Goal: Task Accomplishment & Management: Manage account settings

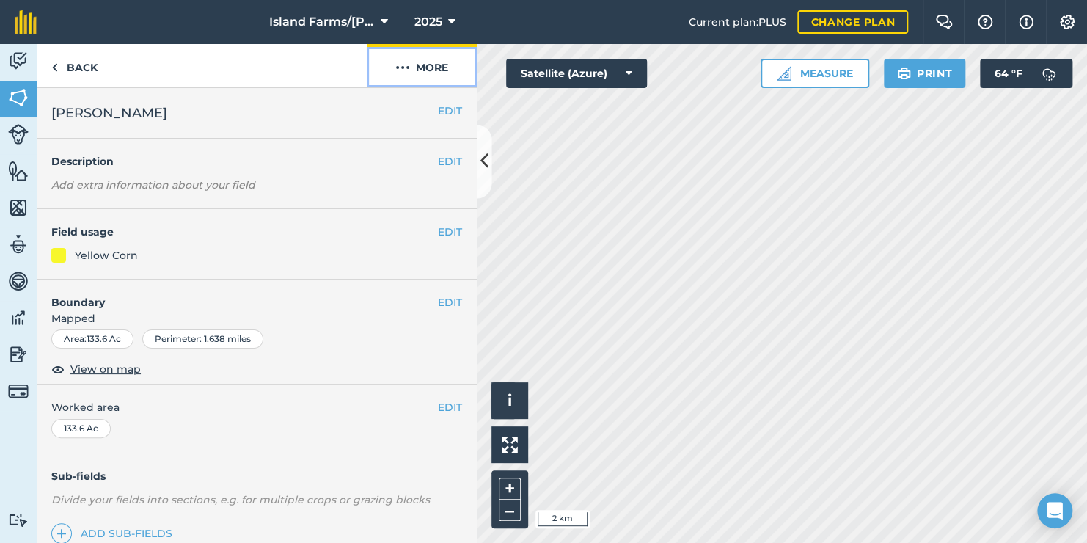
click at [406, 66] on img at bounding box center [402, 68] width 15 height 18
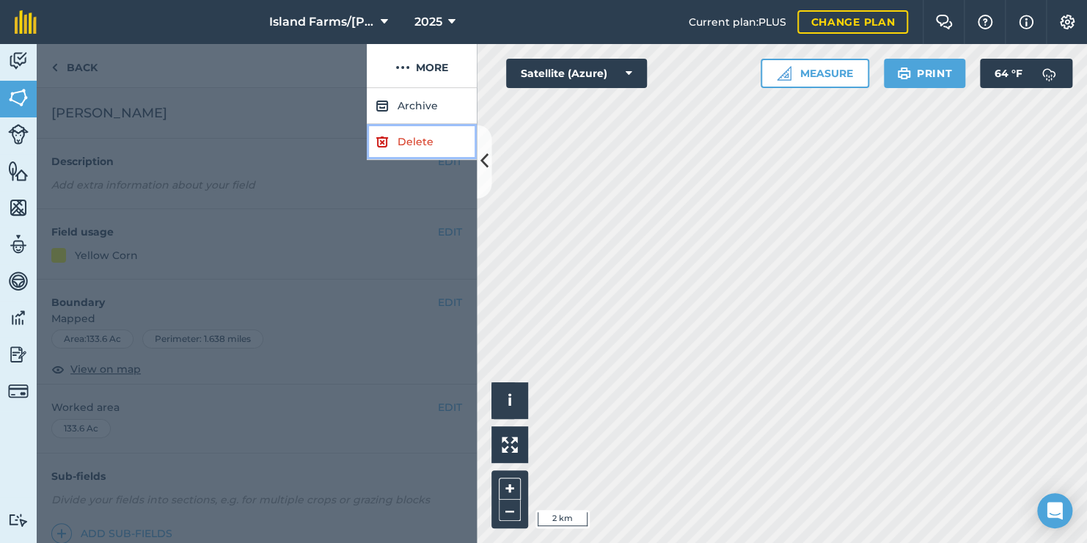
click at [414, 147] on link "Delete" at bounding box center [422, 142] width 110 height 36
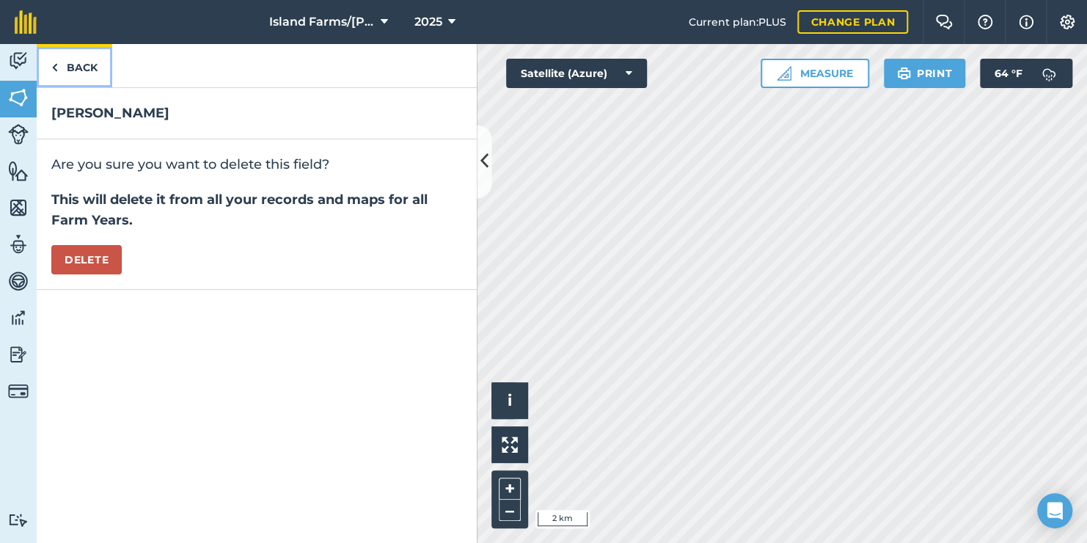
click at [60, 68] on link "Back" at bounding box center [75, 65] width 76 height 43
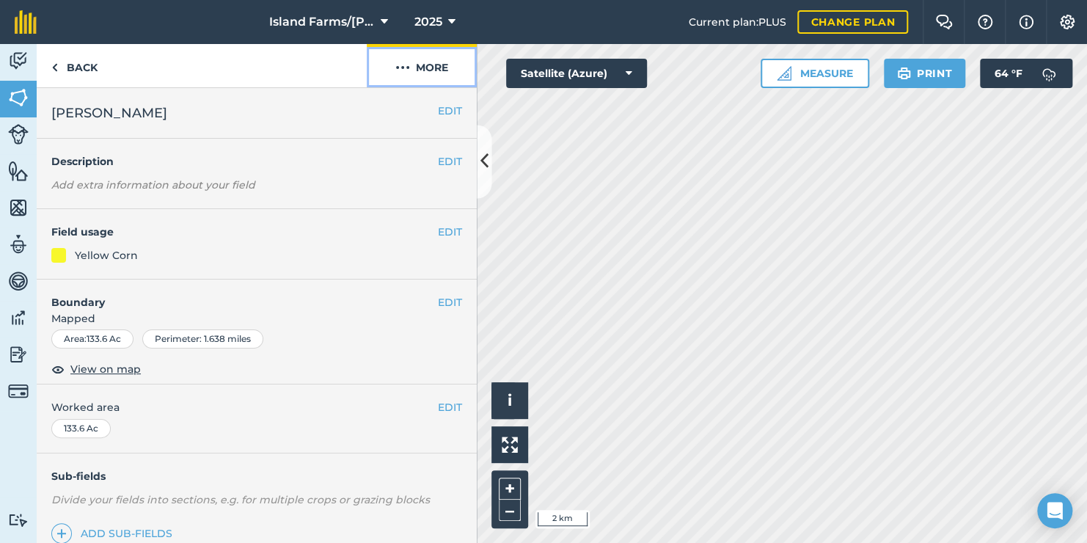
click at [420, 70] on button "More" at bounding box center [422, 65] width 110 height 43
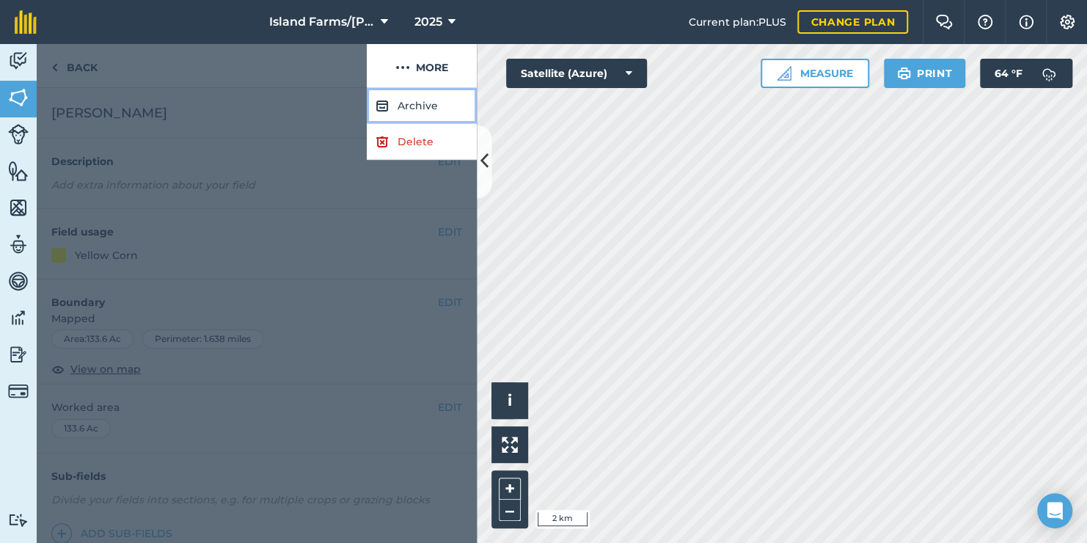
click at [417, 105] on button "Archive" at bounding box center [422, 106] width 110 height 36
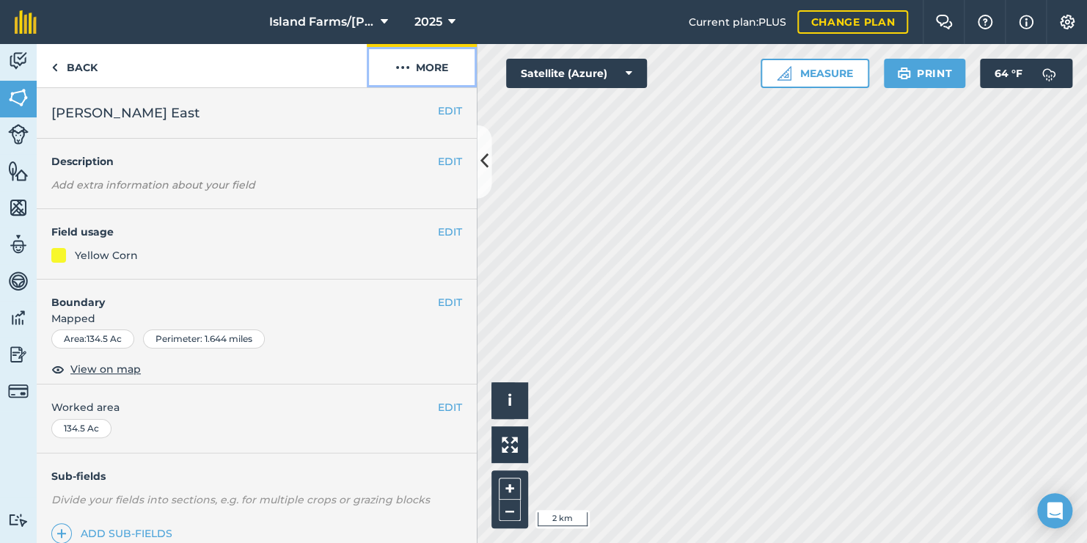
click at [414, 73] on button "More" at bounding box center [422, 65] width 110 height 43
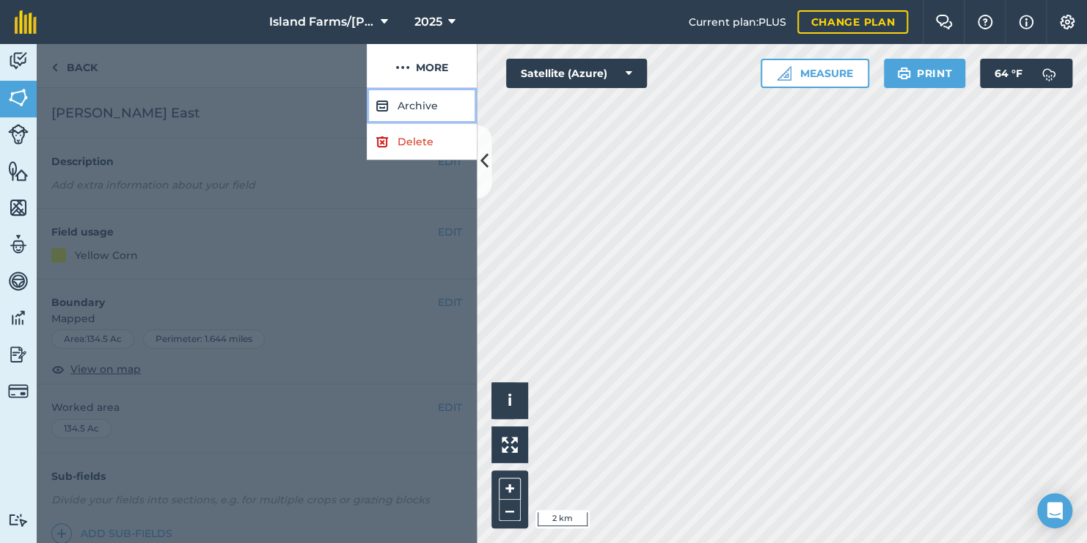
click at [417, 103] on button "Archive" at bounding box center [422, 106] width 110 height 36
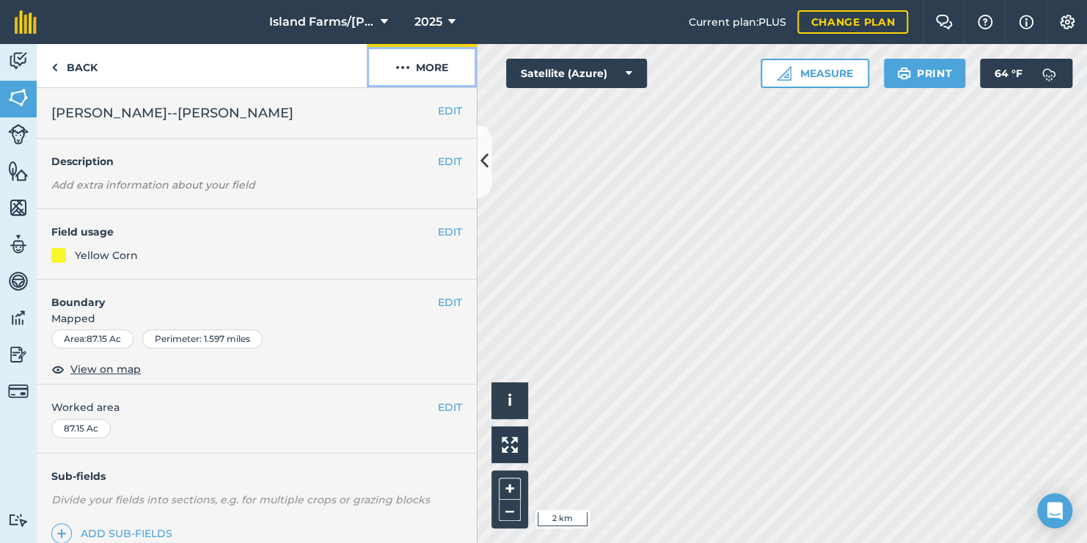
click at [419, 65] on button "More" at bounding box center [422, 65] width 110 height 43
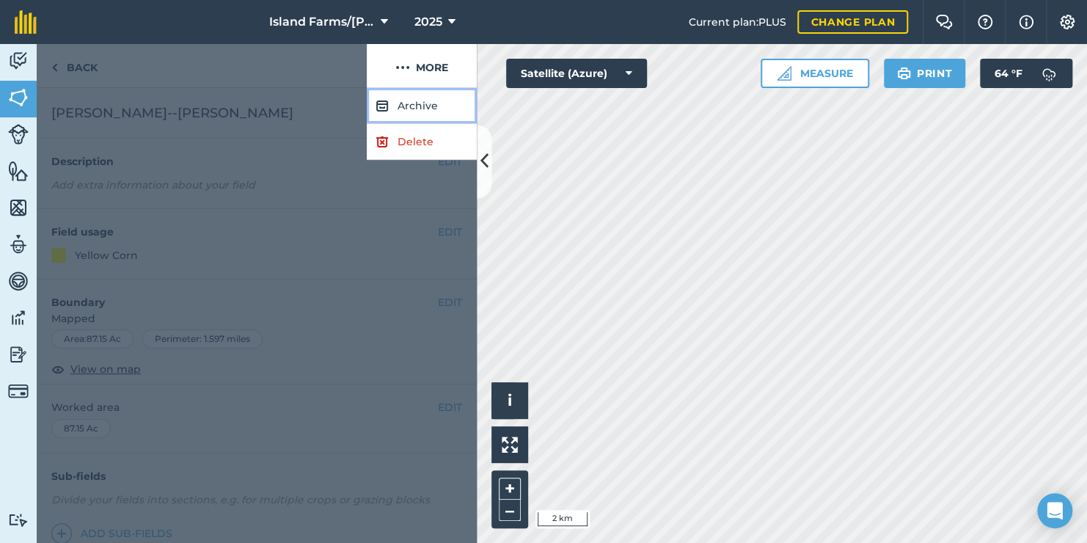
click at [414, 104] on button "Archive" at bounding box center [422, 106] width 110 height 36
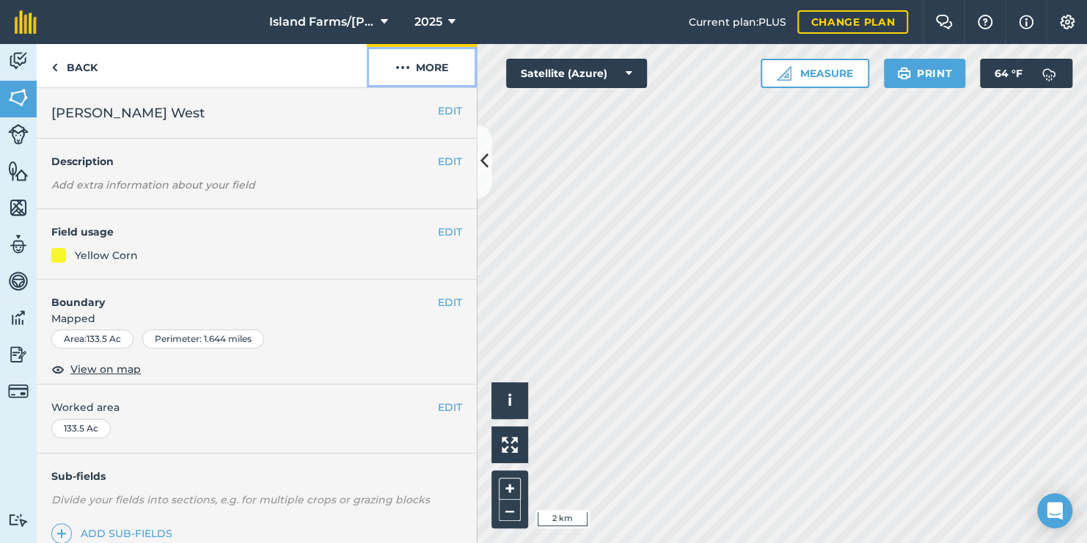
click at [414, 66] on button "More" at bounding box center [422, 65] width 110 height 43
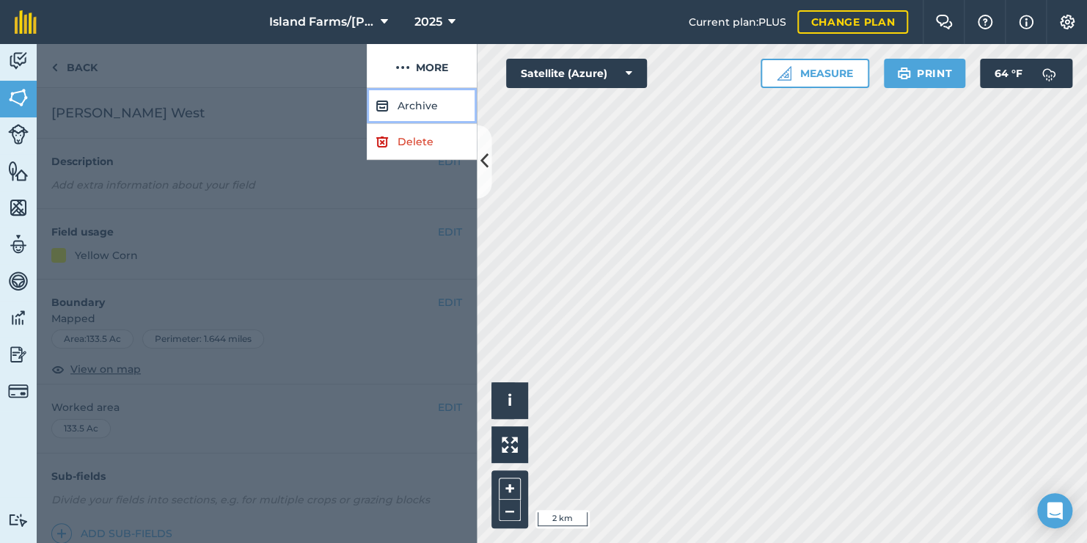
click at [422, 109] on button "Archive" at bounding box center [422, 106] width 110 height 36
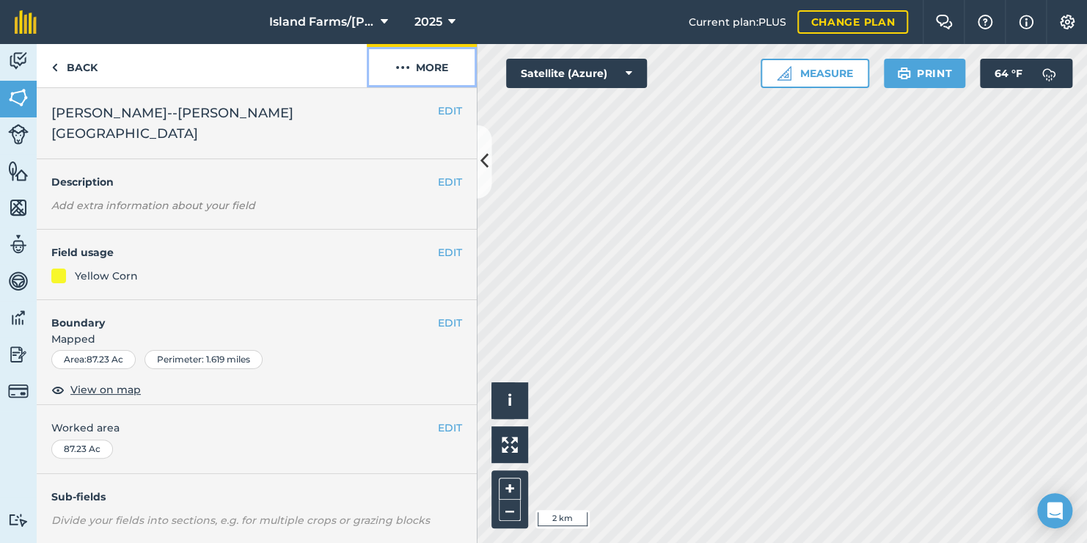
click at [417, 67] on button "More" at bounding box center [422, 65] width 110 height 43
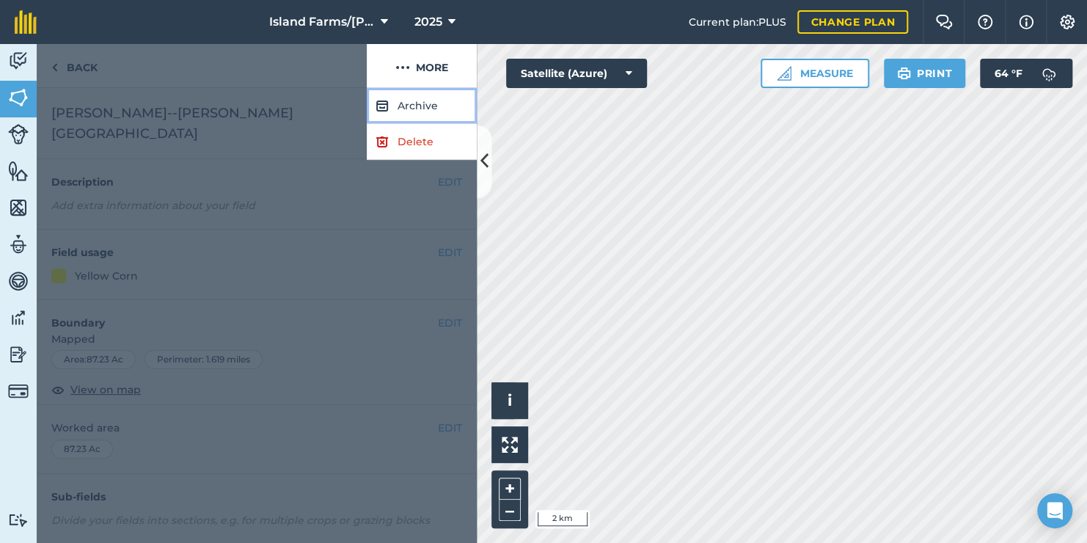
click at [411, 107] on button "Archive" at bounding box center [422, 106] width 110 height 36
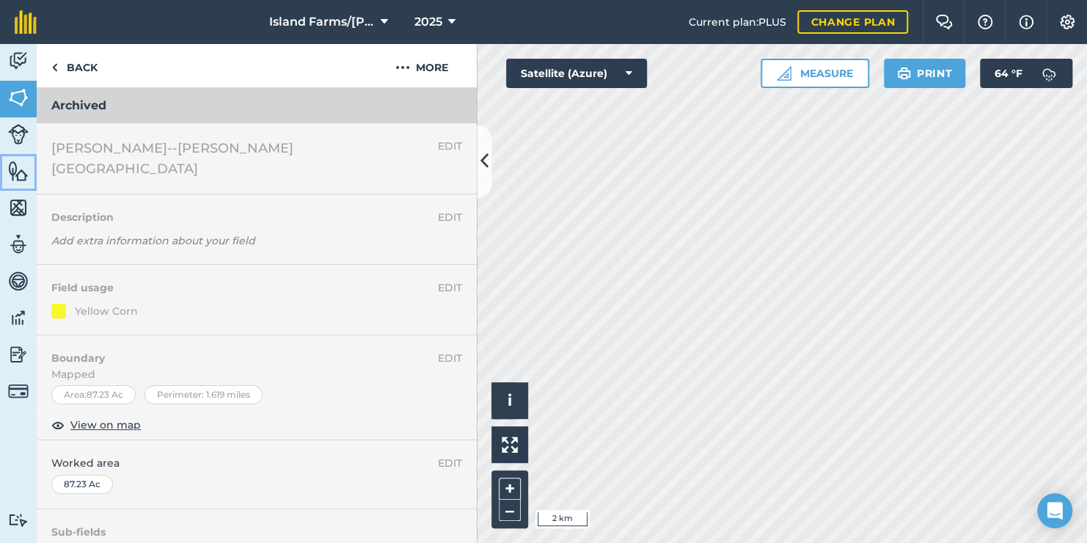
click at [21, 171] on img at bounding box center [18, 171] width 21 height 22
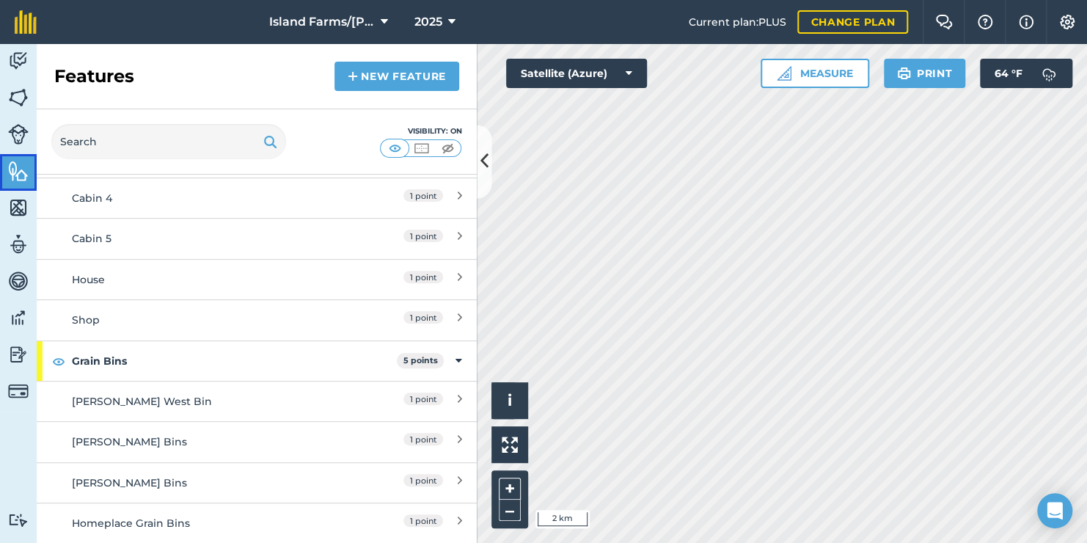
scroll to position [283, 0]
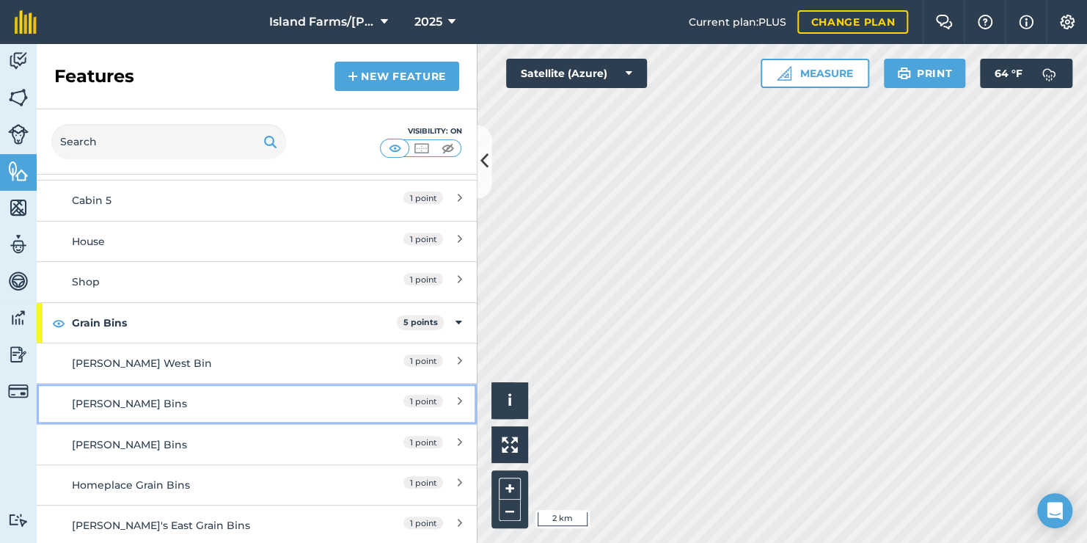
click at [458, 400] on icon at bounding box center [460, 403] width 4 height 16
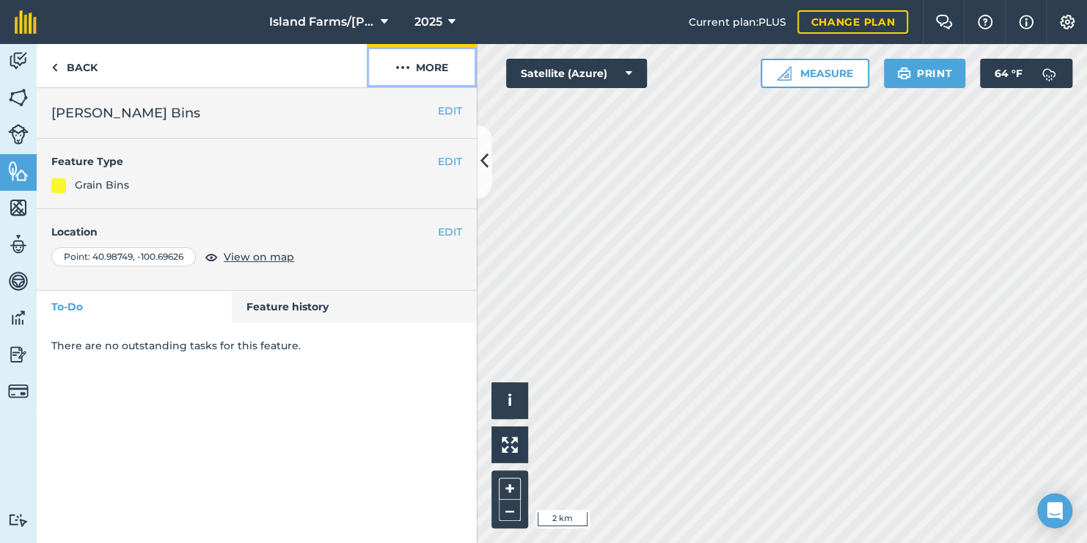
click at [406, 67] on img at bounding box center [402, 68] width 15 height 18
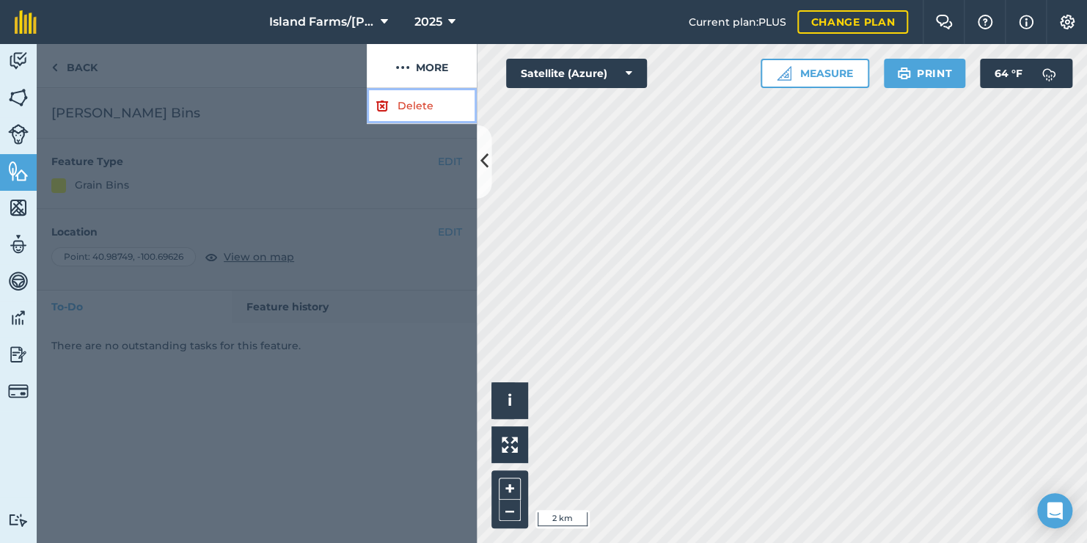
click at [408, 103] on link "Delete" at bounding box center [422, 106] width 110 height 36
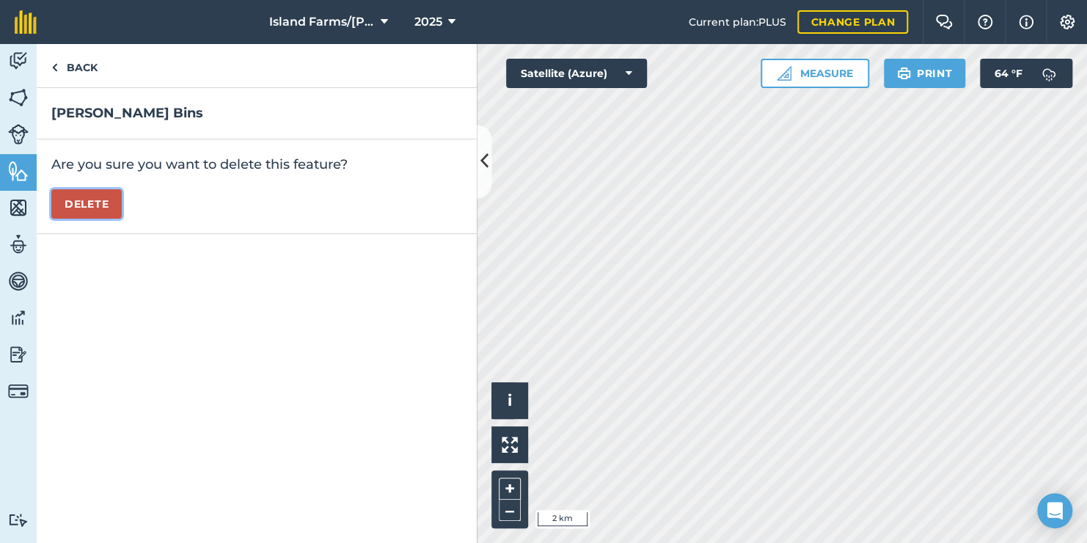
click at [92, 201] on button "Delete" at bounding box center [86, 203] width 70 height 29
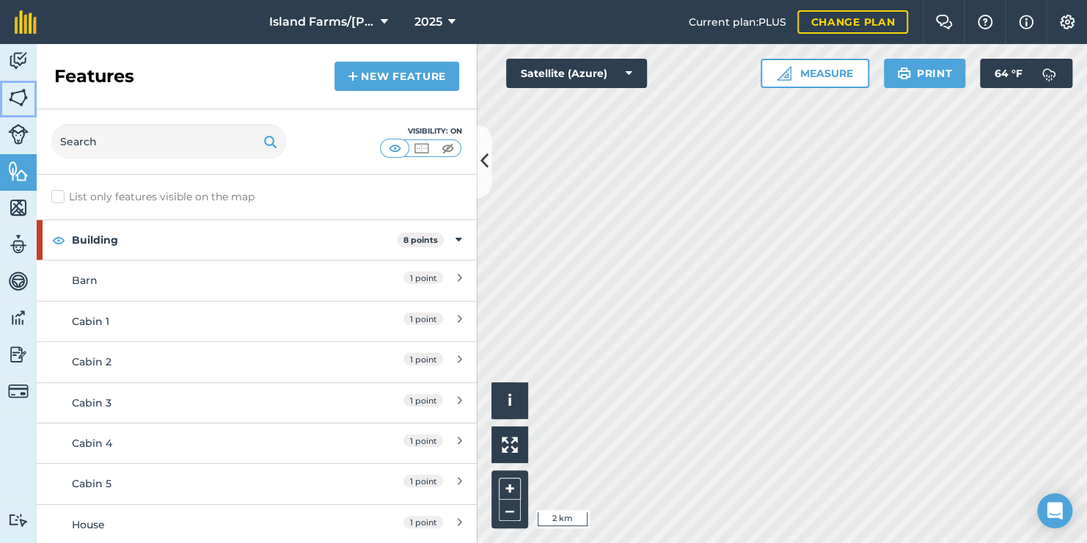
click at [19, 97] on img at bounding box center [18, 98] width 21 height 22
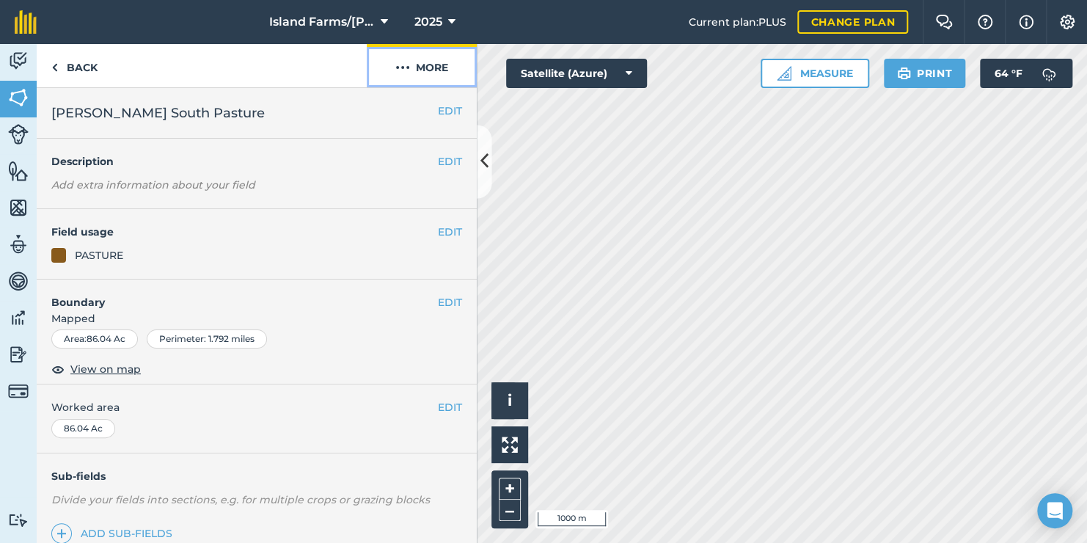
click at [422, 70] on button "More" at bounding box center [422, 65] width 110 height 43
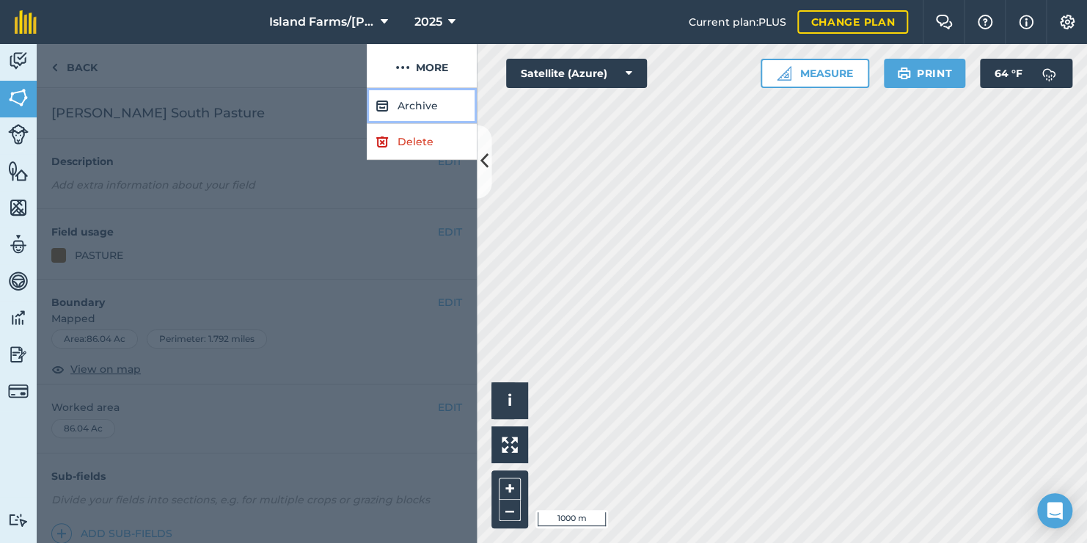
click at [415, 103] on button "Archive" at bounding box center [422, 106] width 110 height 36
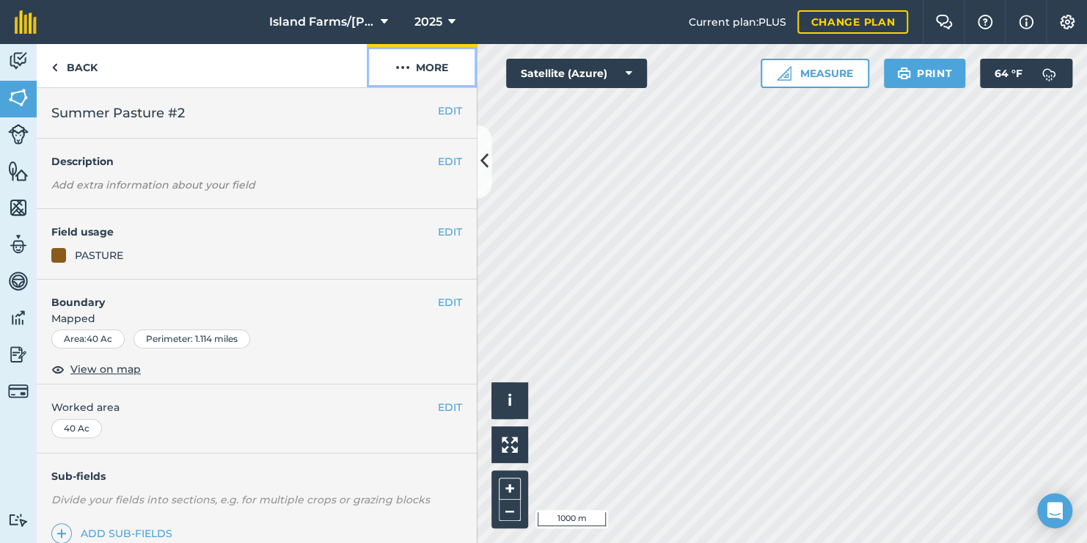
click at [423, 65] on button "More" at bounding box center [422, 65] width 110 height 43
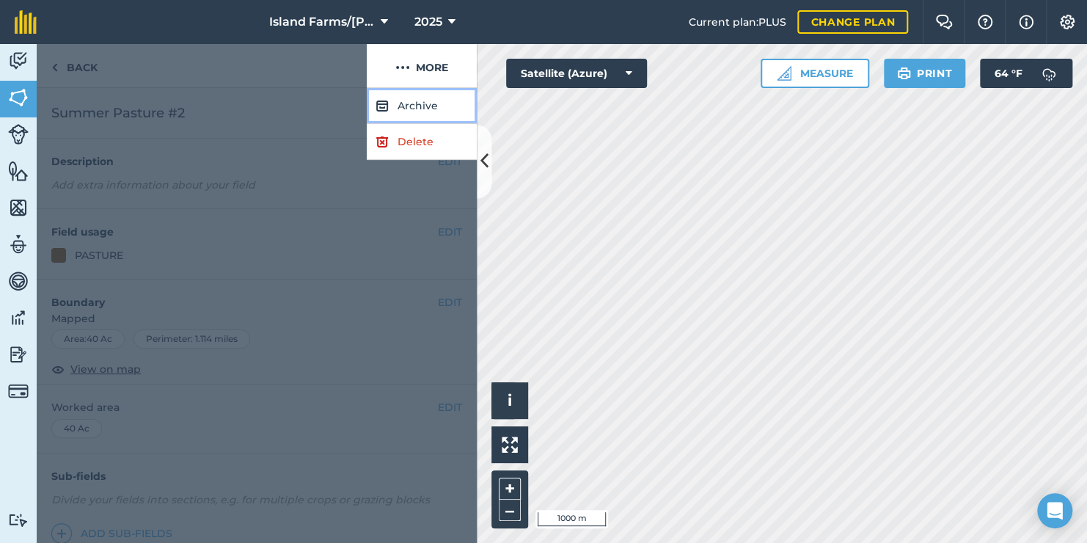
click at [422, 107] on button "Archive" at bounding box center [422, 106] width 110 height 36
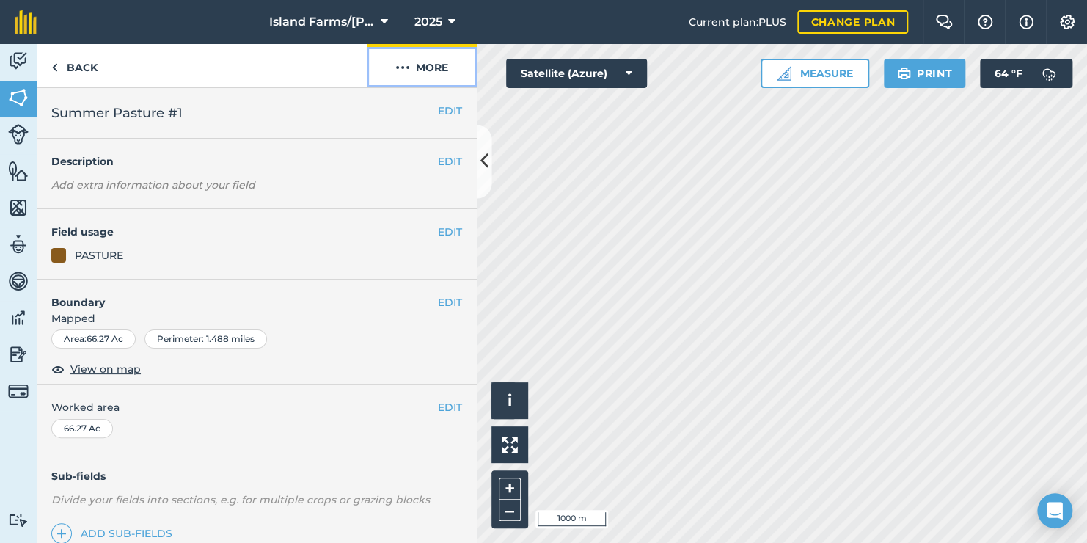
click at [419, 65] on button "More" at bounding box center [422, 65] width 110 height 43
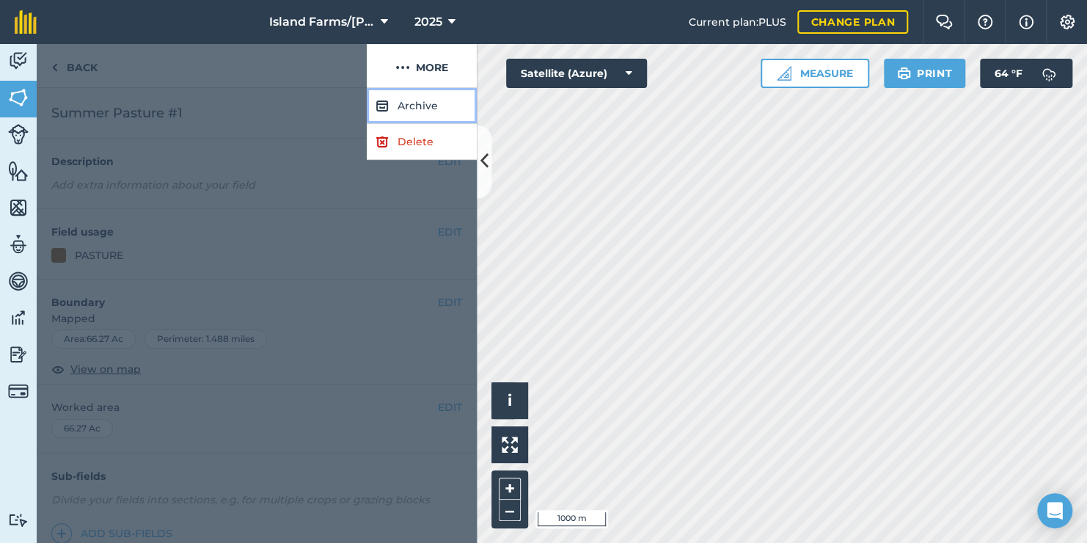
click at [408, 106] on button "Archive" at bounding box center [422, 106] width 110 height 36
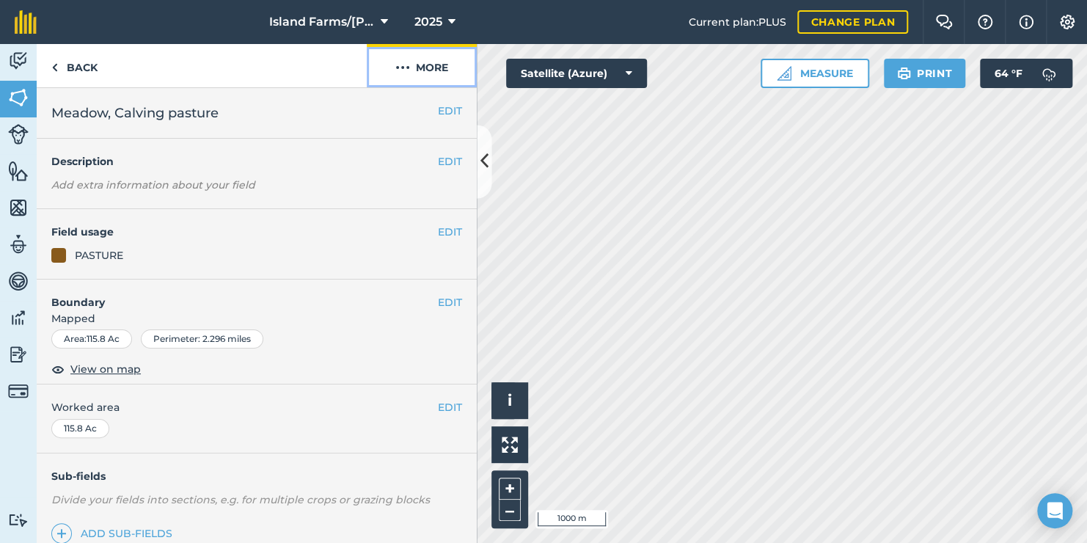
click at [408, 65] on img at bounding box center [402, 68] width 15 height 18
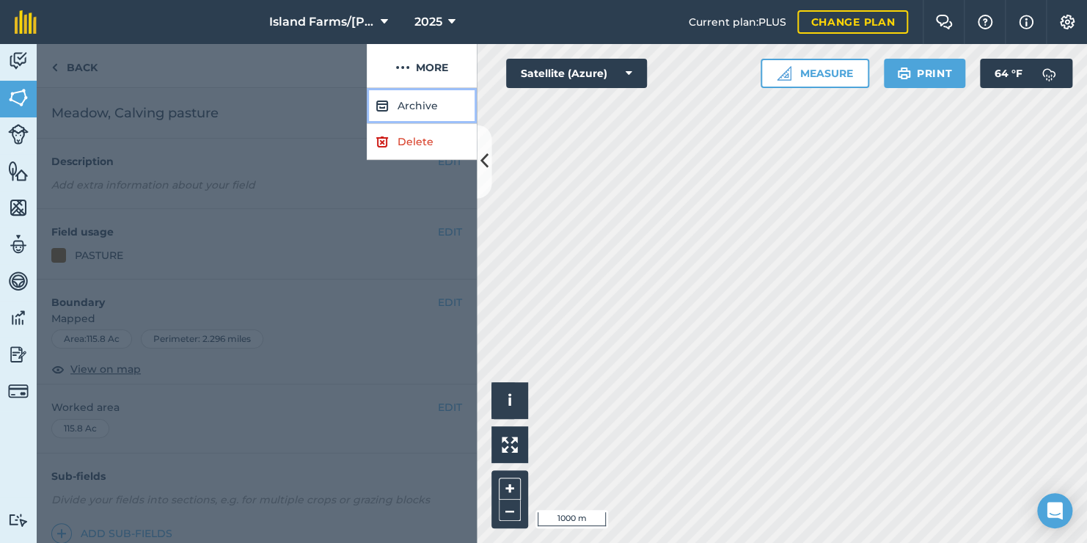
click at [413, 103] on button "Archive" at bounding box center [422, 106] width 110 height 36
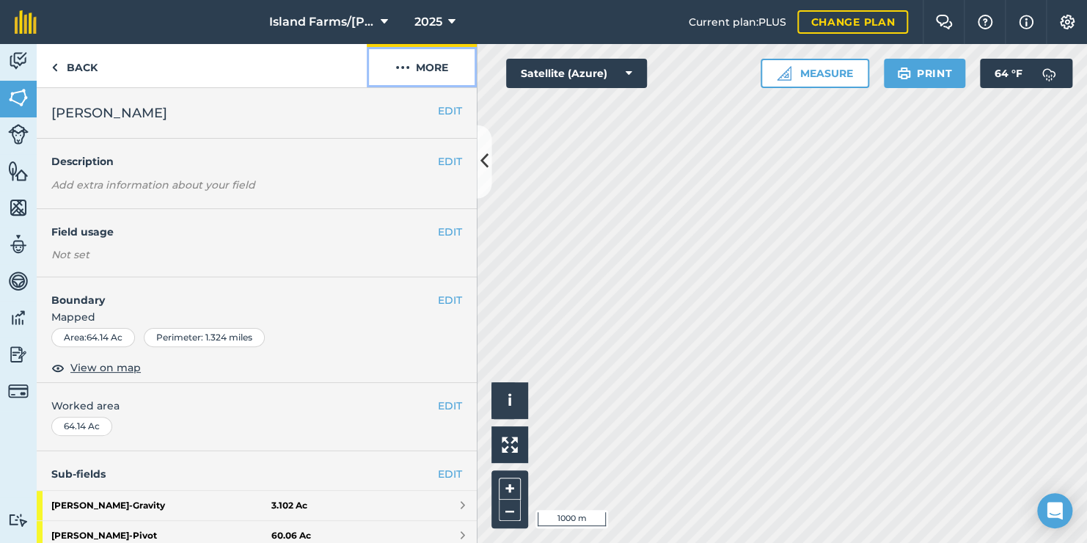
click at [407, 70] on img at bounding box center [402, 68] width 15 height 18
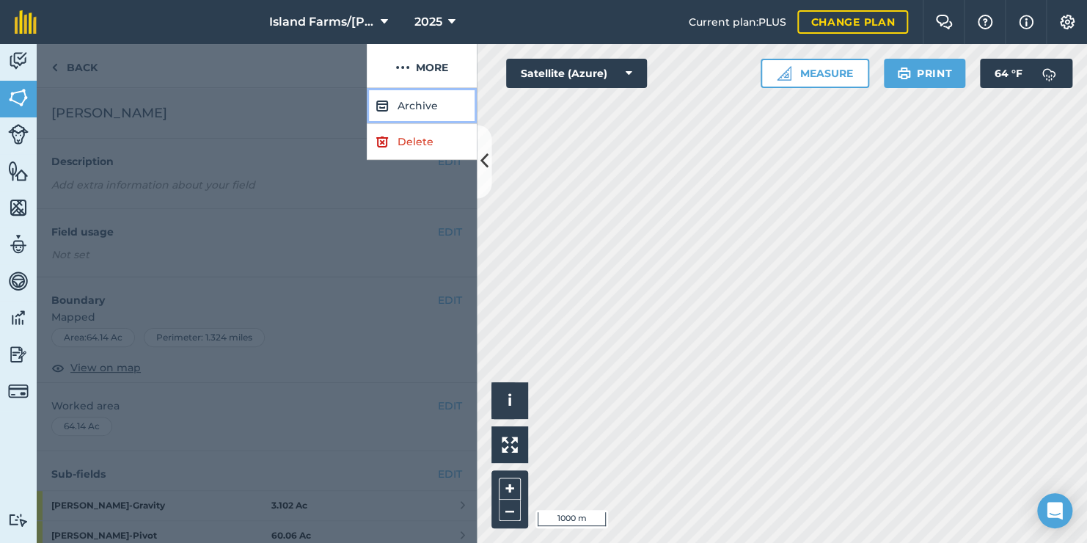
click at [412, 106] on button "Archive" at bounding box center [422, 106] width 110 height 36
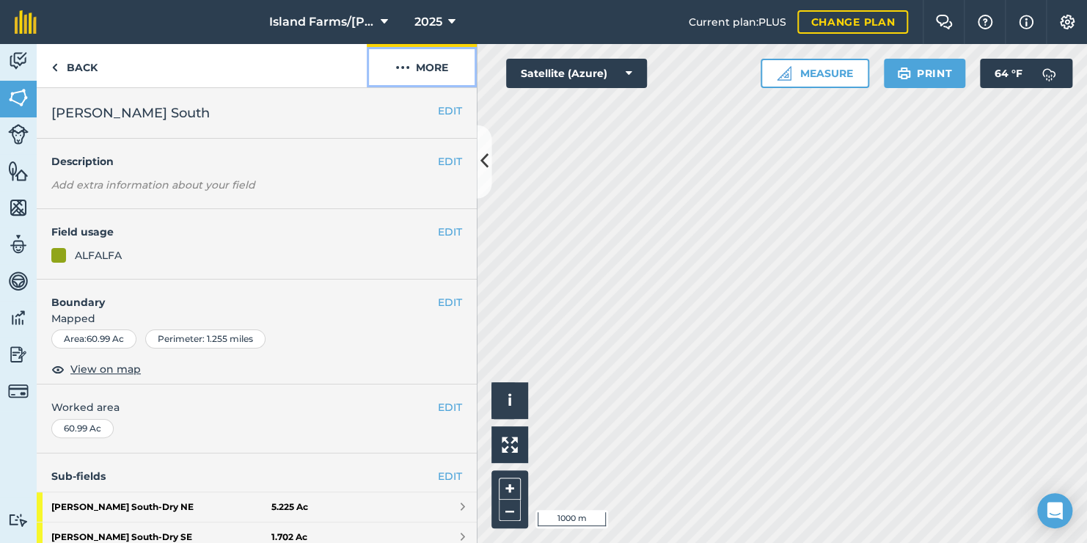
click at [408, 67] on img at bounding box center [402, 68] width 15 height 18
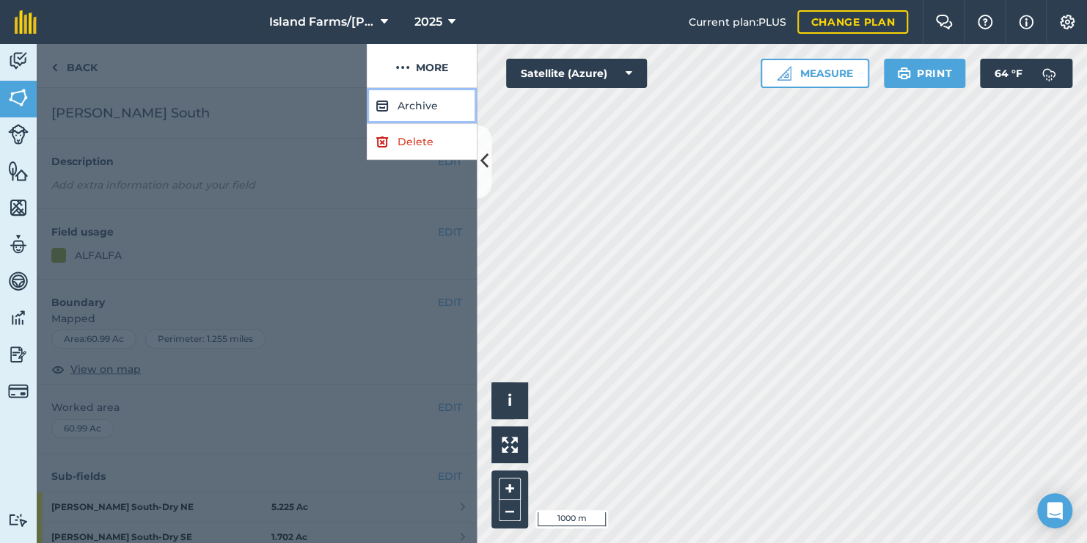
click at [425, 109] on button "Archive" at bounding box center [422, 106] width 110 height 36
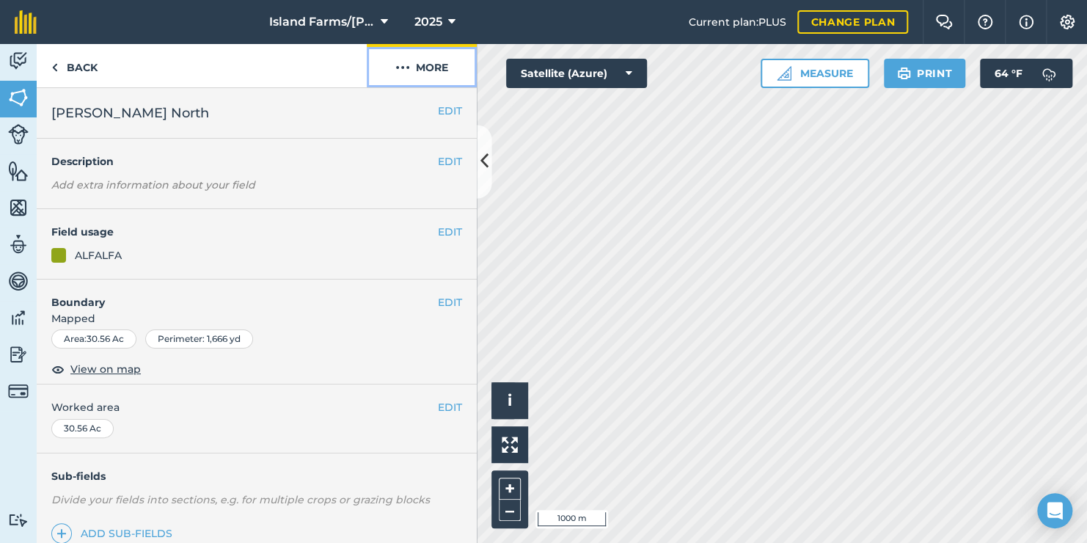
click at [406, 70] on img at bounding box center [402, 68] width 15 height 18
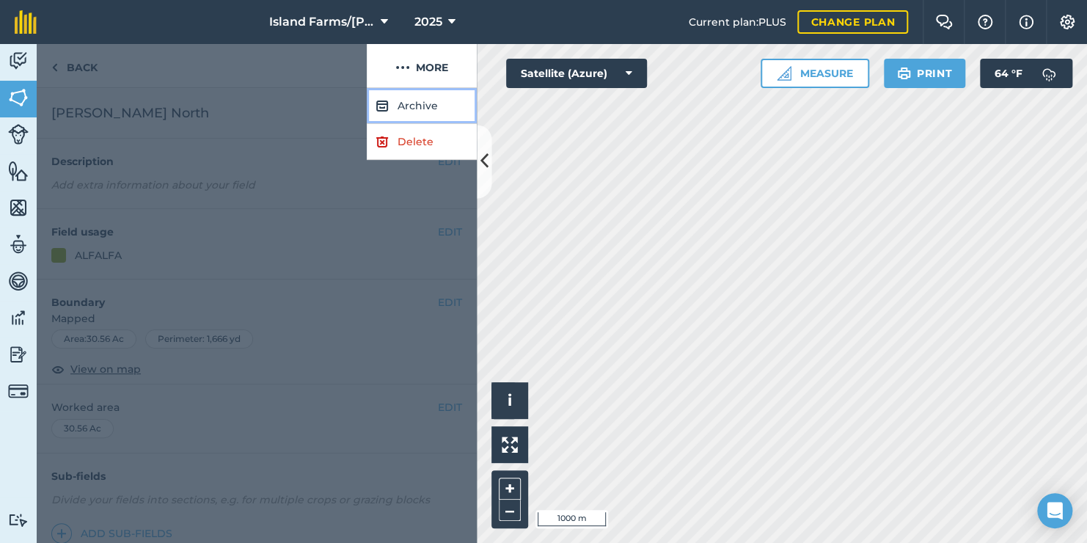
click at [411, 106] on button "Archive" at bounding box center [422, 106] width 110 height 36
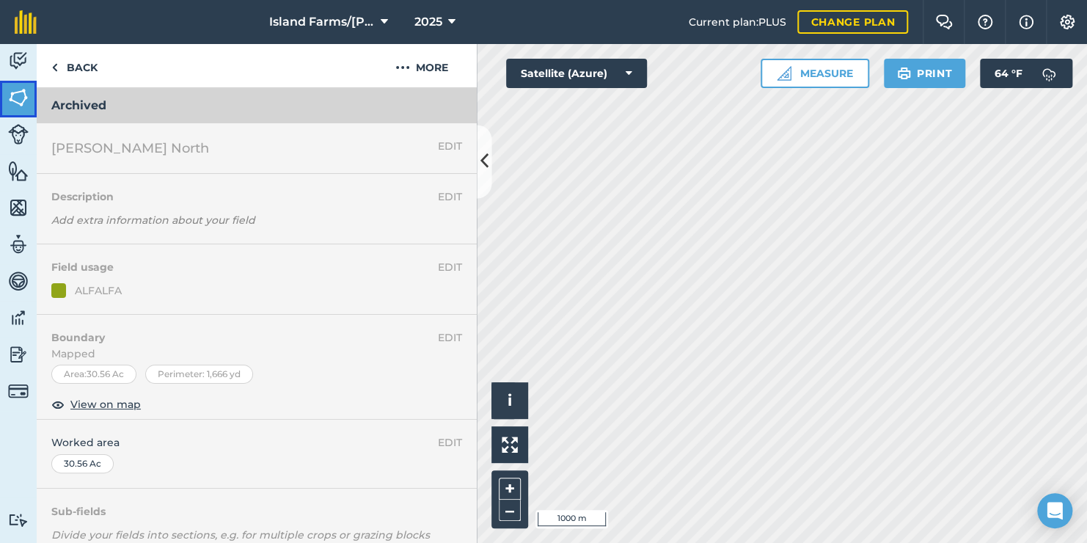
click at [15, 99] on img at bounding box center [18, 98] width 21 height 22
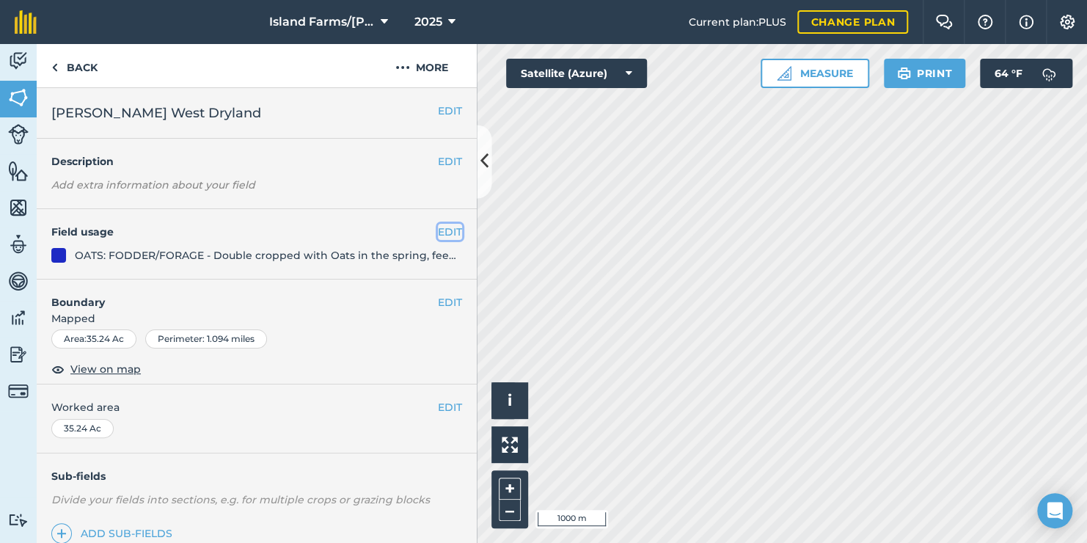
click at [447, 232] on button "EDIT" at bounding box center [450, 232] width 24 height 16
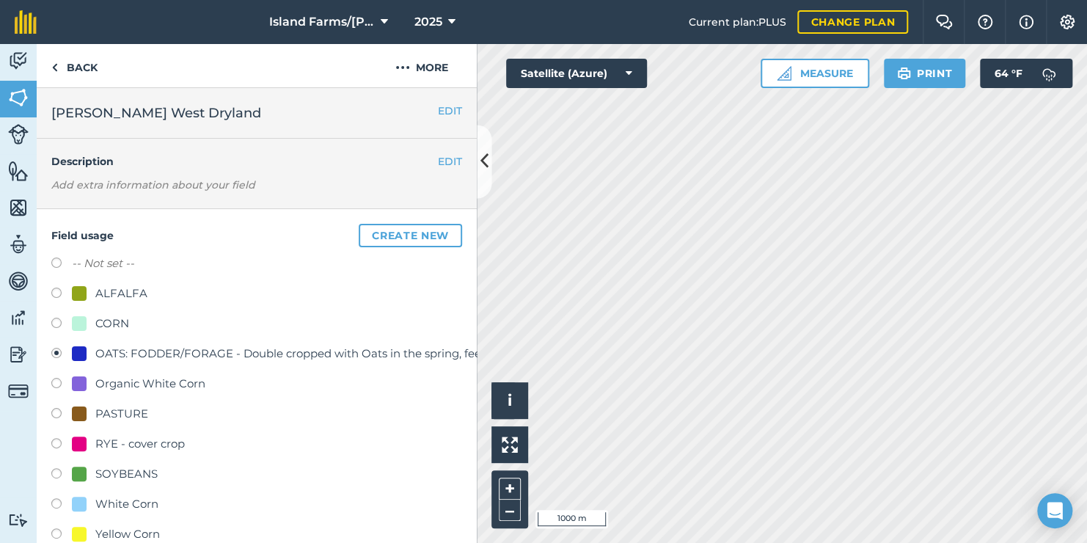
click at [57, 441] on label at bounding box center [61, 445] width 21 height 15
radio input "true"
radio input "false"
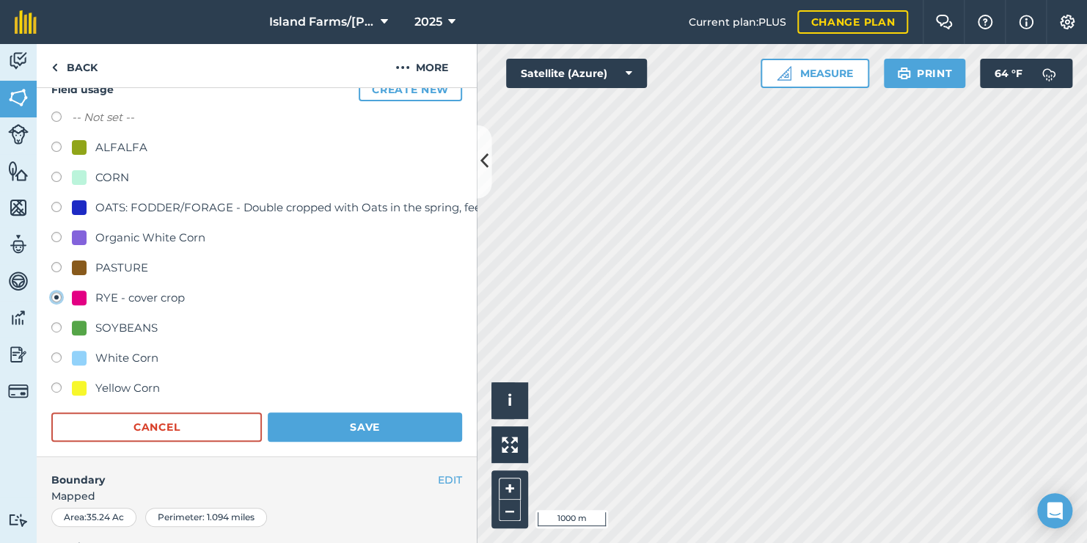
scroll to position [147, 0]
click at [355, 426] on button "Save" at bounding box center [365, 425] width 194 height 29
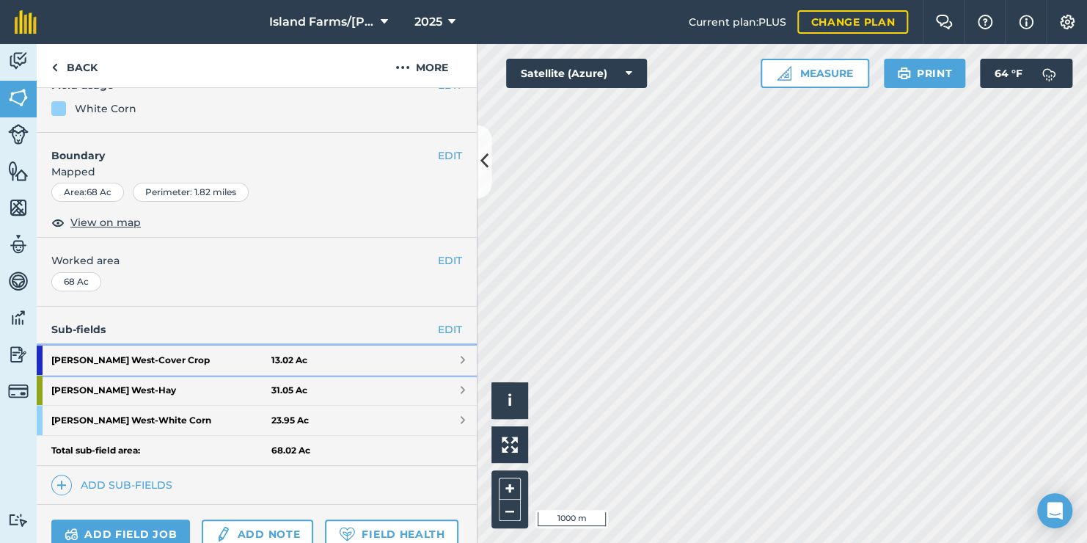
click at [393, 359] on link "[PERSON_NAME] West - Cover Crop 13.02 Ac" at bounding box center [257, 359] width 440 height 29
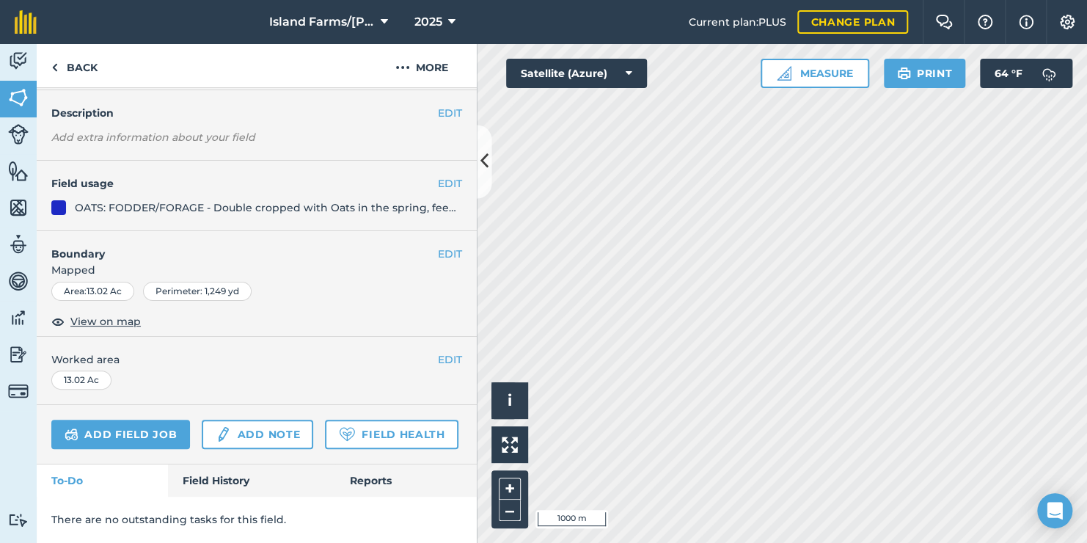
scroll to position [117, 0]
click at [439, 175] on button "EDIT" at bounding box center [450, 183] width 24 height 16
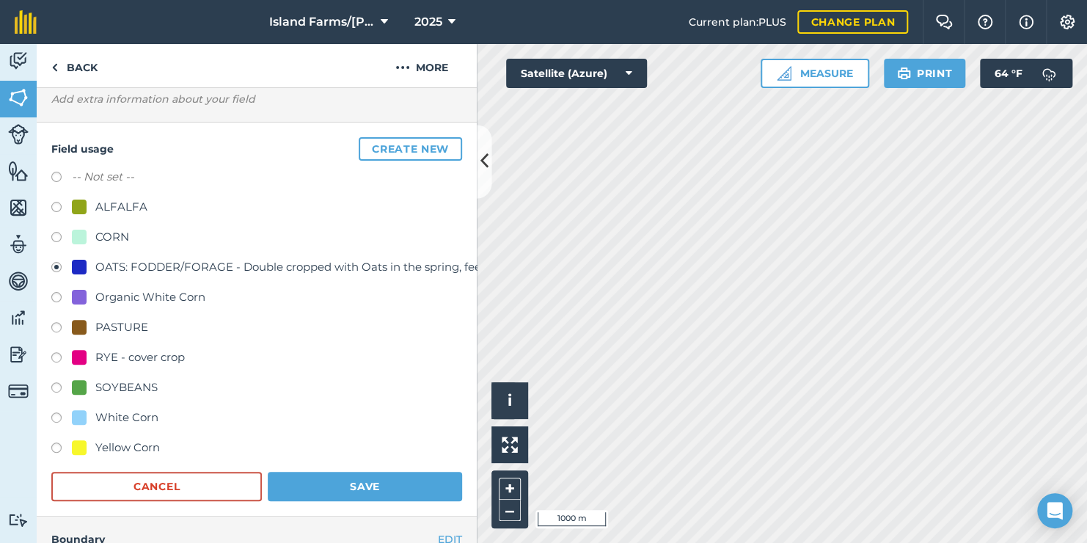
click at [59, 202] on label at bounding box center [61, 209] width 21 height 15
radio input "true"
radio input "false"
click at [341, 482] on button "Save" at bounding box center [365, 485] width 194 height 29
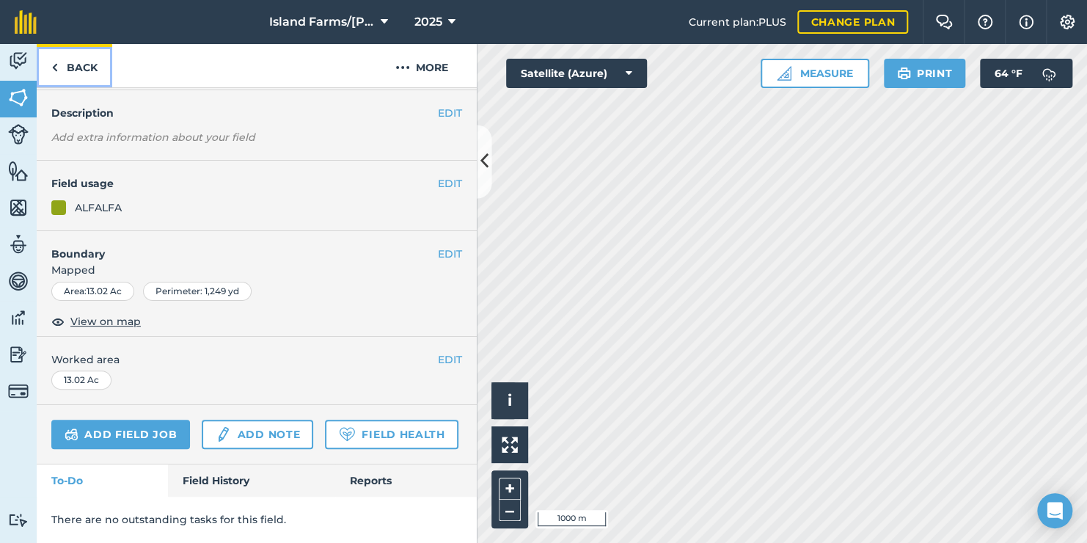
click at [59, 66] on link "Back" at bounding box center [75, 65] width 76 height 43
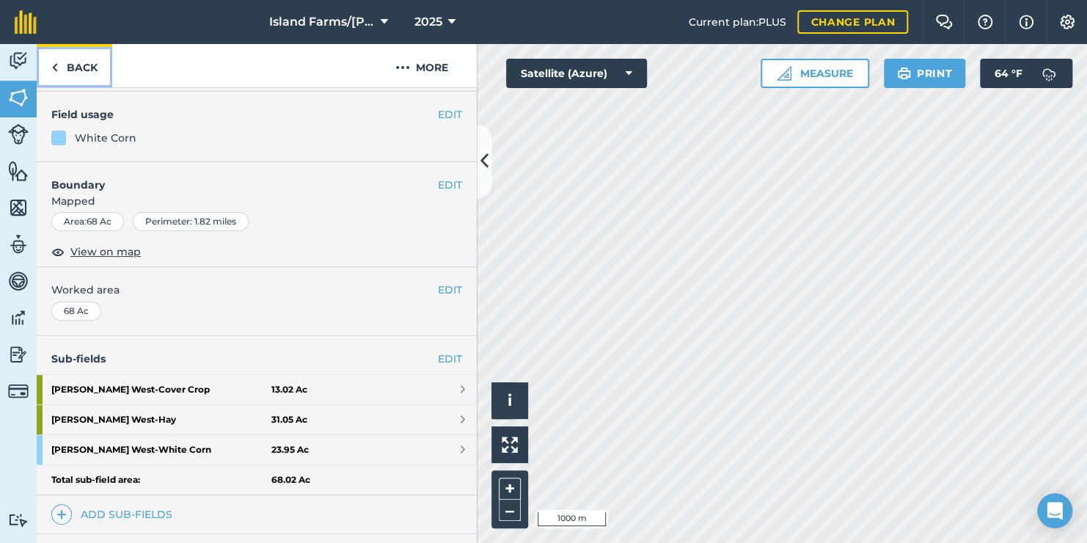
scroll to position [87, 0]
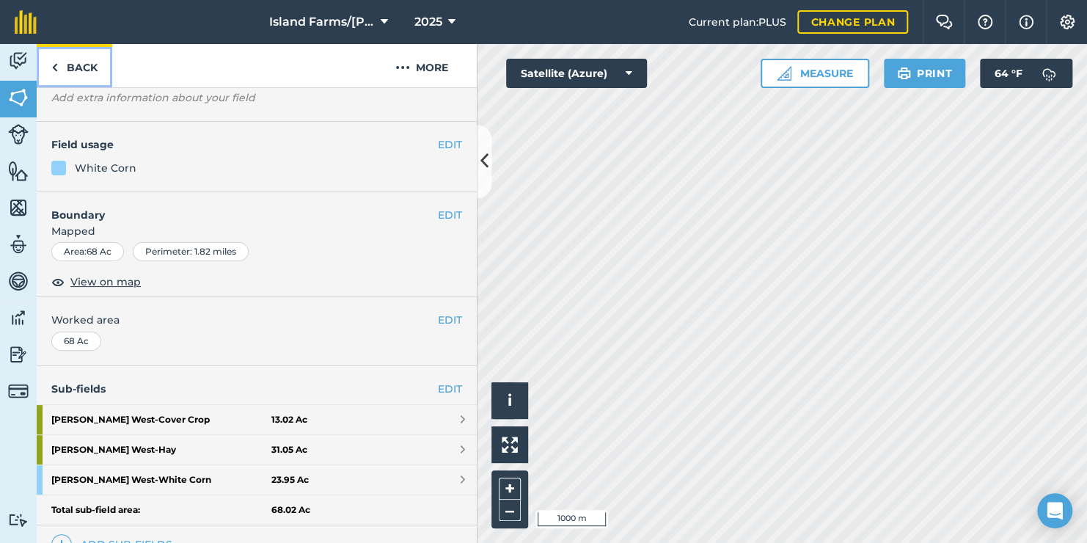
click at [54, 63] on img at bounding box center [54, 68] width 7 height 18
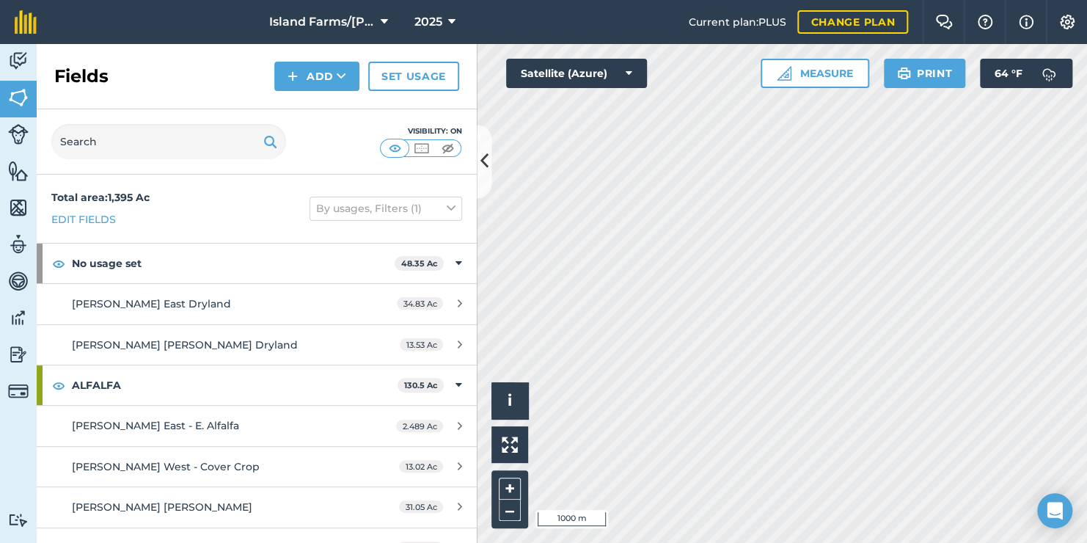
scroll to position [73, 0]
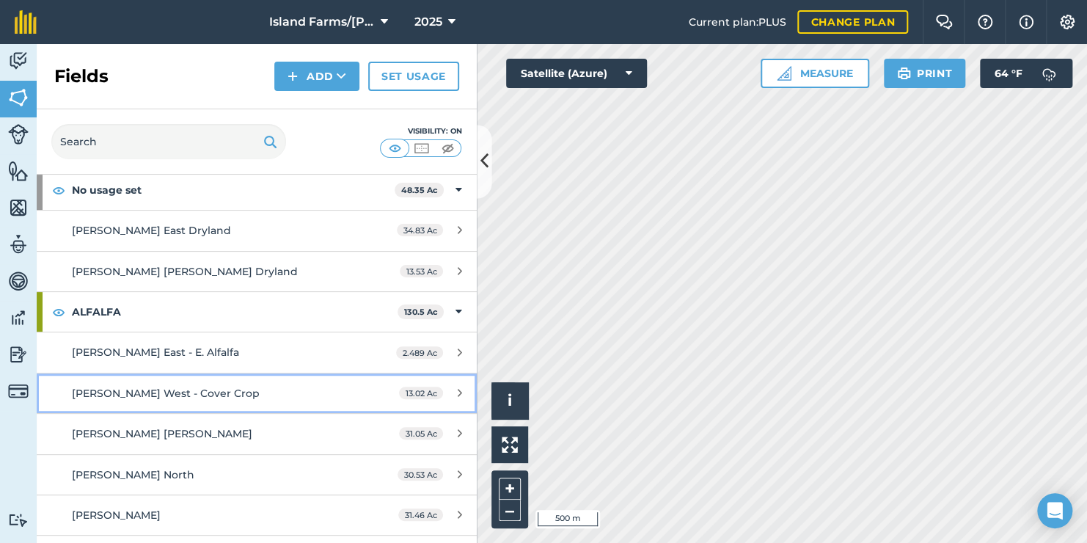
click at [177, 392] on span "[PERSON_NAME] West - Cover Crop" at bounding box center [166, 392] width 188 height 13
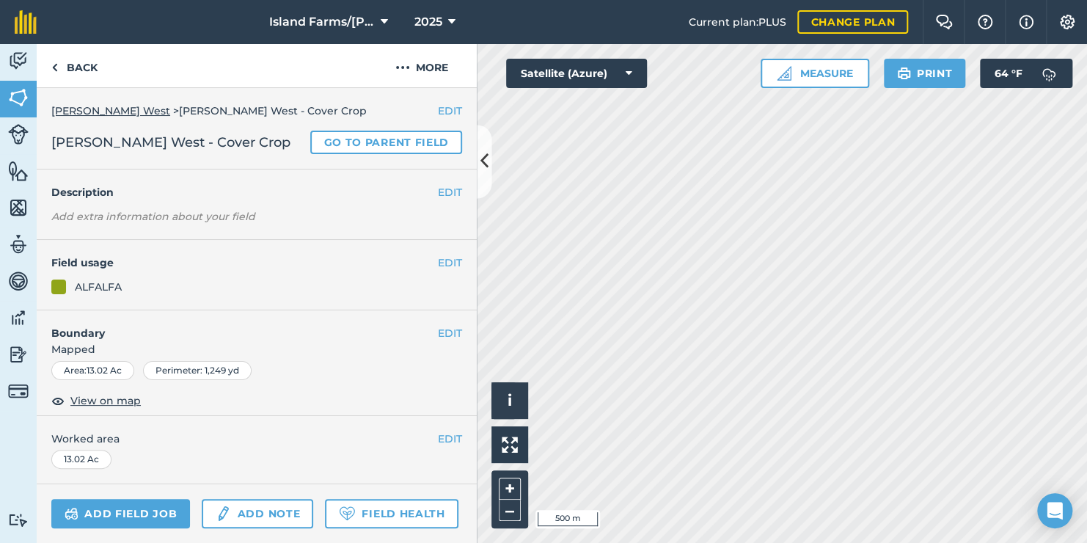
click at [213, 142] on span "[PERSON_NAME] West - Cover Crop" at bounding box center [170, 142] width 239 height 21
click at [438, 111] on button "EDIT" at bounding box center [450, 111] width 24 height 16
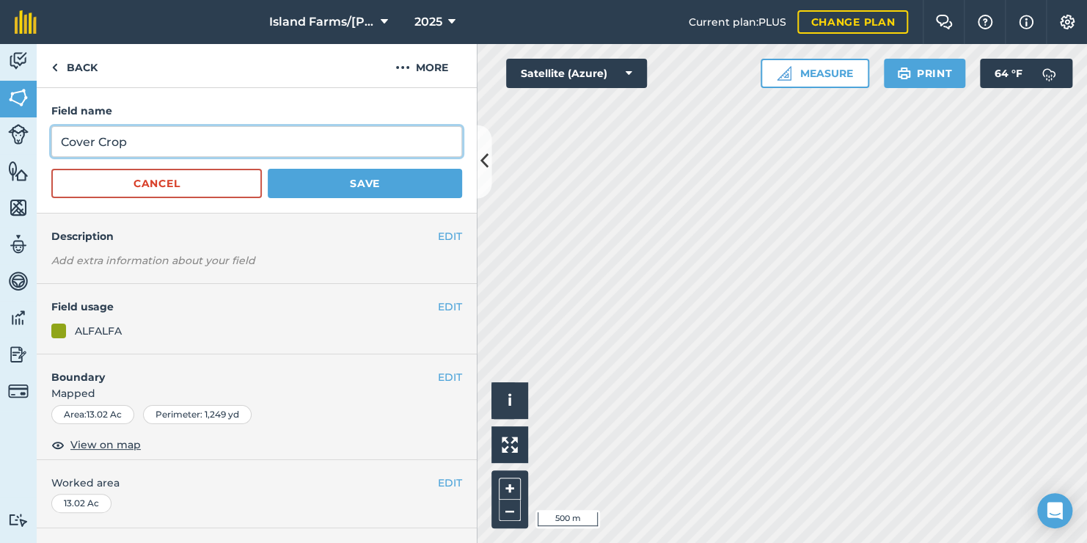
click at [129, 142] on input "Cover Crop" at bounding box center [256, 141] width 411 height 31
type input "C"
type input "west alfalfa"
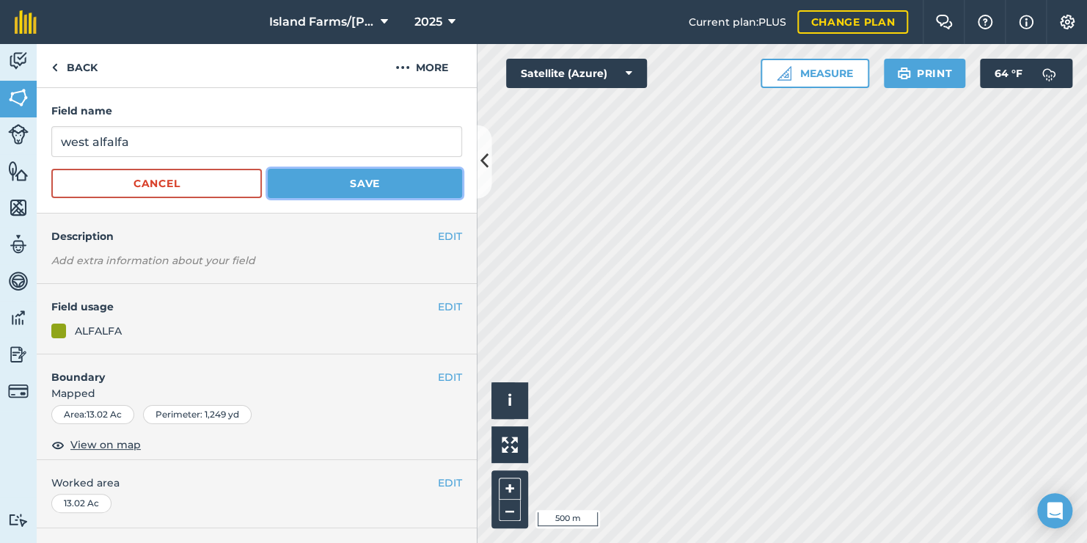
click at [288, 180] on button "Save" at bounding box center [365, 183] width 194 height 29
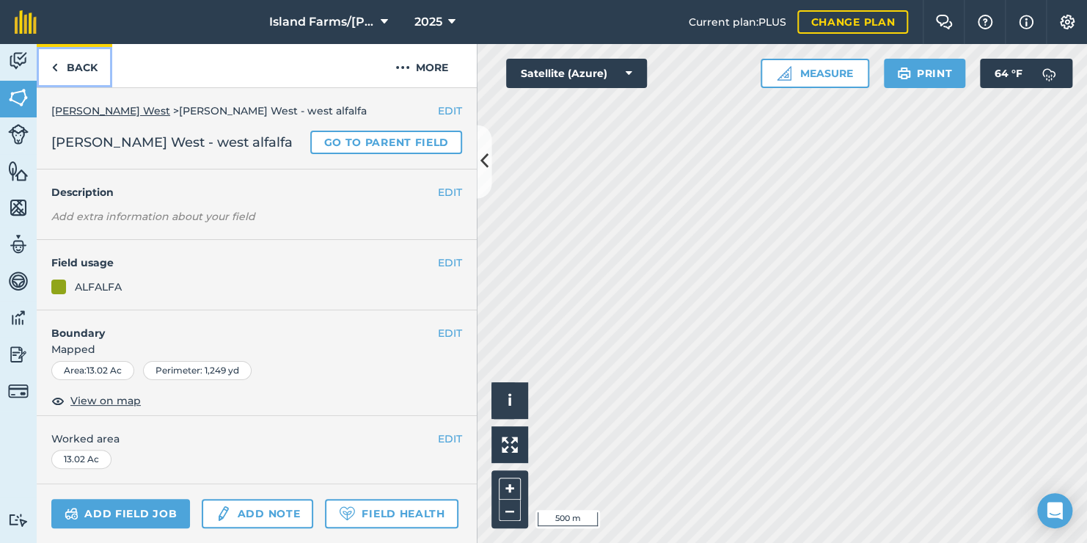
click at [56, 59] on img at bounding box center [54, 68] width 7 height 18
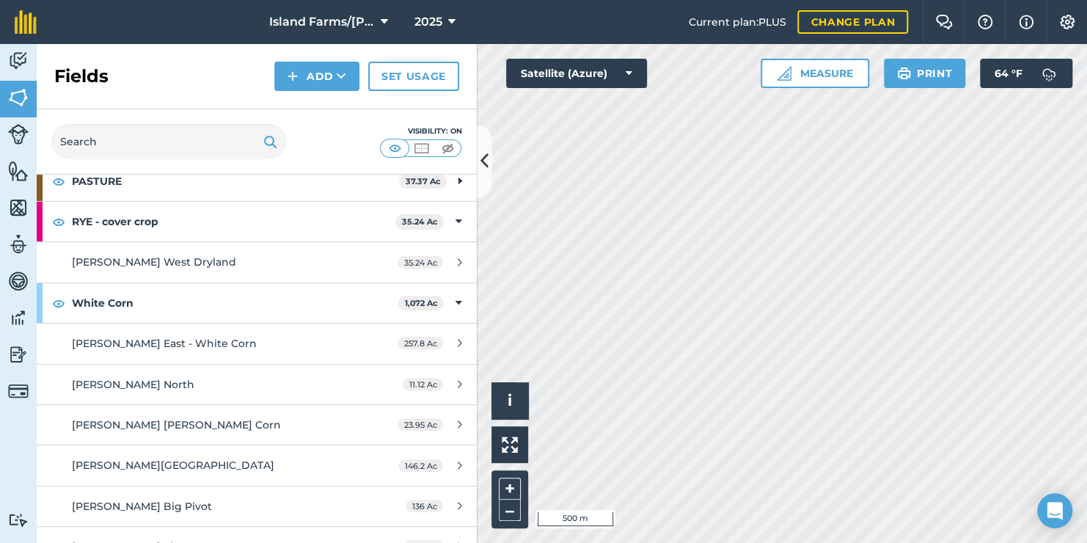
scroll to position [587, 0]
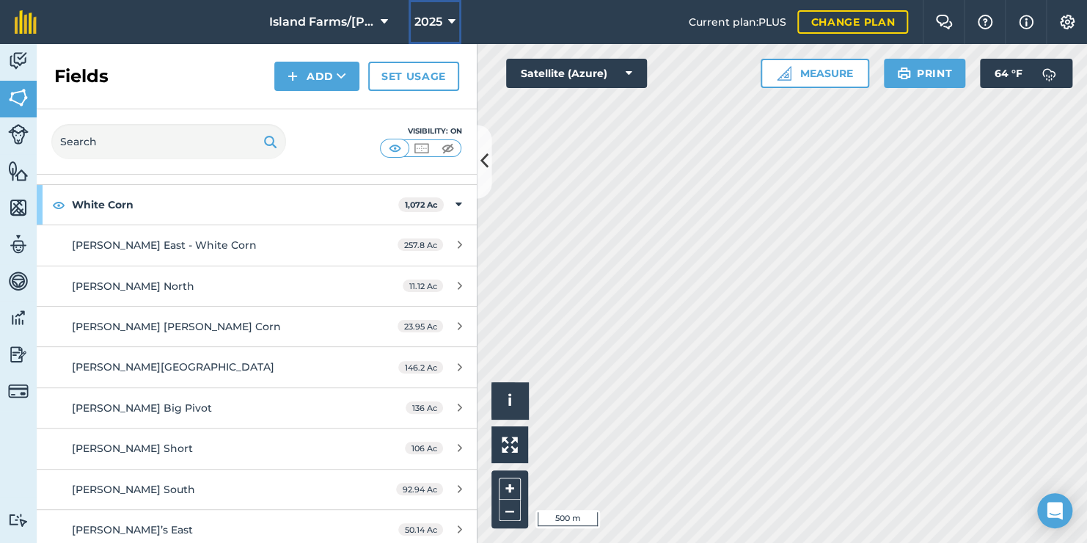
click at [451, 21] on icon at bounding box center [451, 22] width 7 height 18
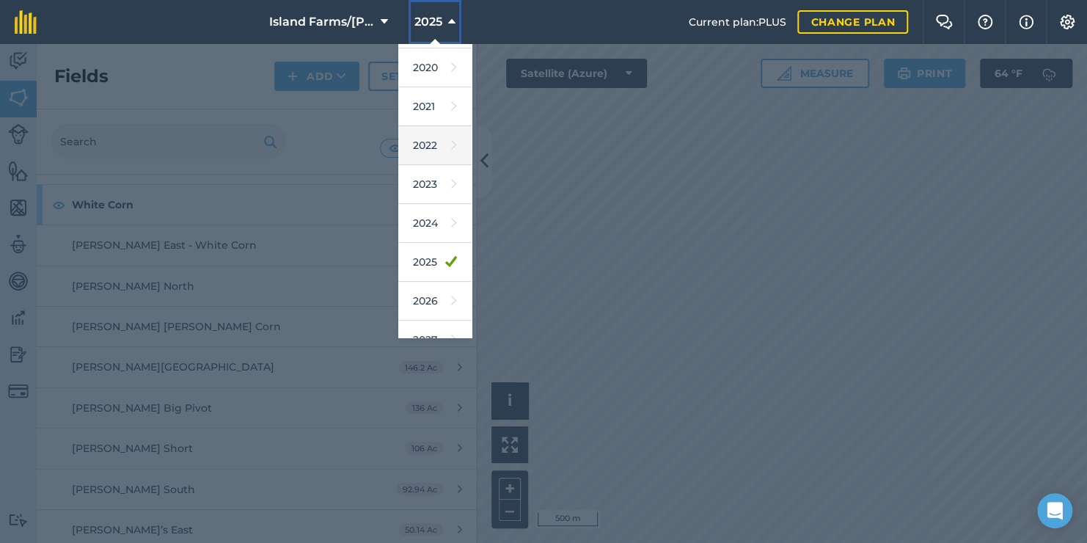
scroll to position [132, 0]
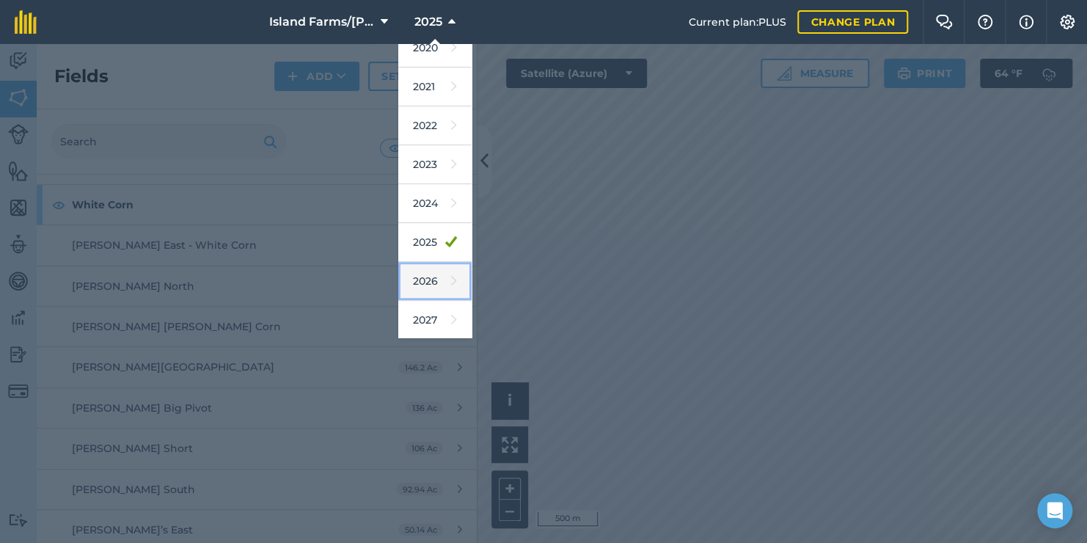
click at [451, 276] on icon at bounding box center [454, 281] width 6 height 21
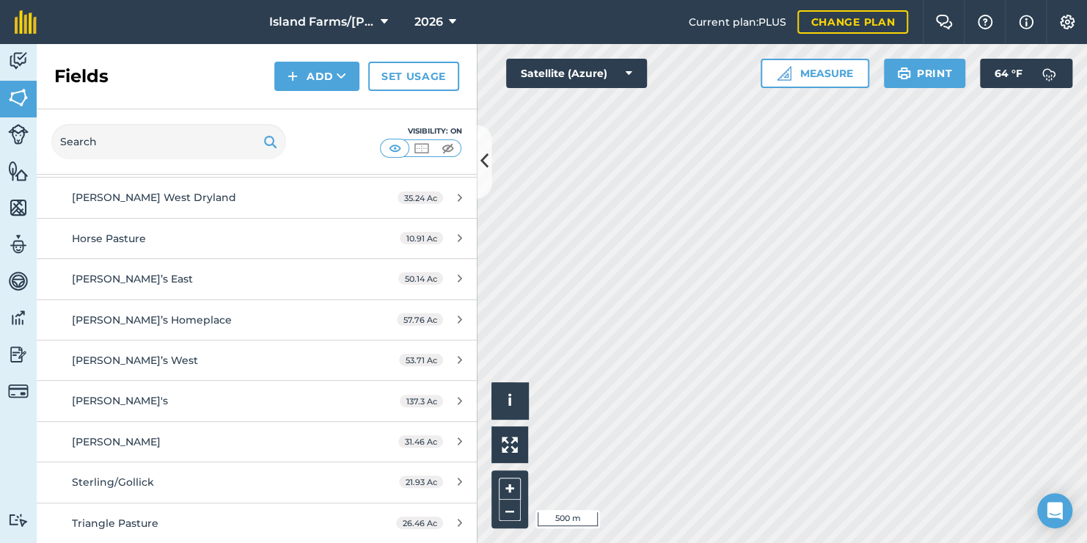
scroll to position [549, 0]
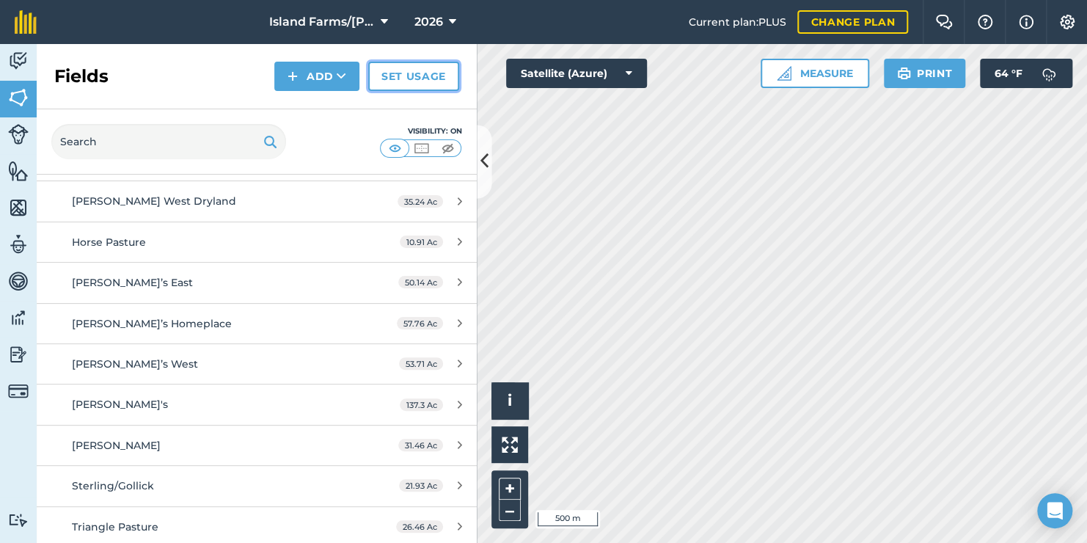
click at [424, 74] on link "Set usage" at bounding box center [413, 76] width 91 height 29
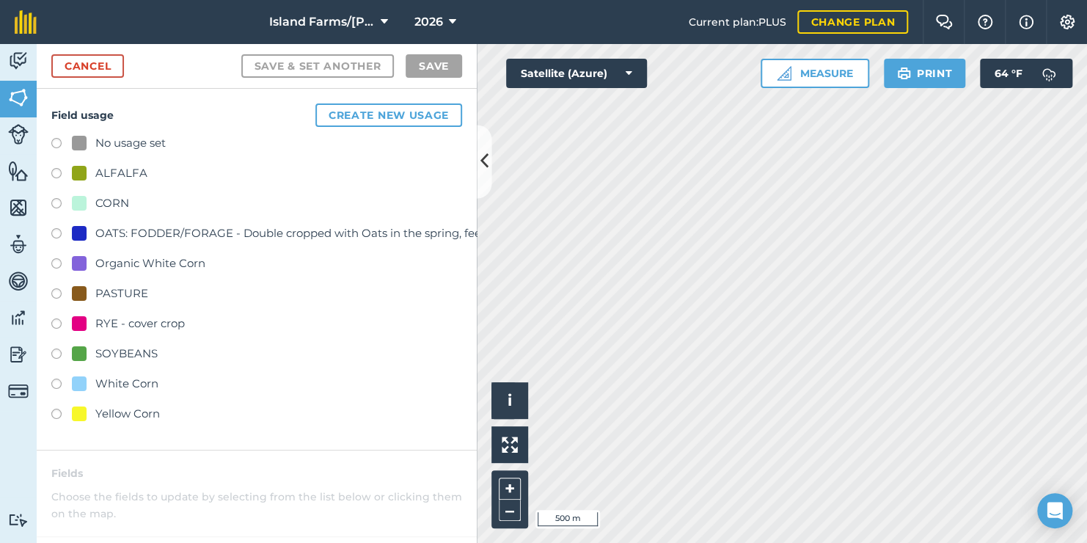
click at [59, 170] on label at bounding box center [61, 175] width 21 height 15
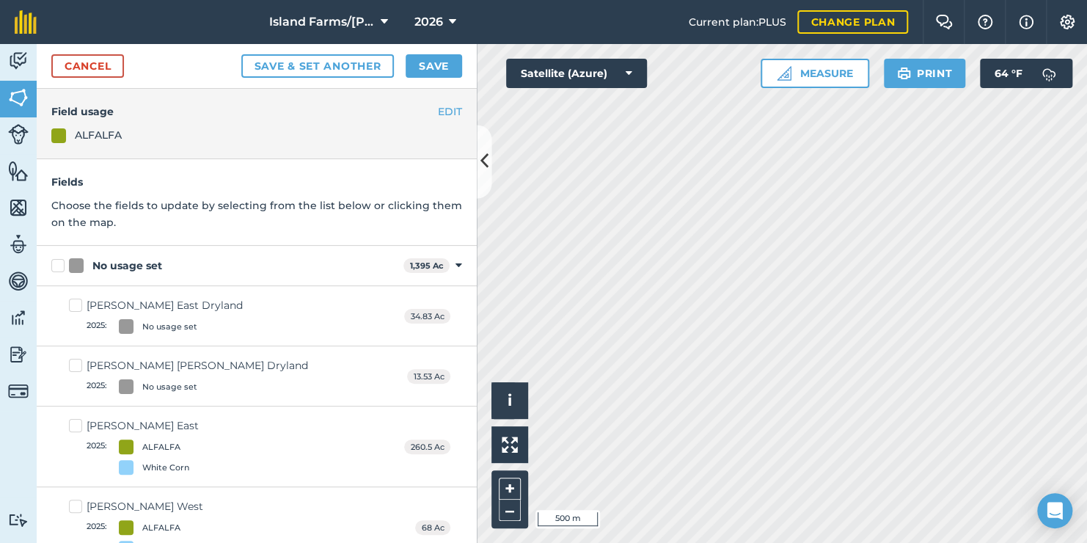
click at [73, 424] on label "[PERSON_NAME] East 2025 : ALFALFA White Corn" at bounding box center [134, 446] width 130 height 56
click at [73, 424] on input "[PERSON_NAME] East 2025 : ALFALFA White Corn" at bounding box center [74, 423] width 10 height 10
checkbox input "true"
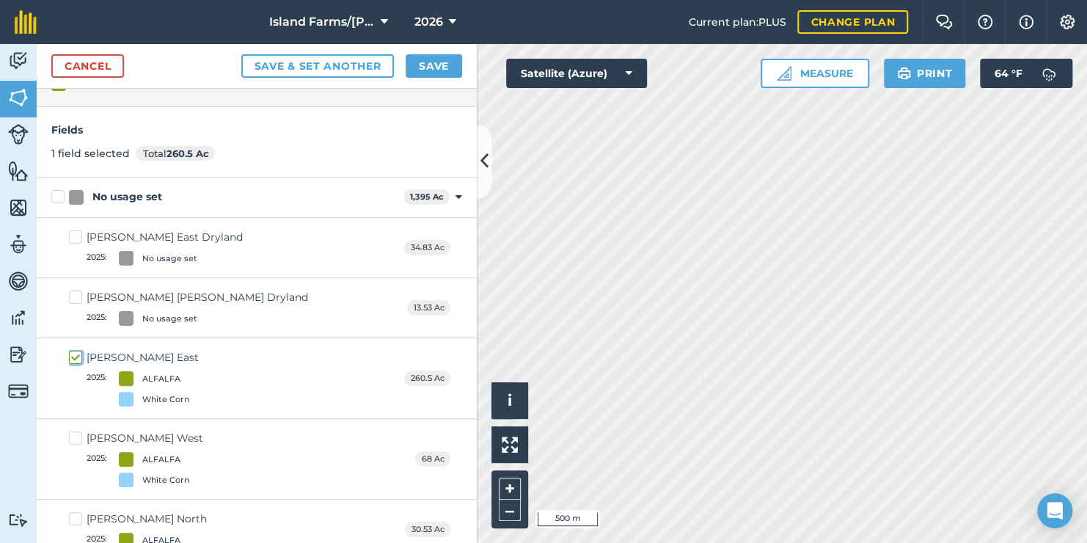
scroll to position [147, 0]
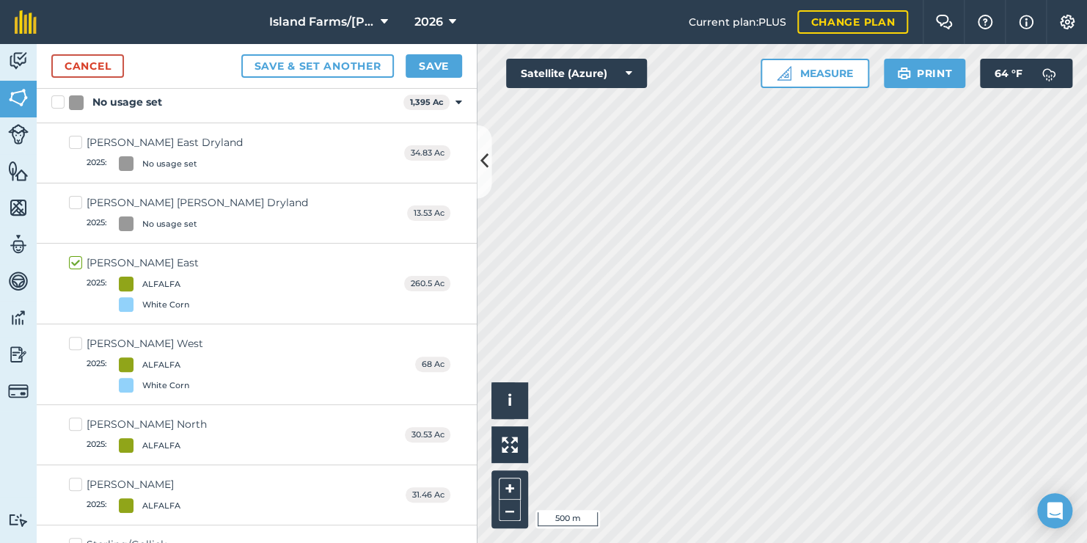
click at [76, 344] on label "[PERSON_NAME] West 2025 : ALFALFA White Corn" at bounding box center [136, 364] width 134 height 56
click at [76, 344] on input "[PERSON_NAME] West 2025 : ALFALFA White Corn" at bounding box center [74, 341] width 10 height 10
checkbox input "true"
click at [76, 424] on label "[PERSON_NAME] North 2025 : ALFALFA" at bounding box center [138, 435] width 138 height 36
click at [76, 424] on input "[PERSON_NAME] North 2025 : ALFALFA" at bounding box center [74, 422] width 10 height 10
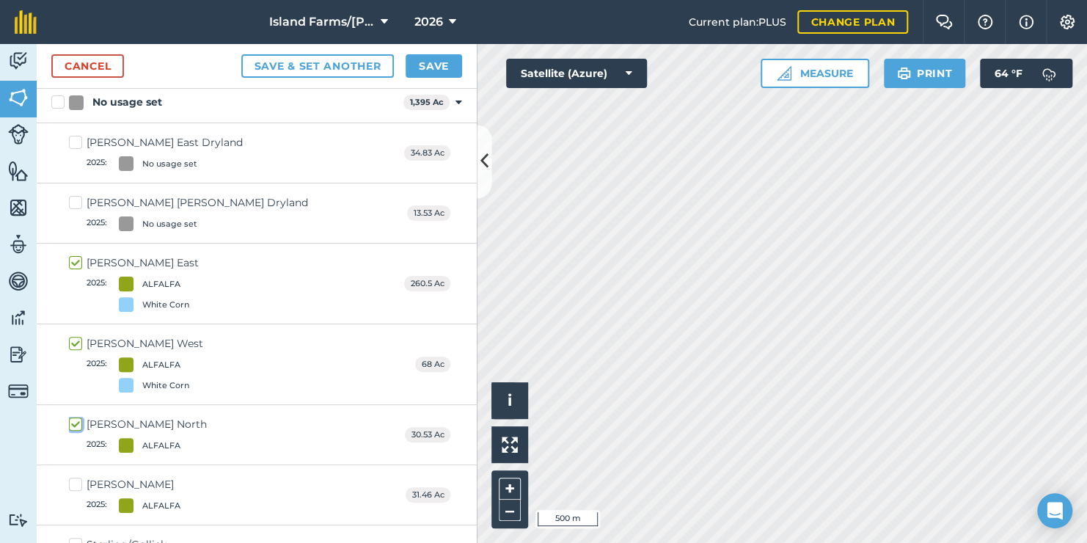
checkbox input "true"
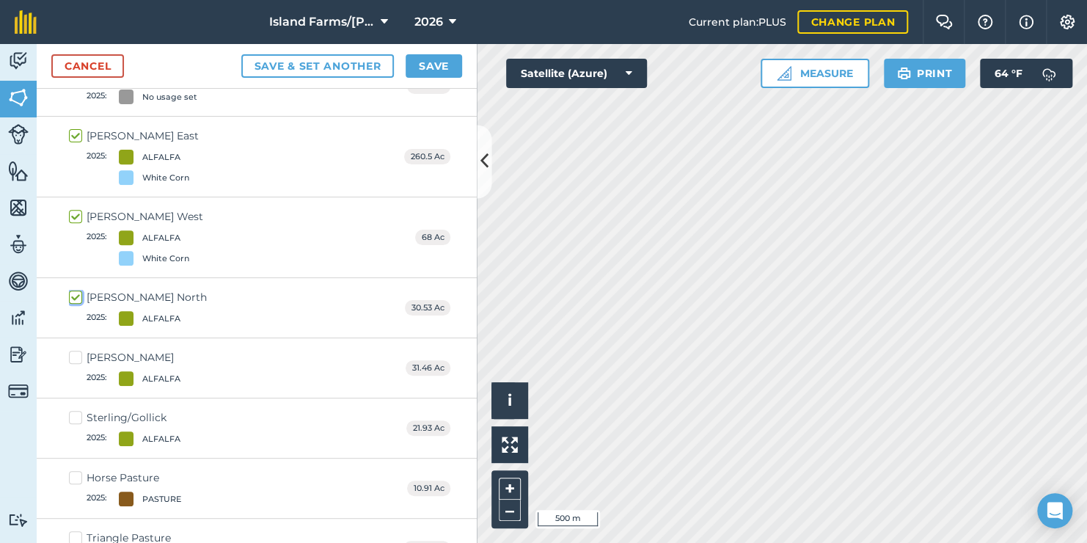
scroll to position [293, 0]
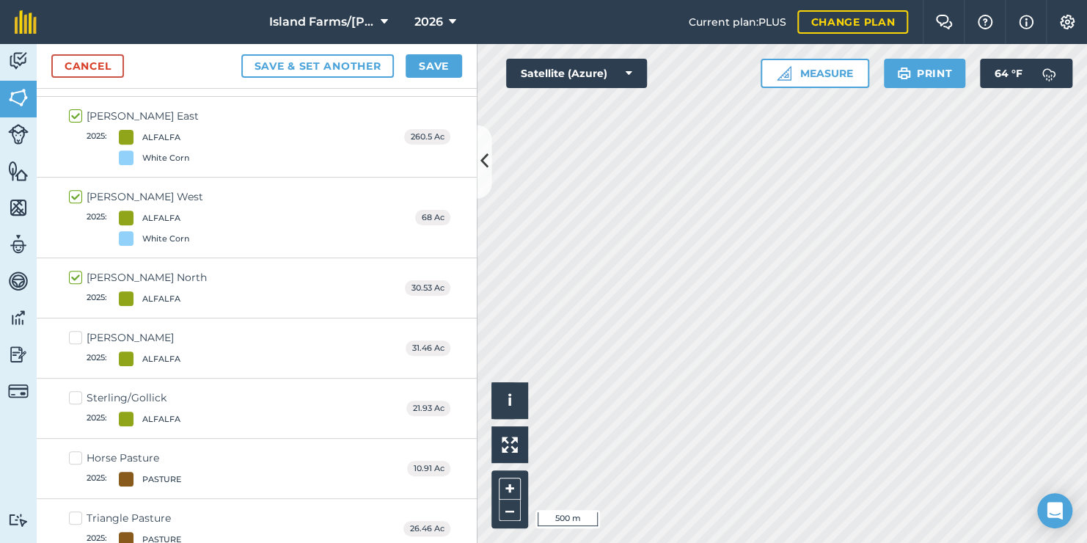
click at [77, 334] on label "[PERSON_NAME] 2025 : ALFALFA" at bounding box center [124, 348] width 111 height 36
click at [77, 334] on input "[PERSON_NAME] 2025 : ALFALFA" at bounding box center [74, 335] width 10 height 10
checkbox input "true"
click at [80, 392] on label "Sterling/Gollick 2025 : ALFALFA" at bounding box center [124, 408] width 111 height 36
click at [78, 392] on input "Sterling/Gollick 2025 : ALFALFA" at bounding box center [74, 395] width 10 height 10
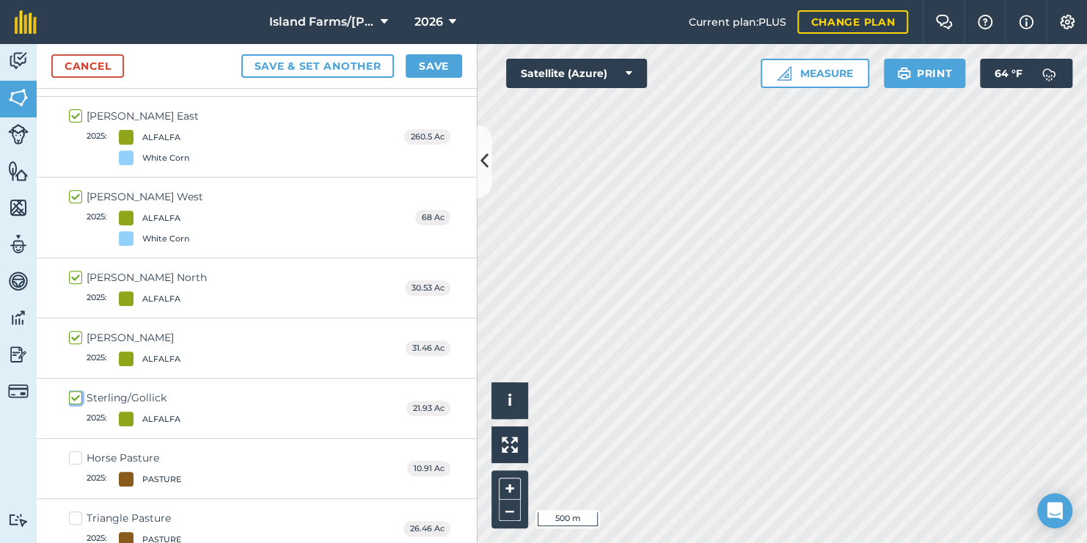
checkbox input "true"
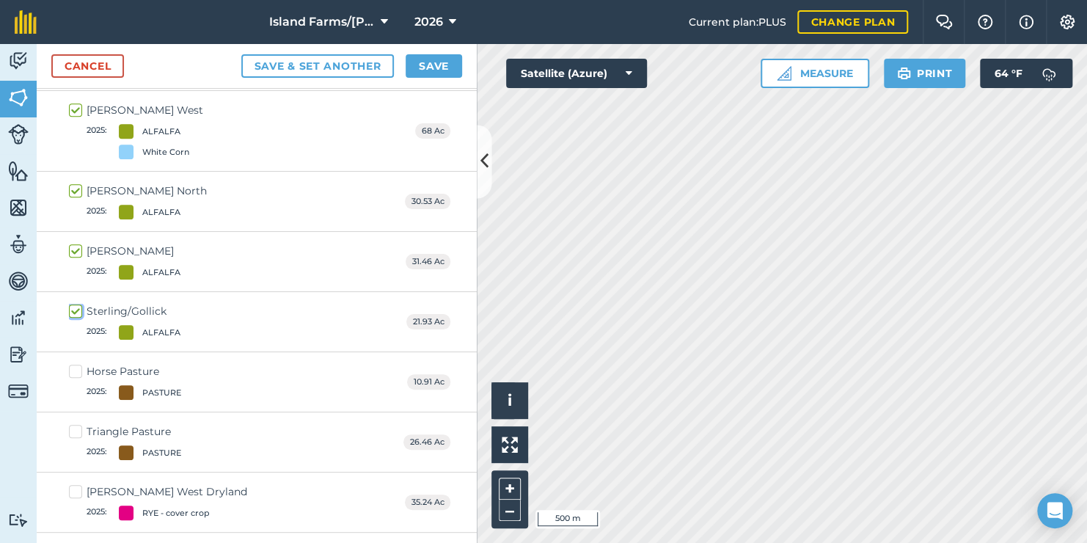
scroll to position [0, 0]
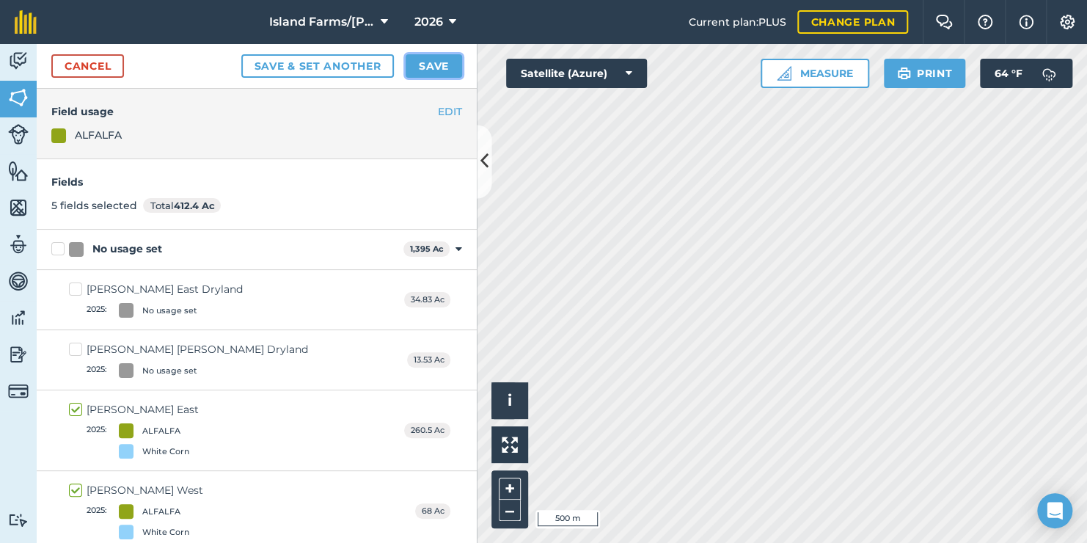
click at [431, 62] on button "Save" at bounding box center [434, 65] width 56 height 23
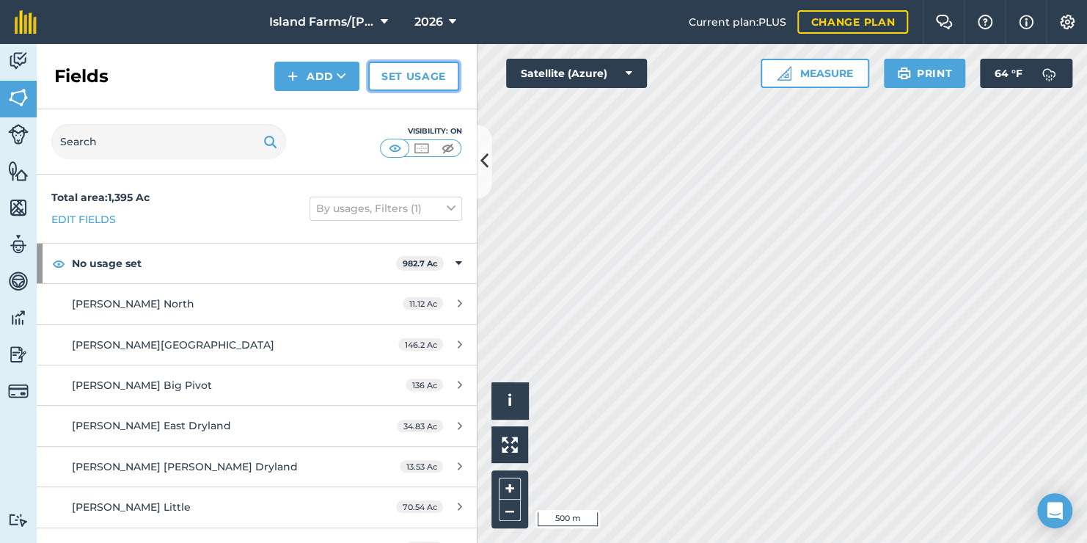
click at [403, 75] on link "Set usage" at bounding box center [413, 76] width 91 height 29
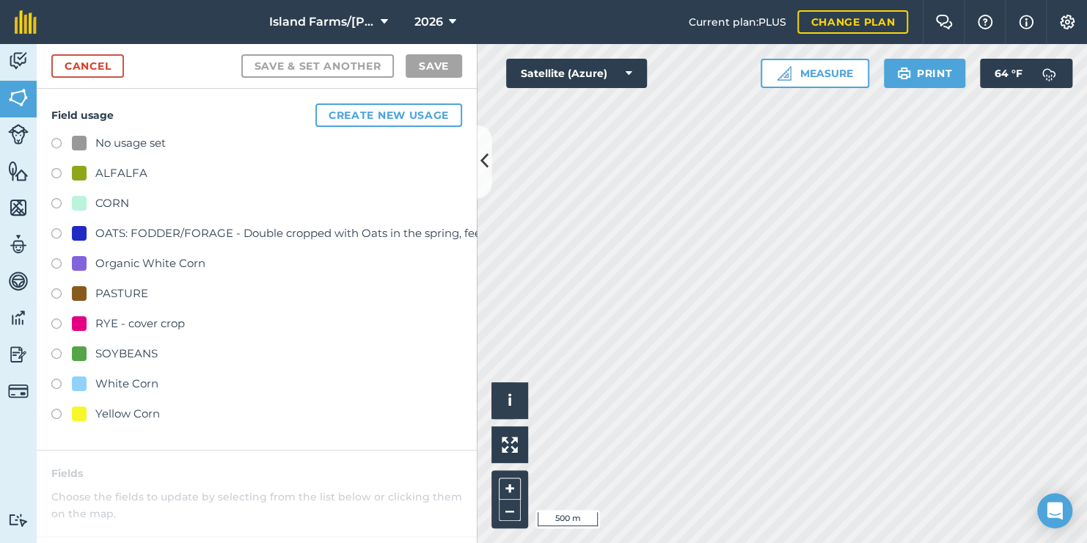
click at [54, 381] on label at bounding box center [61, 385] width 21 height 15
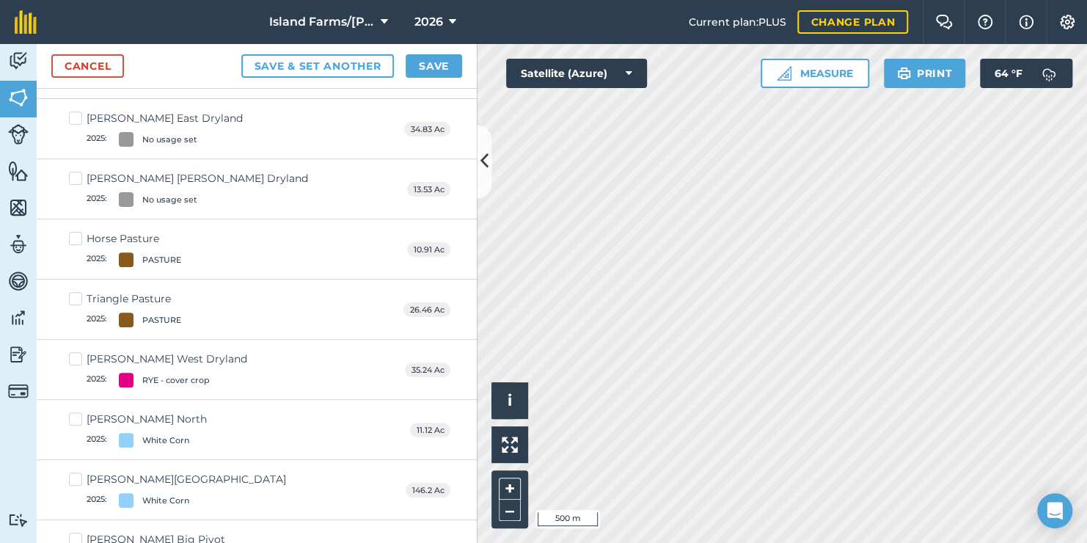
scroll to position [293, 0]
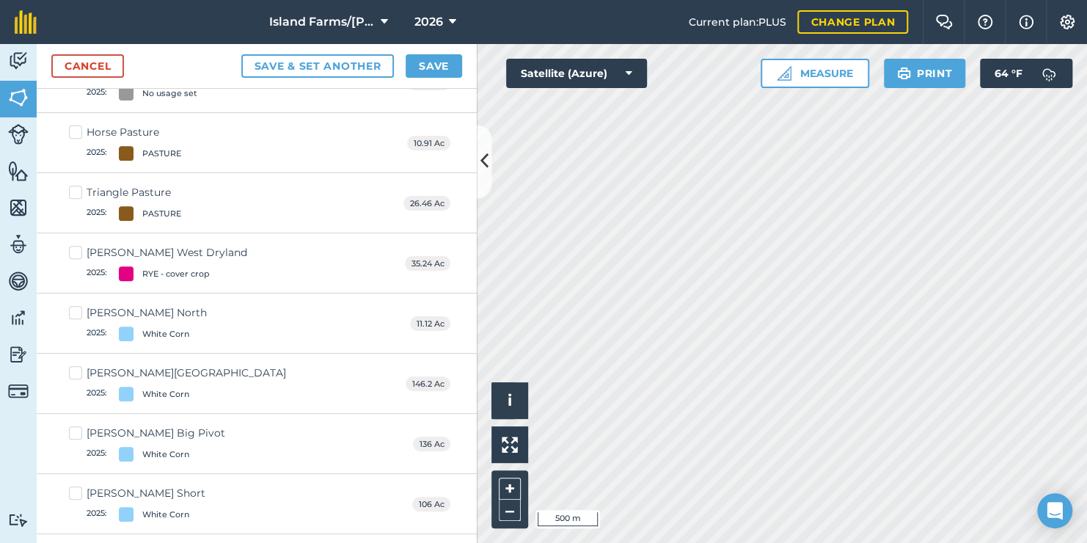
click at [74, 309] on label "[PERSON_NAME] North 2025 : White Corn" at bounding box center [138, 323] width 138 height 36
click at [74, 309] on input "[PERSON_NAME] North 2025 : White Corn" at bounding box center [74, 310] width 10 height 10
checkbox input "true"
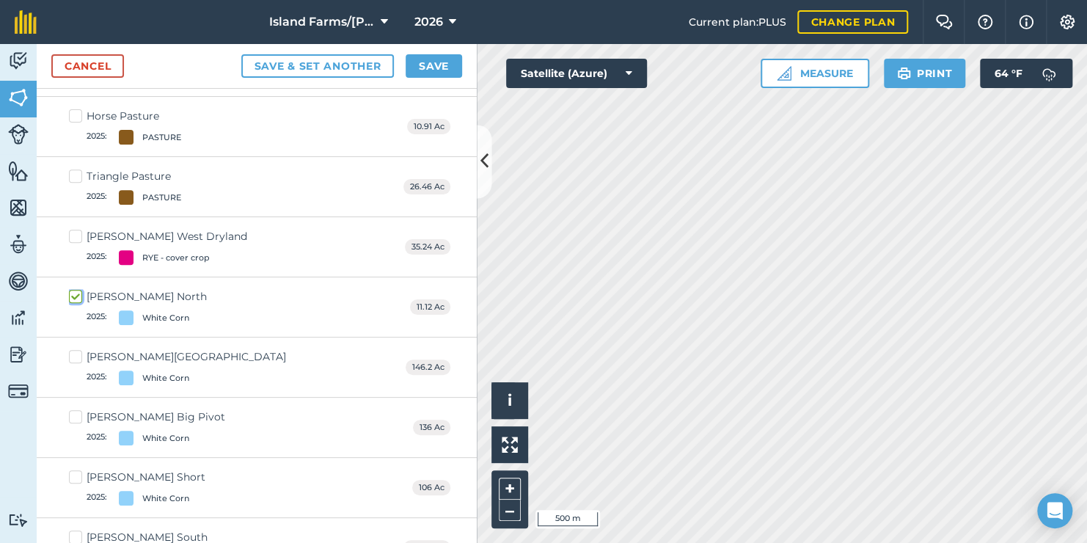
scroll to position [276, 0]
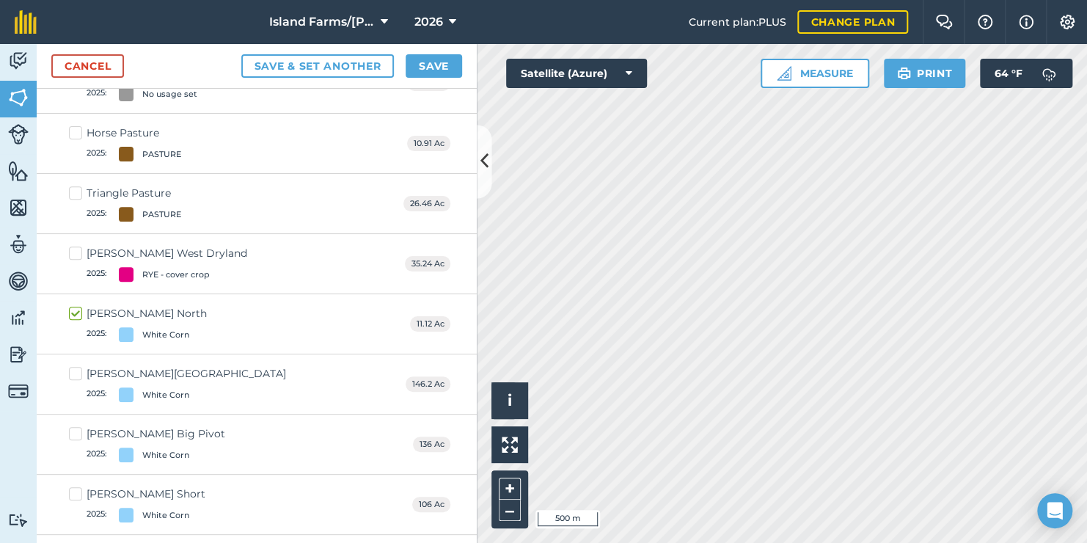
click at [76, 373] on label "[PERSON_NAME] Center 2025 : White Corn" at bounding box center [177, 384] width 217 height 36
click at [76, 373] on input "[PERSON_NAME] Center 2025 : White Corn" at bounding box center [74, 371] width 10 height 10
checkbox input "true"
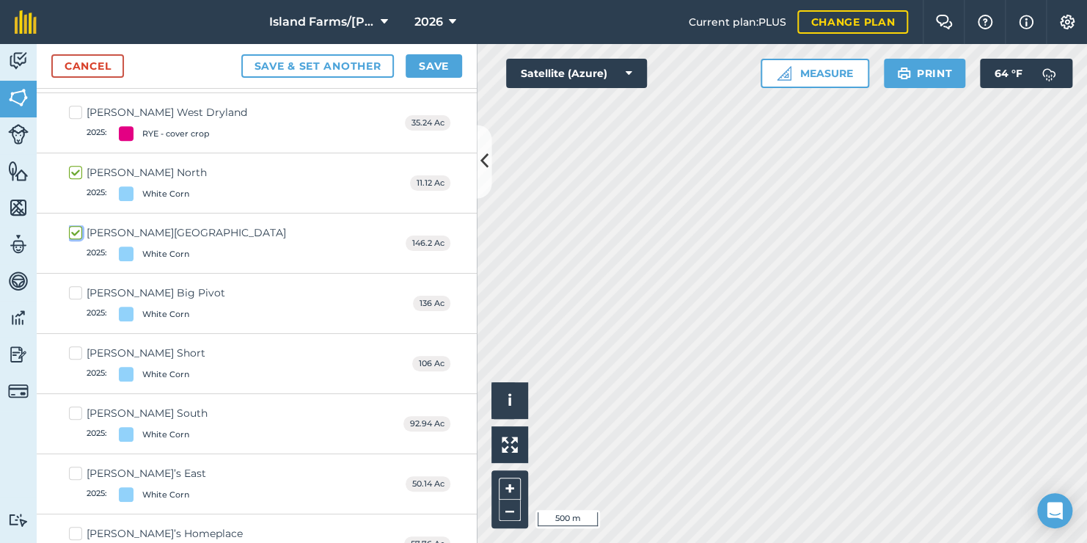
scroll to position [423, 0]
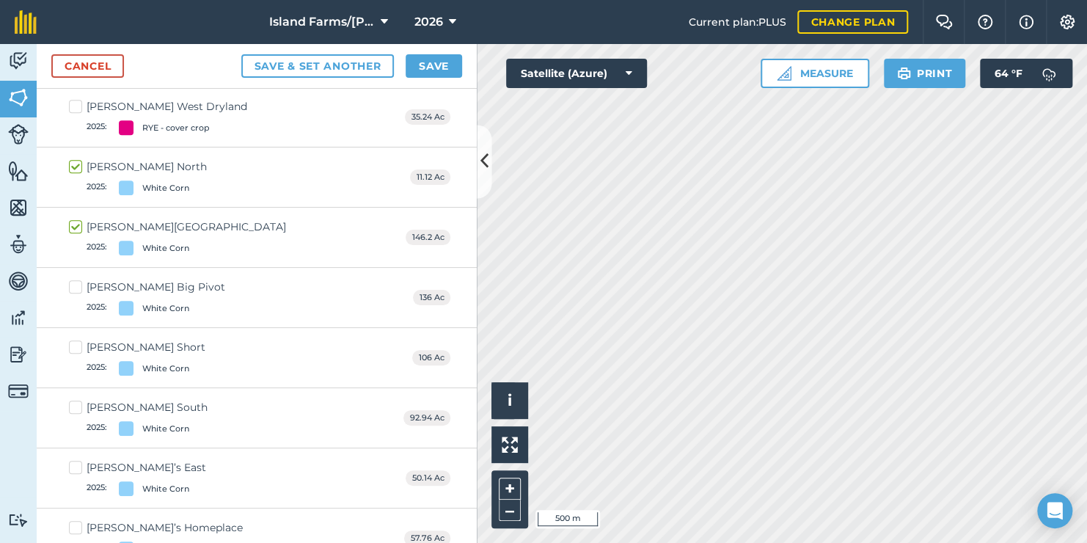
click at [75, 280] on label "[PERSON_NAME] Big Pivot 2025 : White Corn" at bounding box center [147, 297] width 156 height 36
click at [75, 280] on input "[PERSON_NAME] Big Pivot 2025 : White Corn" at bounding box center [74, 284] width 10 height 10
checkbox input "true"
click at [79, 344] on label "[PERSON_NAME] Short 2025 : White Corn" at bounding box center [137, 358] width 136 height 36
click at [78, 344] on input "[PERSON_NAME] Short 2025 : White Corn" at bounding box center [74, 345] width 10 height 10
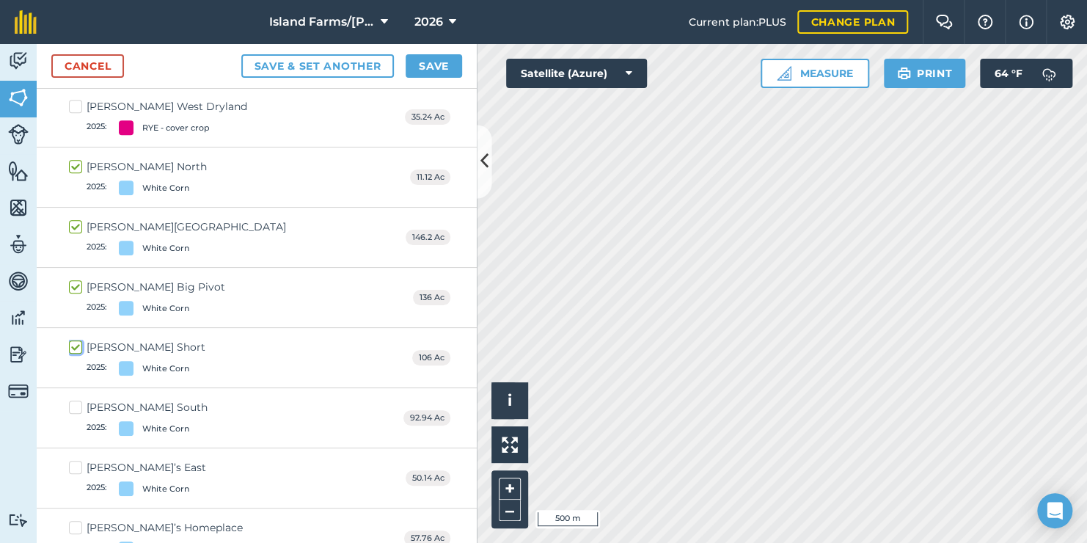
checkbox input "true"
click at [78, 468] on label "[PERSON_NAME]’s East 2025 : White Corn" at bounding box center [137, 478] width 137 height 36
click at [78, 468] on input "[PERSON_NAME]’s East 2025 : White Corn" at bounding box center [74, 465] width 10 height 10
checkbox input "true"
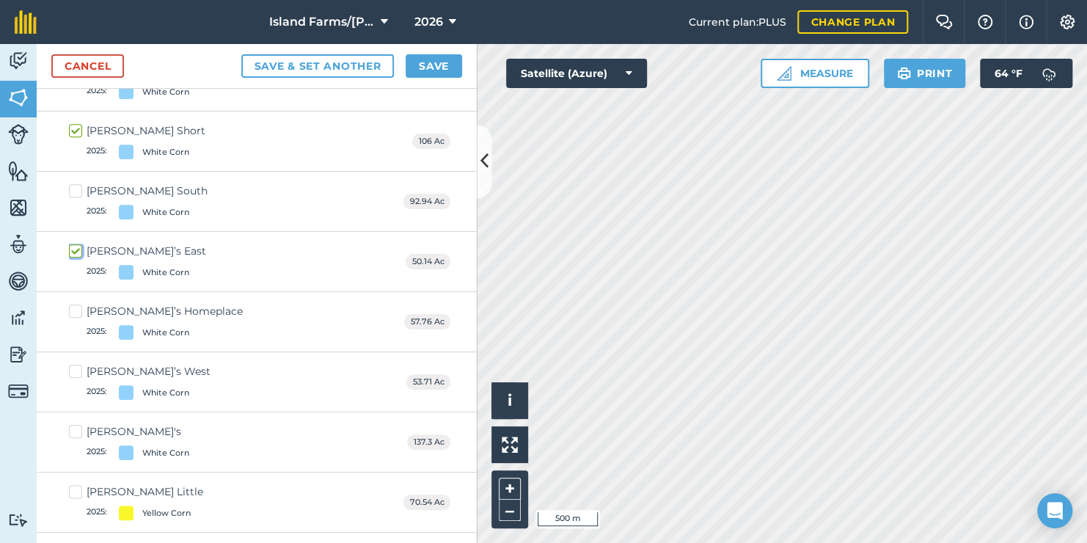
scroll to position [643, 0]
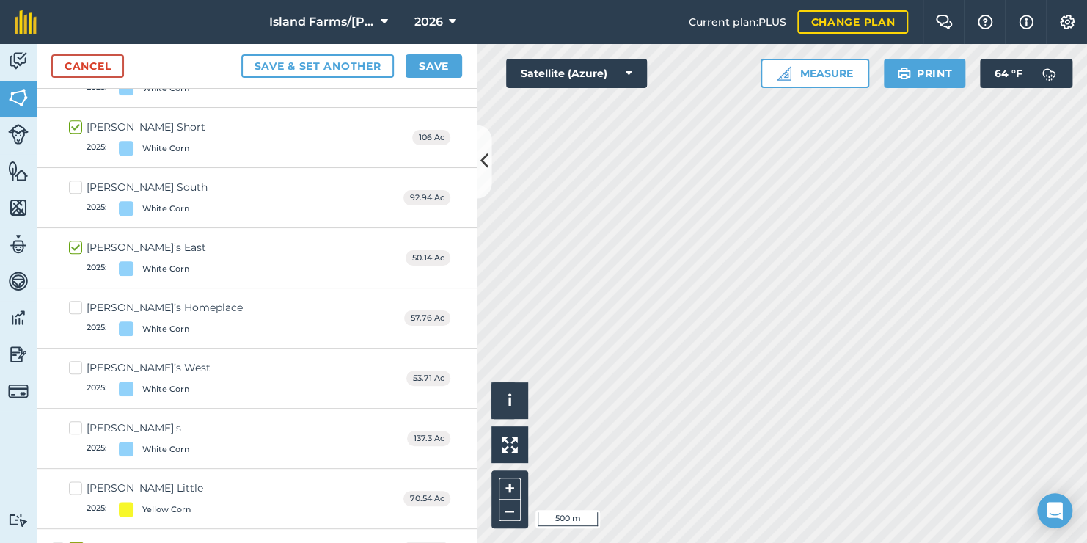
click at [80, 304] on label "[PERSON_NAME]’s Homeplace 2025 : White Corn" at bounding box center [156, 318] width 174 height 36
click at [78, 304] on input "[PERSON_NAME]’s Homeplace 2025 : White Corn" at bounding box center [74, 305] width 10 height 10
checkbox input "true"
click at [79, 371] on label "[PERSON_NAME]’s West 2025 : White Corn" at bounding box center [140, 378] width 142 height 36
click at [78, 370] on input "[PERSON_NAME]’s West 2025 : White Corn" at bounding box center [74, 365] width 10 height 10
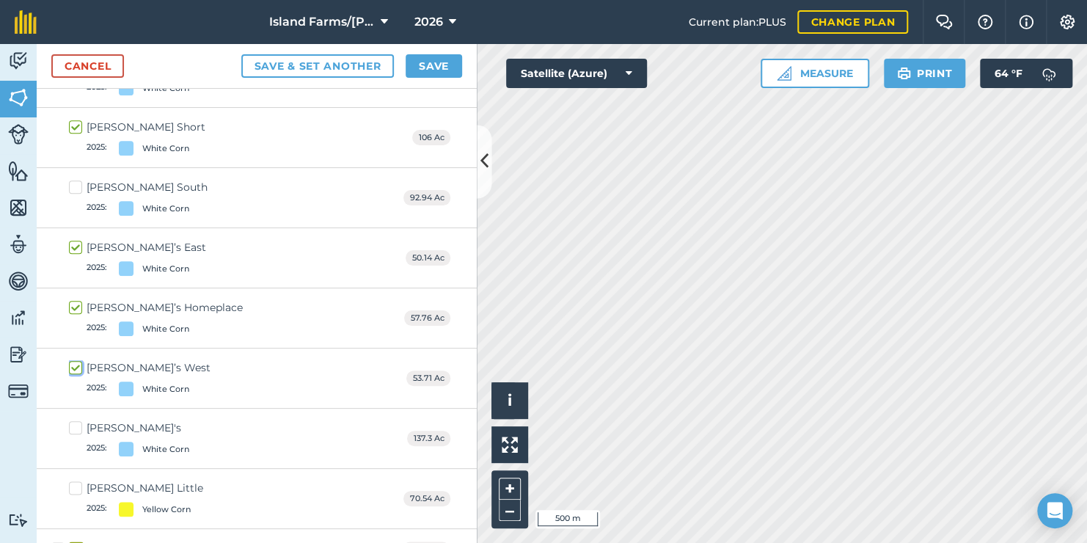
checkbox input "true"
click at [77, 422] on label "[PERSON_NAME]'s 2025 : White Corn" at bounding box center [129, 438] width 120 height 36
click at [77, 422] on input "[PERSON_NAME]'s 2025 : White Corn" at bounding box center [74, 425] width 10 height 10
checkbox input "true"
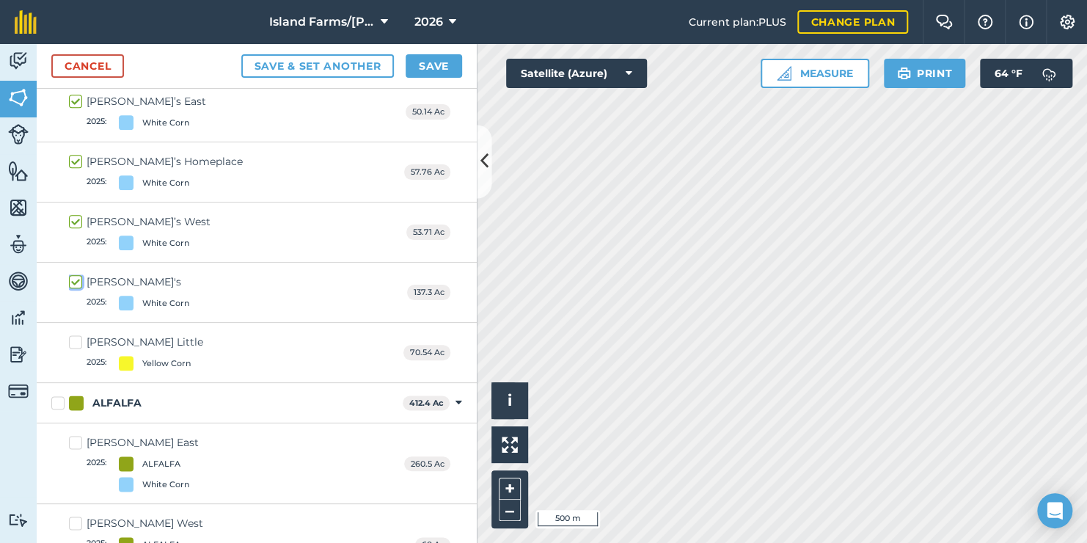
scroll to position [790, 0]
click at [77, 436] on label "[PERSON_NAME] East 2025 : ALFALFA White Corn" at bounding box center [134, 462] width 130 height 56
click at [77, 436] on input "[PERSON_NAME] East 2025 : ALFALFA White Corn" at bounding box center [74, 439] width 10 height 10
checkbox input "true"
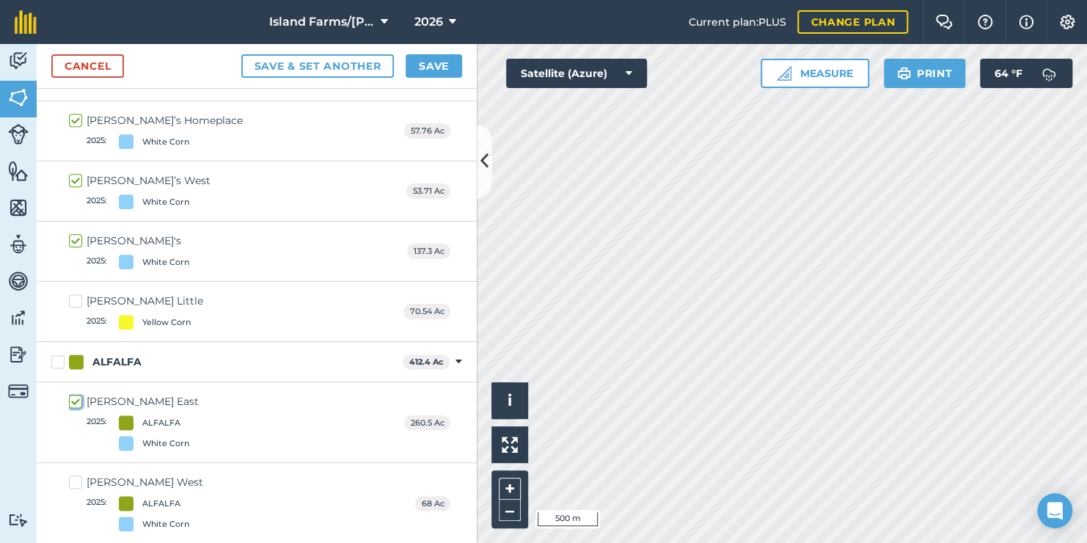
scroll to position [936, 0]
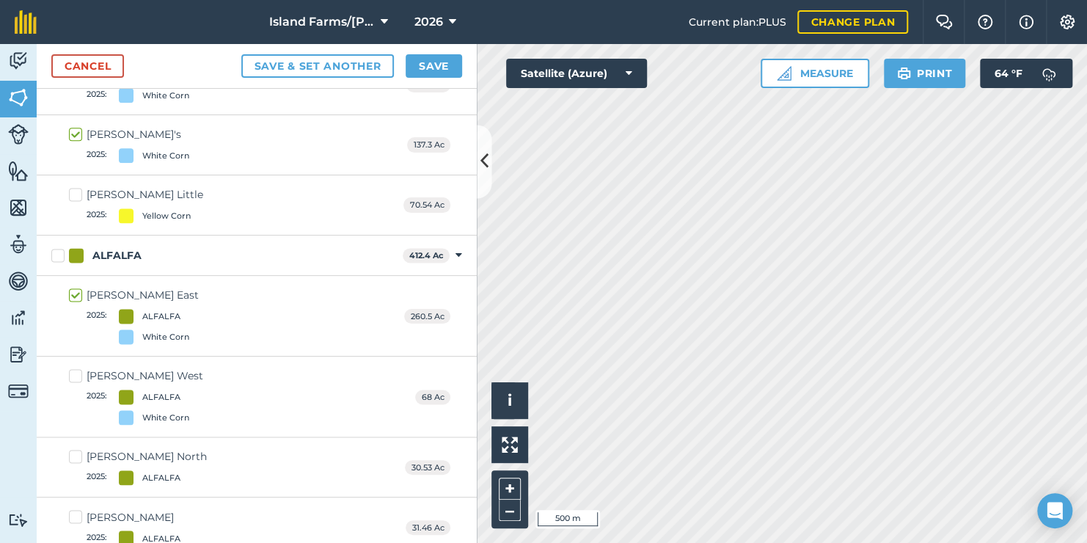
click at [77, 372] on label "[PERSON_NAME] West 2025 : ALFALFA White Corn" at bounding box center [136, 396] width 134 height 56
click at [77, 372] on input "[PERSON_NAME] West 2025 : ALFALFA White Corn" at bounding box center [74, 373] width 10 height 10
checkbox input "true"
click at [424, 66] on button "Save" at bounding box center [434, 65] width 56 height 23
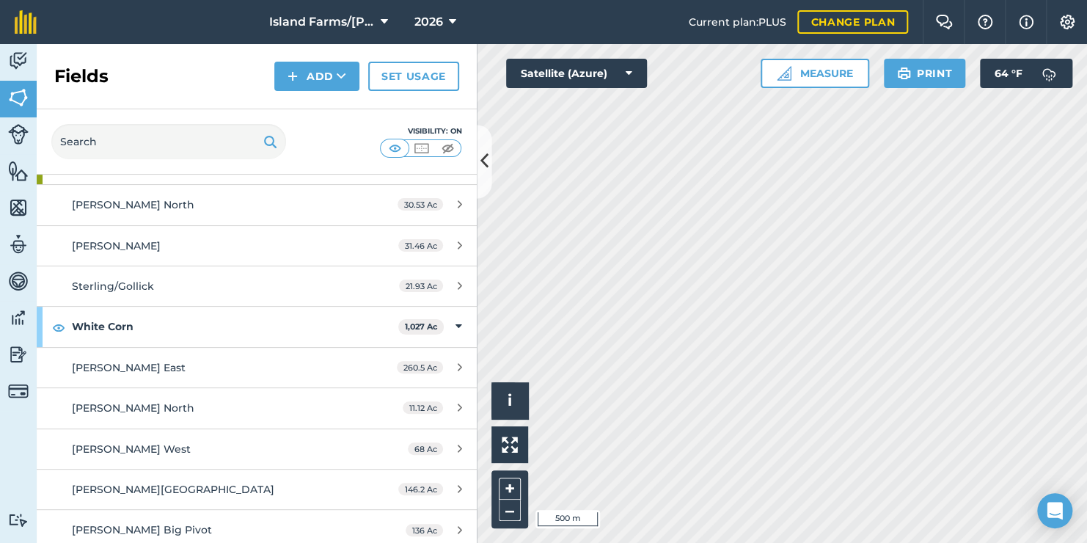
scroll to position [411, 0]
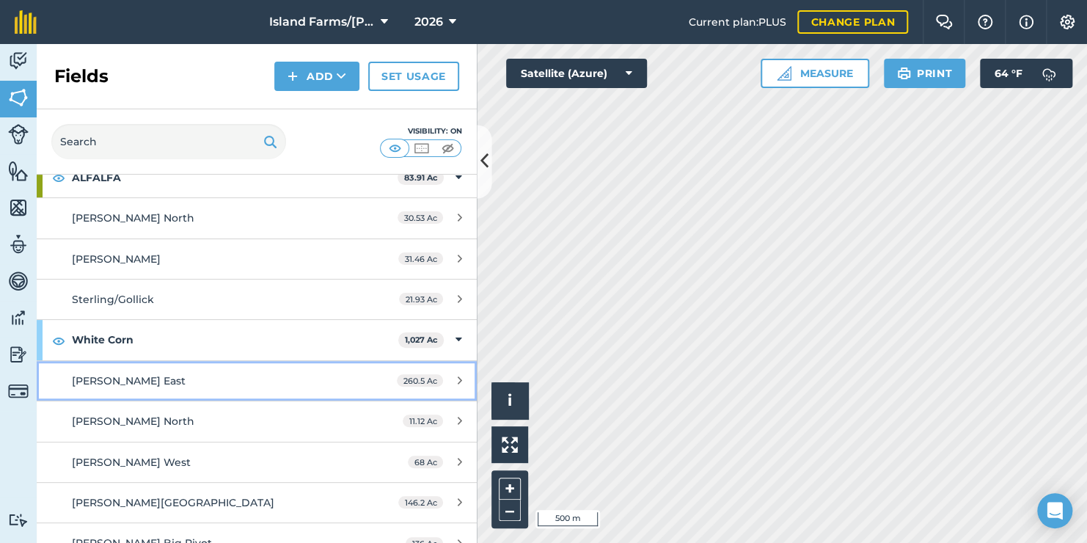
click at [127, 378] on span "[PERSON_NAME] East" at bounding box center [129, 380] width 114 height 13
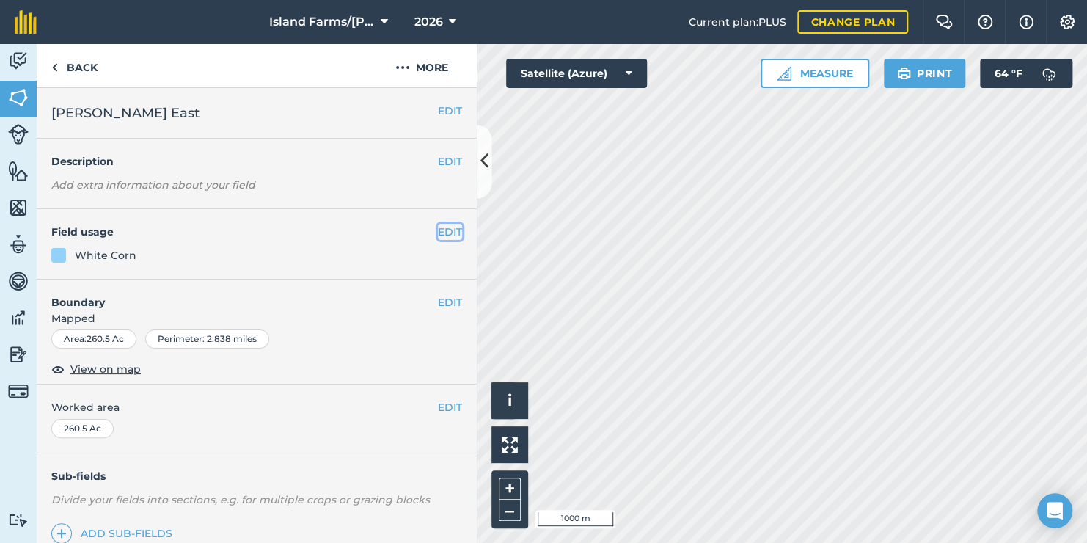
click at [438, 234] on button "EDIT" at bounding box center [450, 232] width 24 height 16
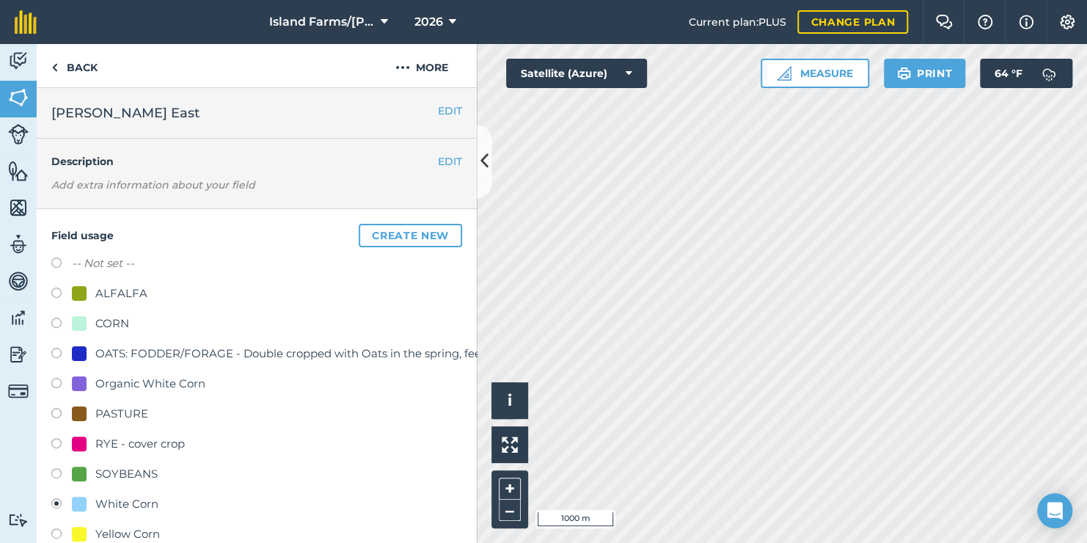
click at [54, 260] on label at bounding box center [61, 264] width 21 height 15
radio input "true"
radio input "false"
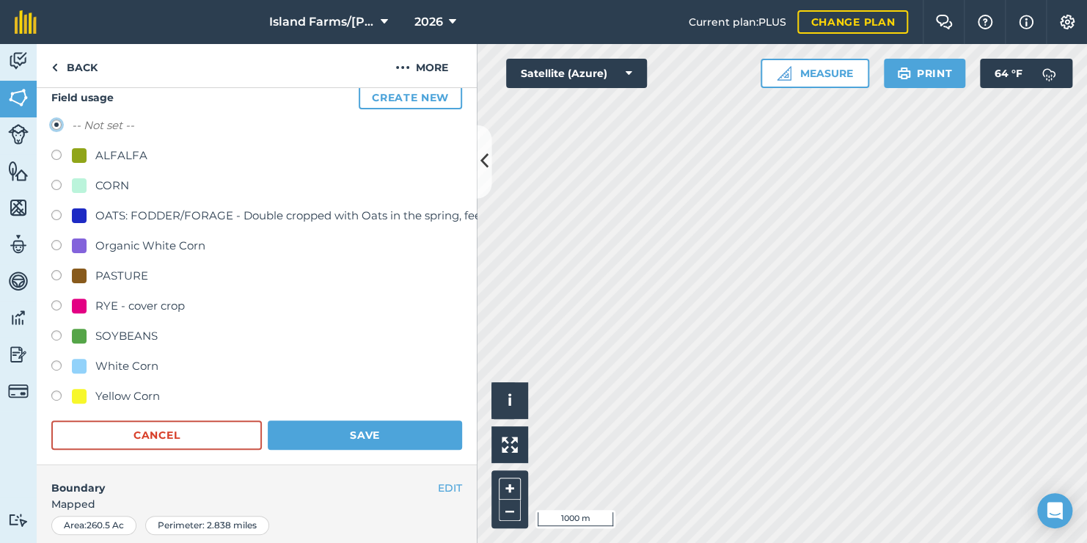
scroll to position [220, 0]
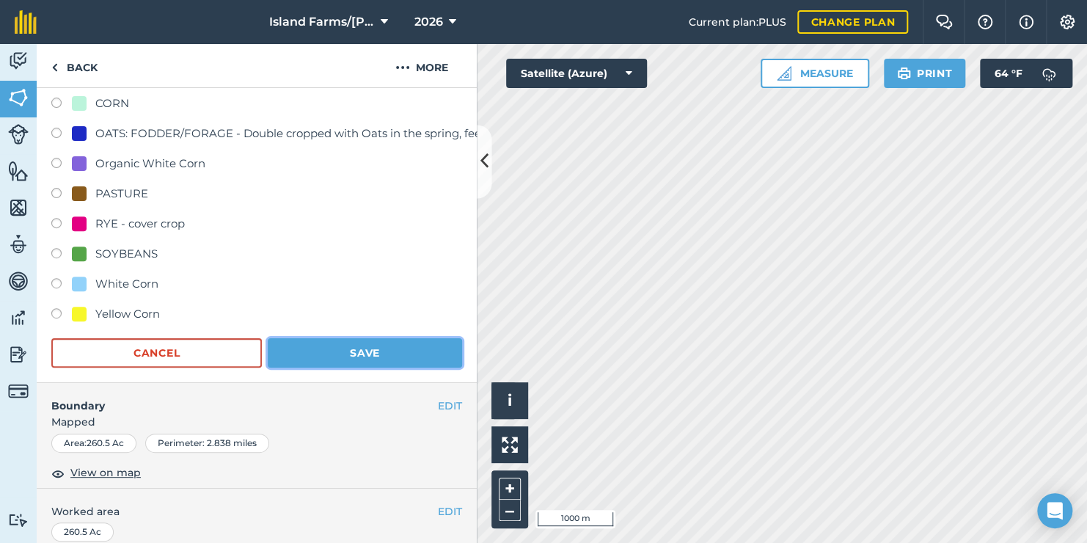
click at [396, 344] on button "Save" at bounding box center [365, 352] width 194 height 29
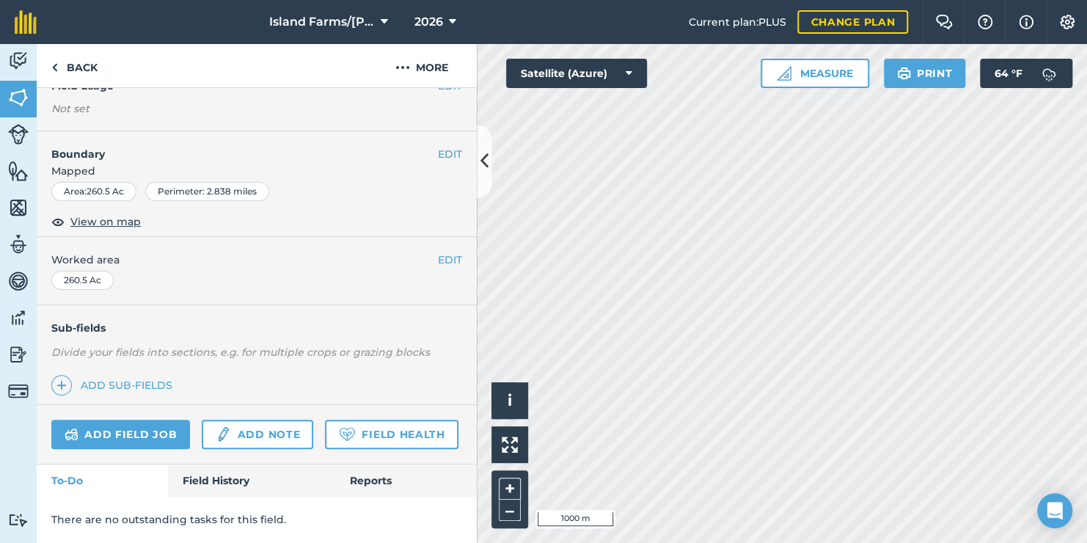
scroll to position [0, 0]
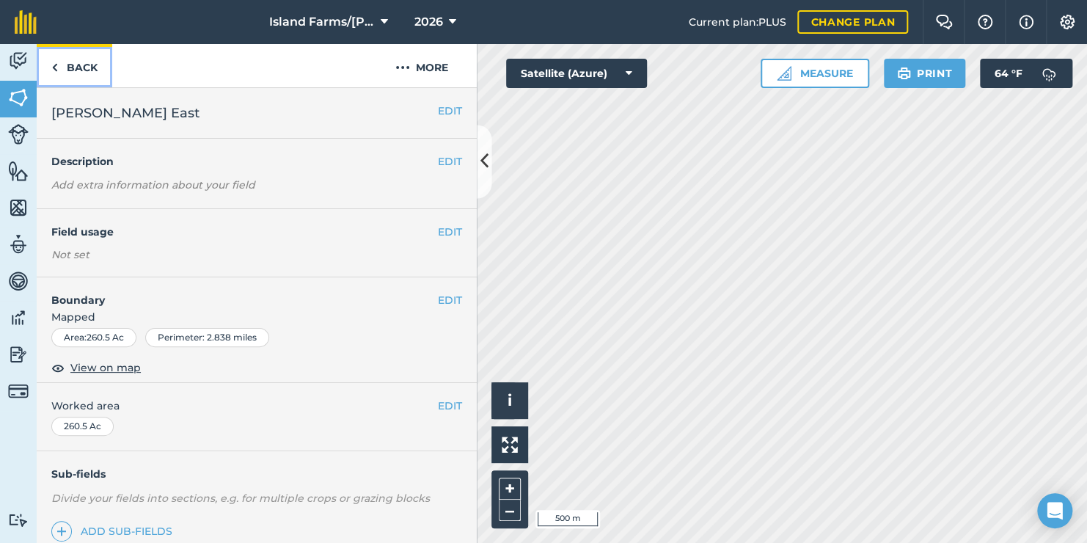
click at [73, 69] on link "Back" at bounding box center [75, 65] width 76 height 43
click at [71, 72] on link "Back" at bounding box center [75, 65] width 76 height 43
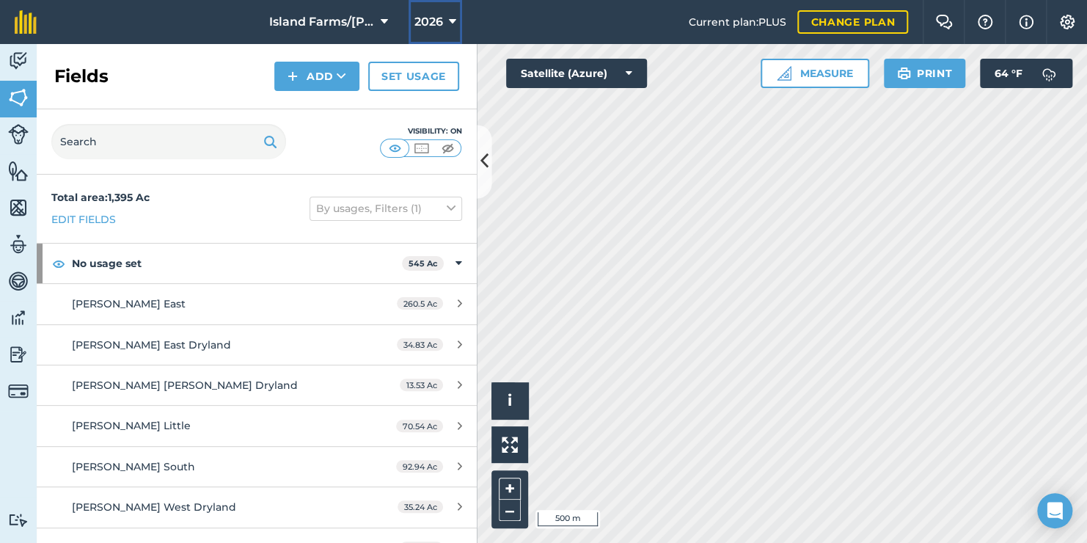
click at [441, 23] on span "2026" at bounding box center [428, 22] width 29 height 18
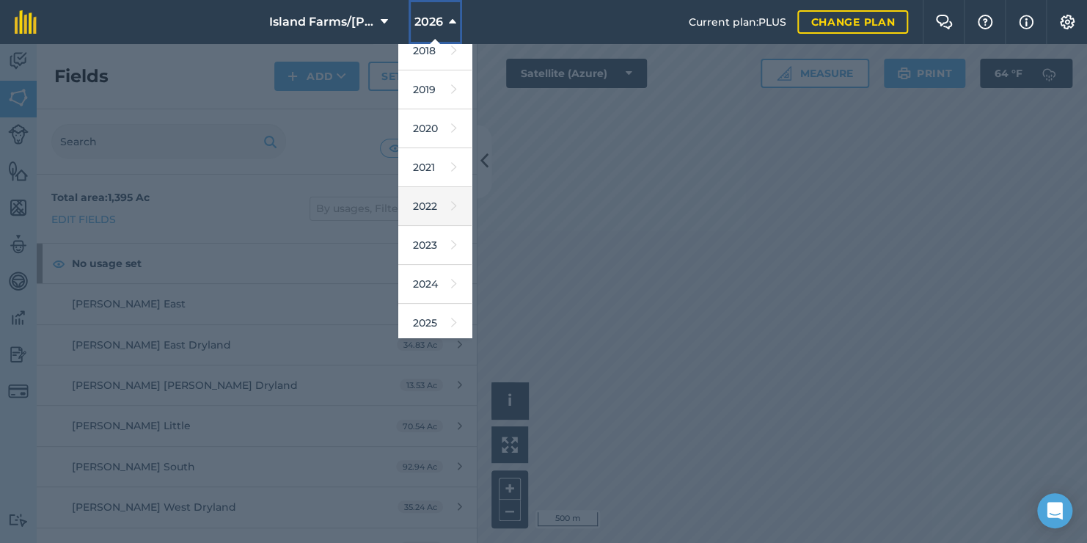
scroll to position [132, 0]
click at [451, 237] on icon at bounding box center [454, 242] width 6 height 21
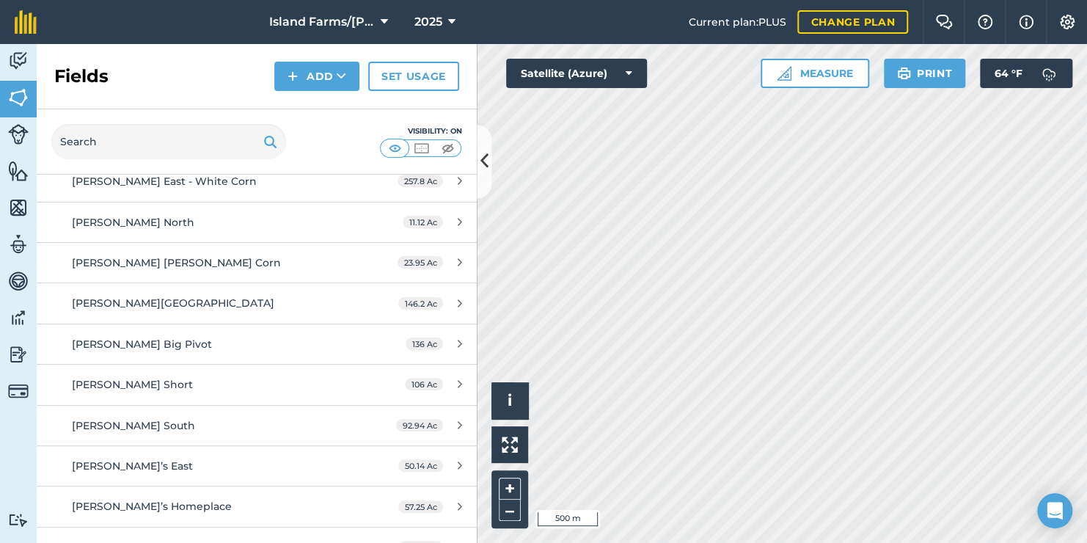
scroll to position [587, 0]
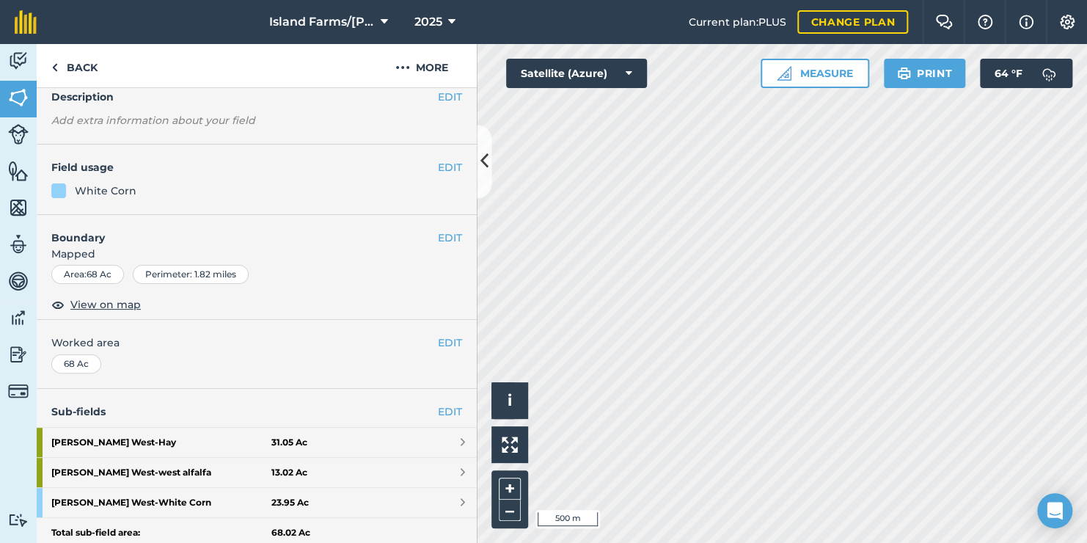
scroll to position [211, 0]
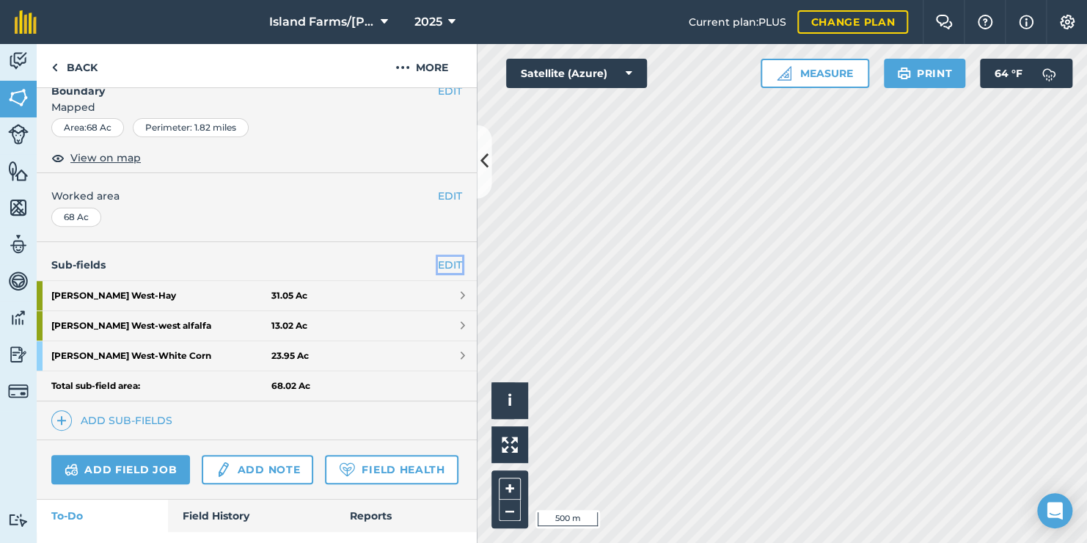
click at [438, 265] on link "EDIT" at bounding box center [450, 265] width 24 height 16
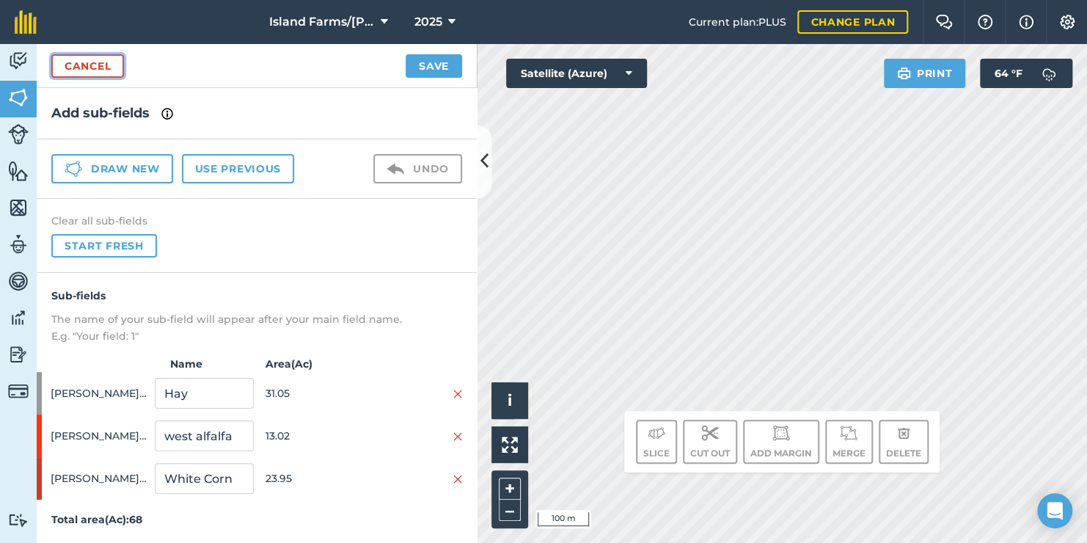
click at [109, 62] on link "Cancel" at bounding box center [87, 65] width 73 height 23
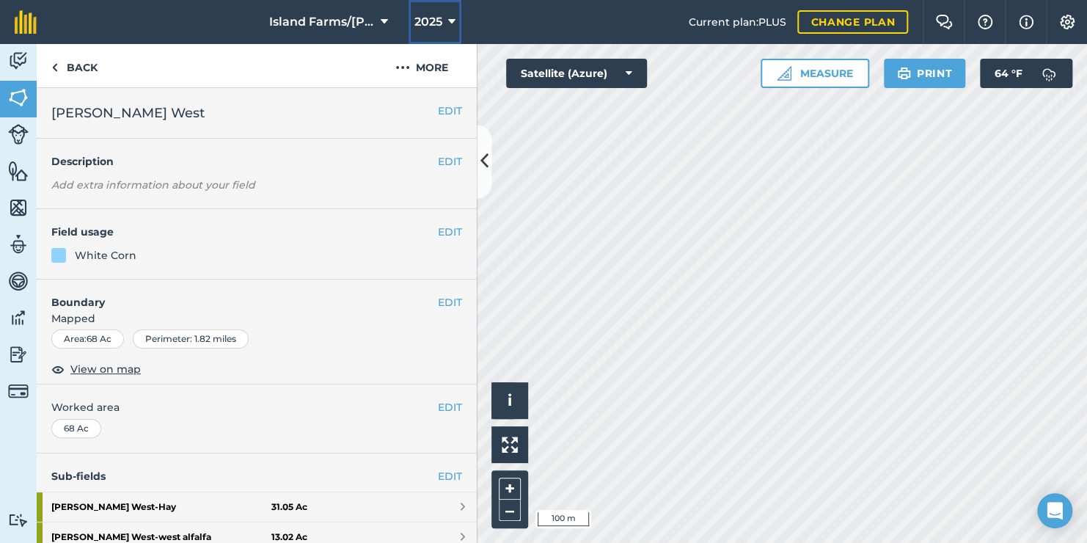
click at [449, 20] on icon at bounding box center [451, 22] width 7 height 18
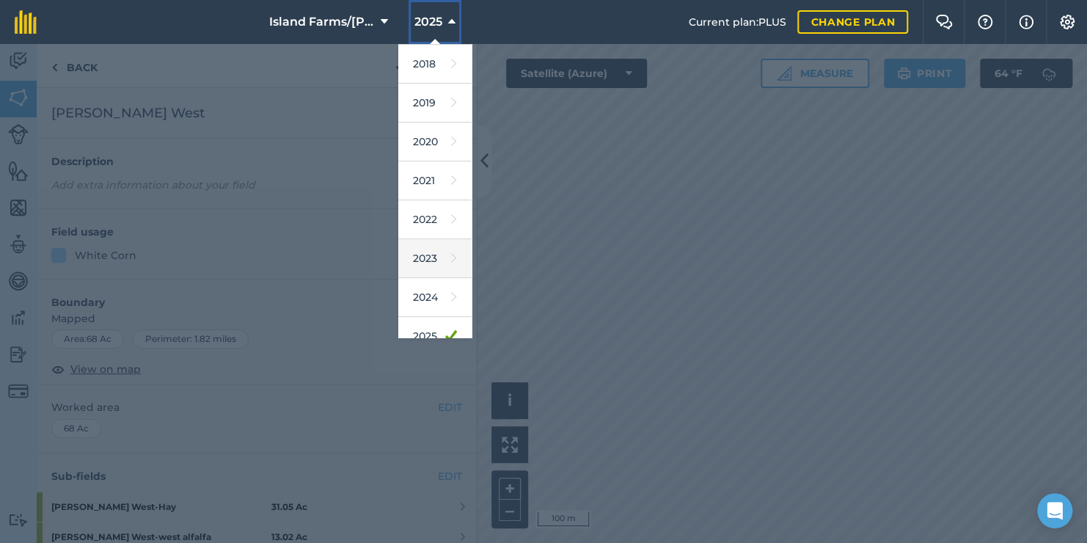
scroll to position [132, 0]
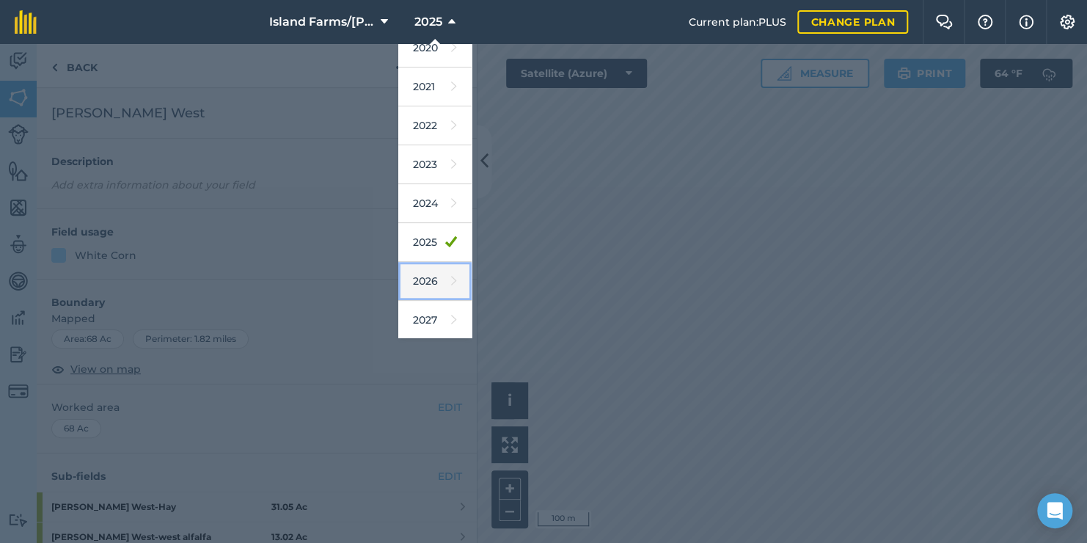
click at [430, 276] on link "2026" at bounding box center [434, 281] width 73 height 39
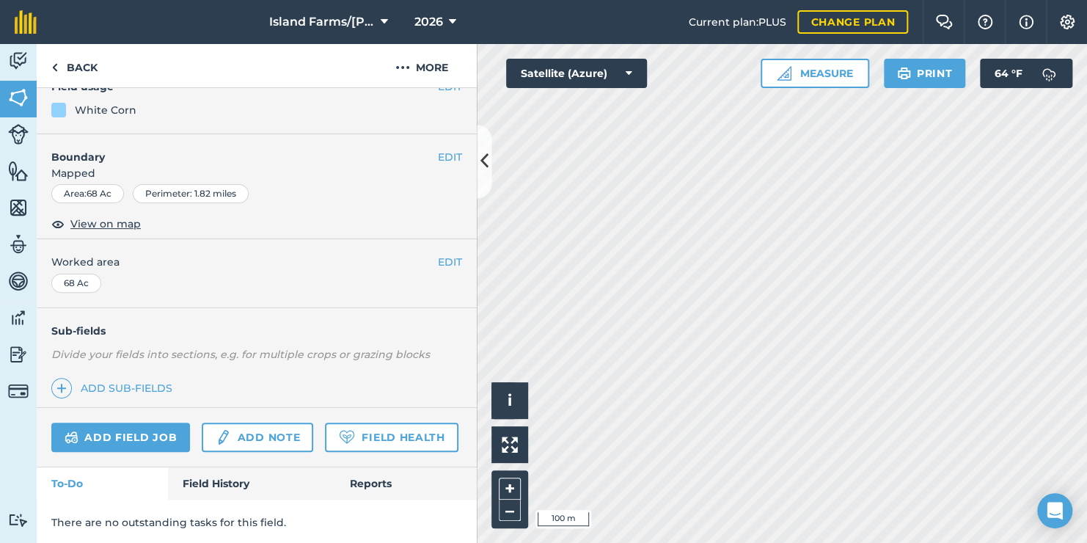
scroll to position [147, 0]
click at [130, 381] on link "Add sub-fields" at bounding box center [114, 386] width 127 height 21
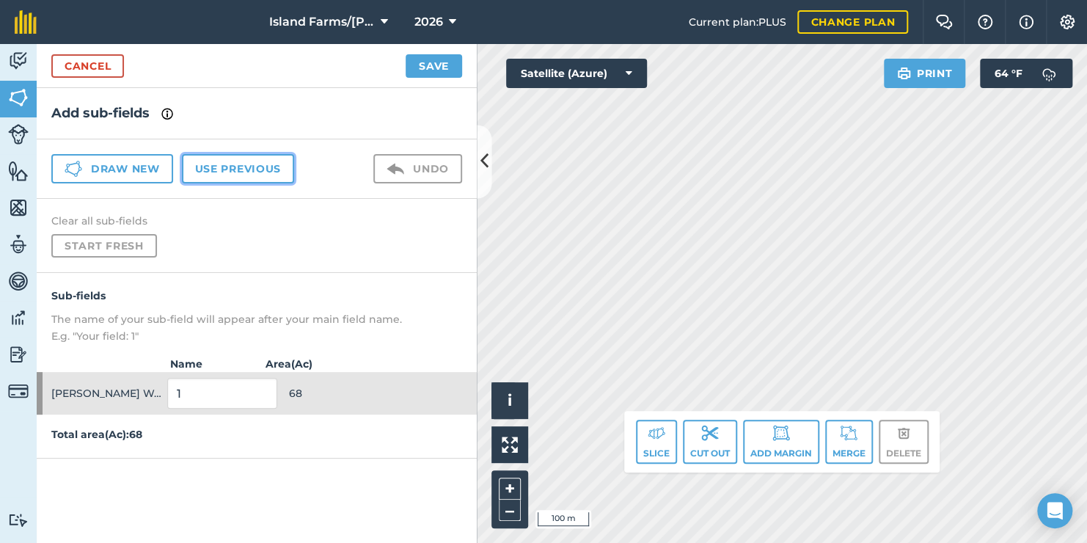
click at [238, 161] on button "Use previous" at bounding box center [238, 168] width 112 height 29
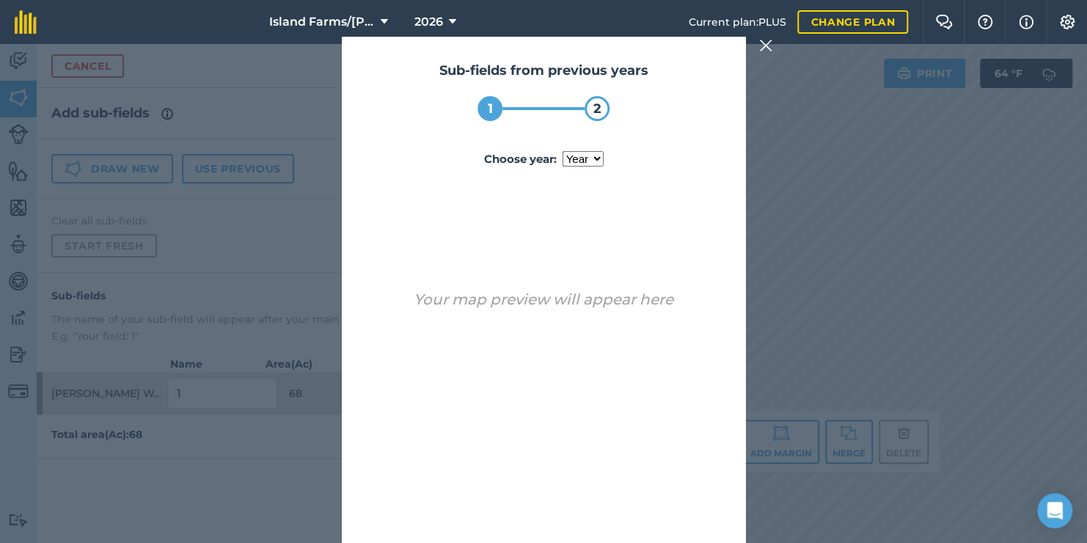
click at [593, 154] on select "year [DATE] 2025" at bounding box center [582, 158] width 41 height 15
select select "2025"
click at [562, 151] on select "year [DATE] 2025" at bounding box center [582, 158] width 41 height 15
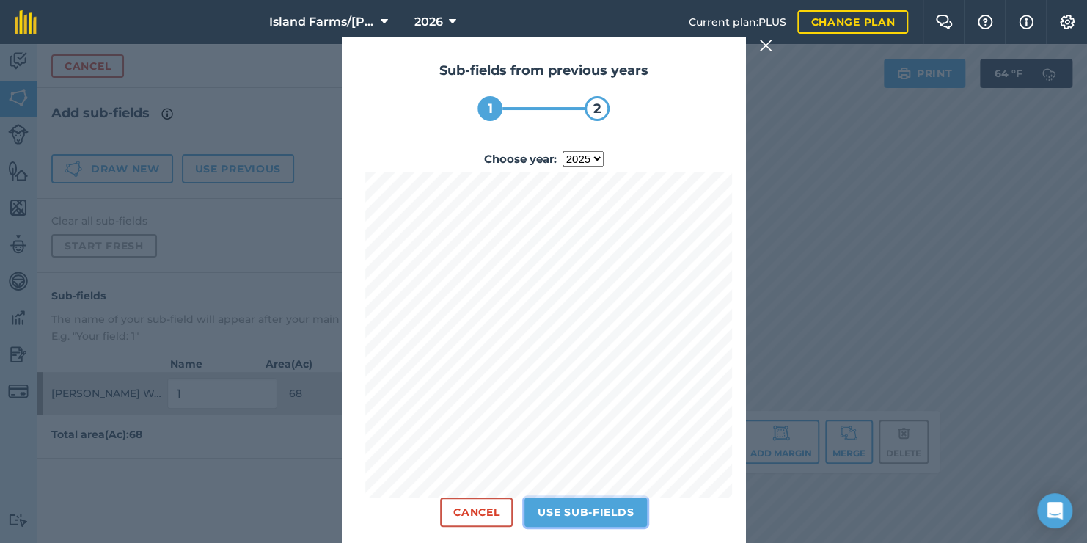
click at [611, 507] on button "Use sub-fields" at bounding box center [585, 511] width 122 height 29
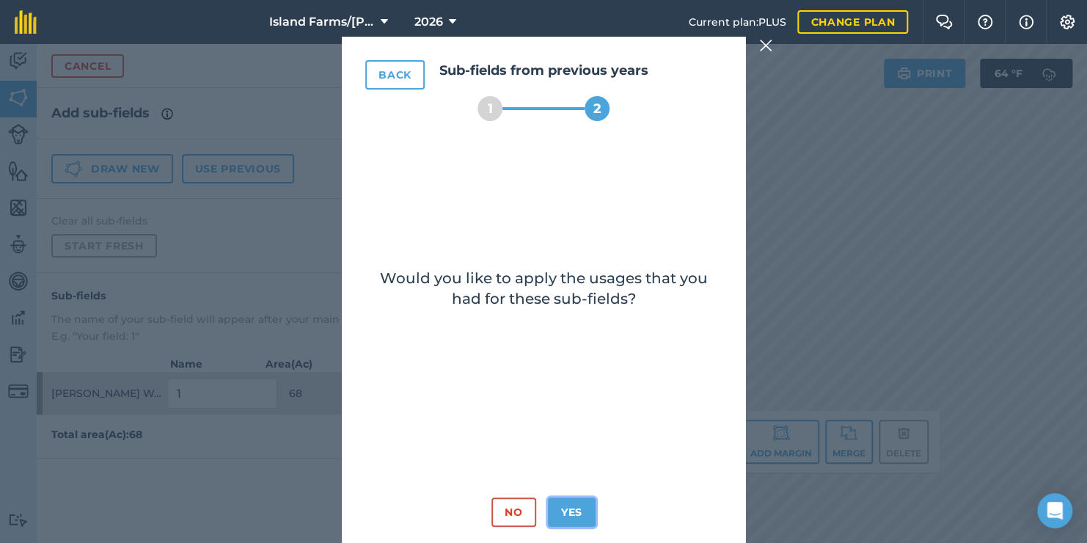
click at [576, 515] on button "Yes" at bounding box center [572, 511] width 48 height 29
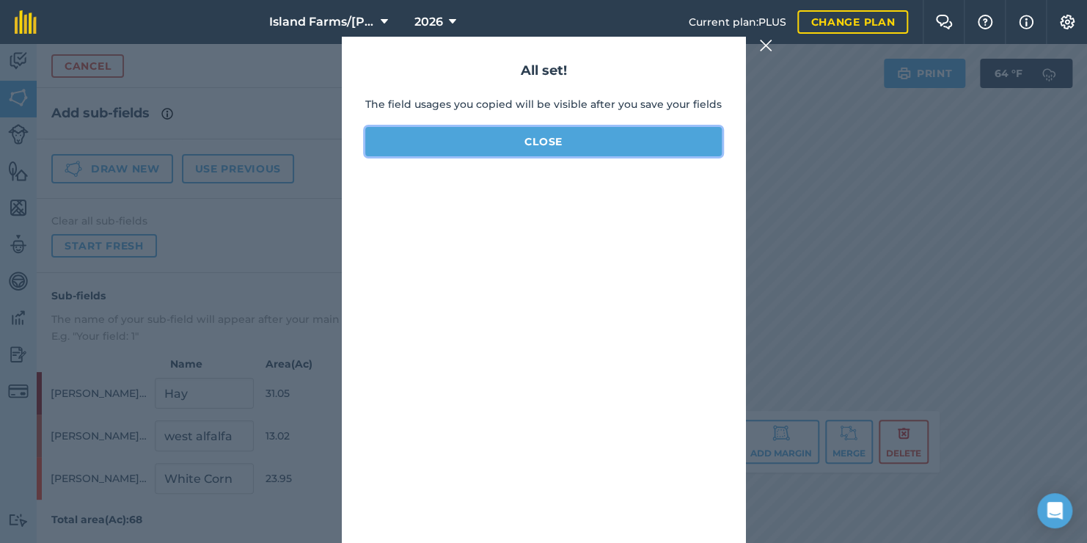
click at [552, 135] on button "Close" at bounding box center [543, 141] width 356 height 29
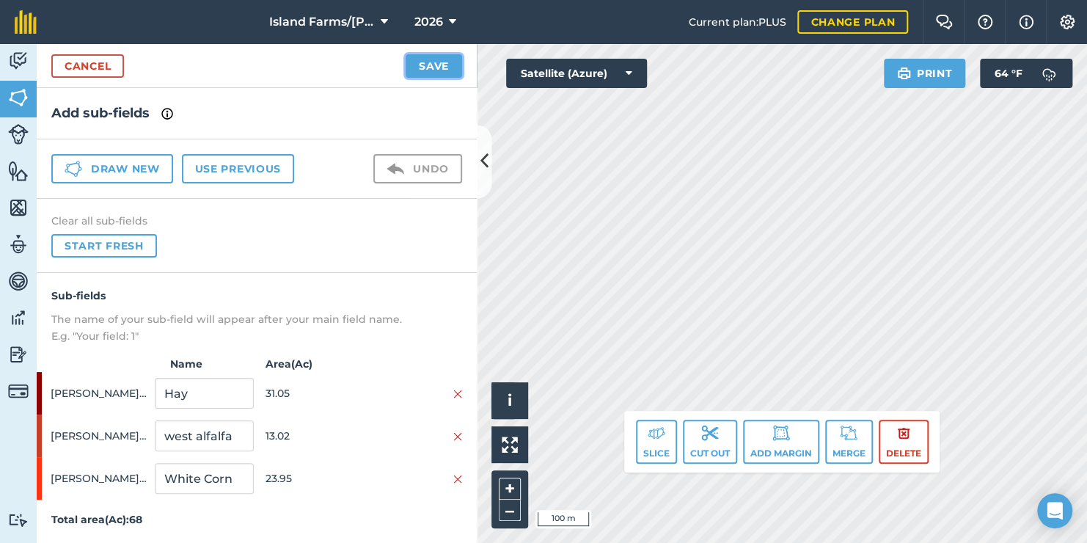
click at [411, 67] on button "Save" at bounding box center [434, 65] width 56 height 23
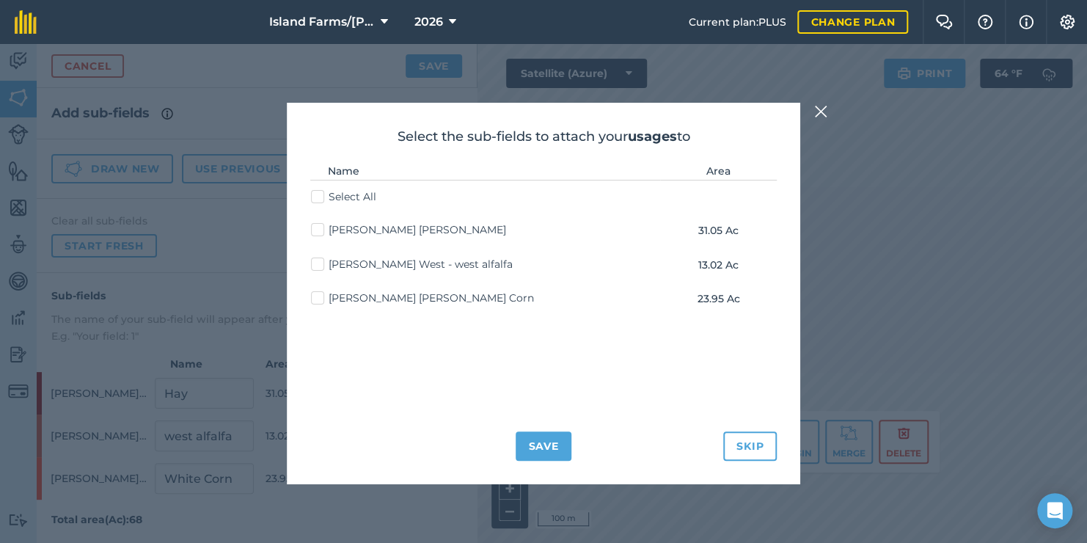
click at [315, 199] on label "Select All" at bounding box center [343, 196] width 65 height 15
click at [315, 199] on input "Select All" at bounding box center [316, 194] width 10 height 10
checkbox input "true"
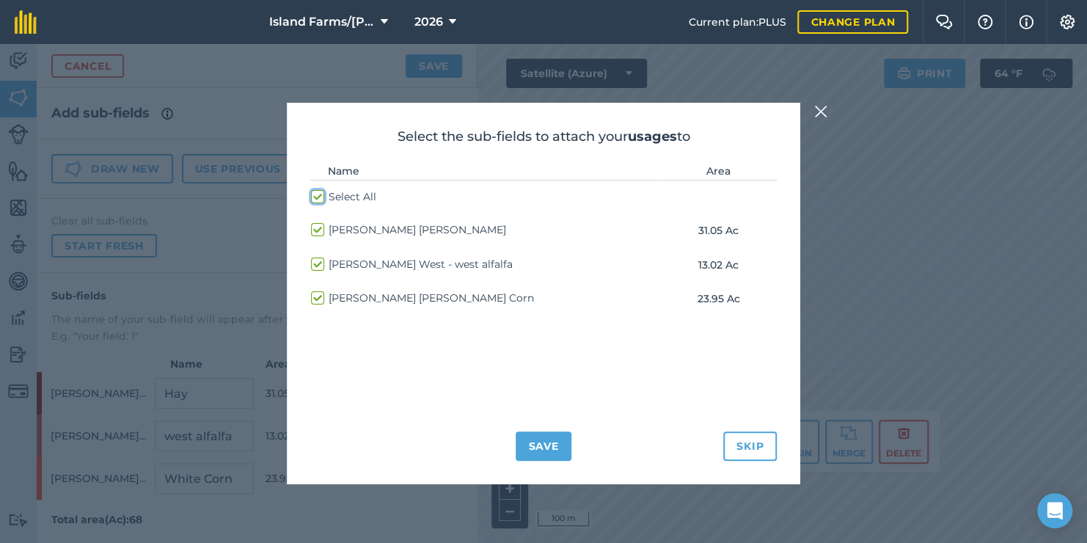
checkbox input "true"
click at [547, 444] on button "Save" at bounding box center [543, 445] width 56 height 29
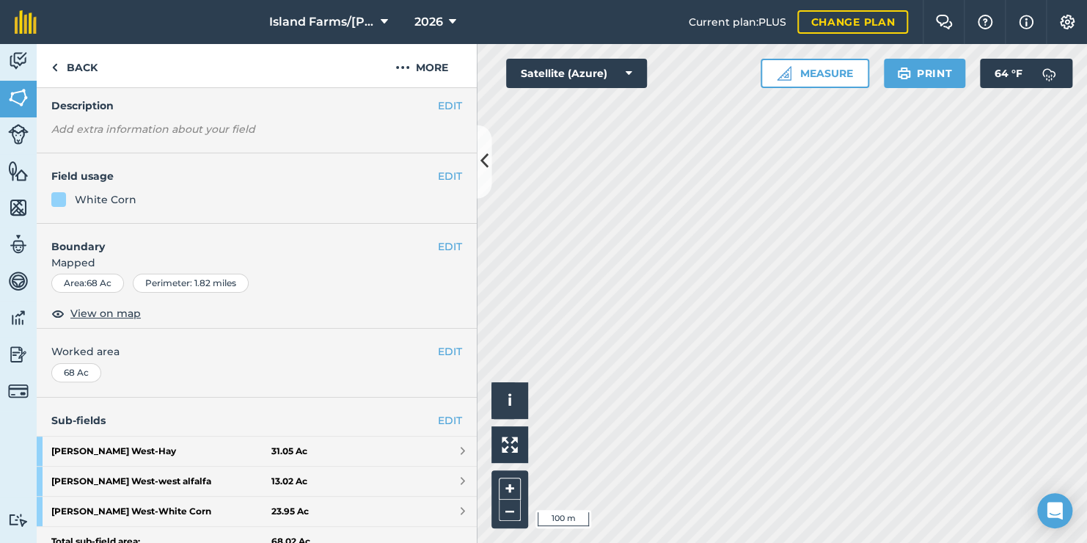
scroll to position [147, 0]
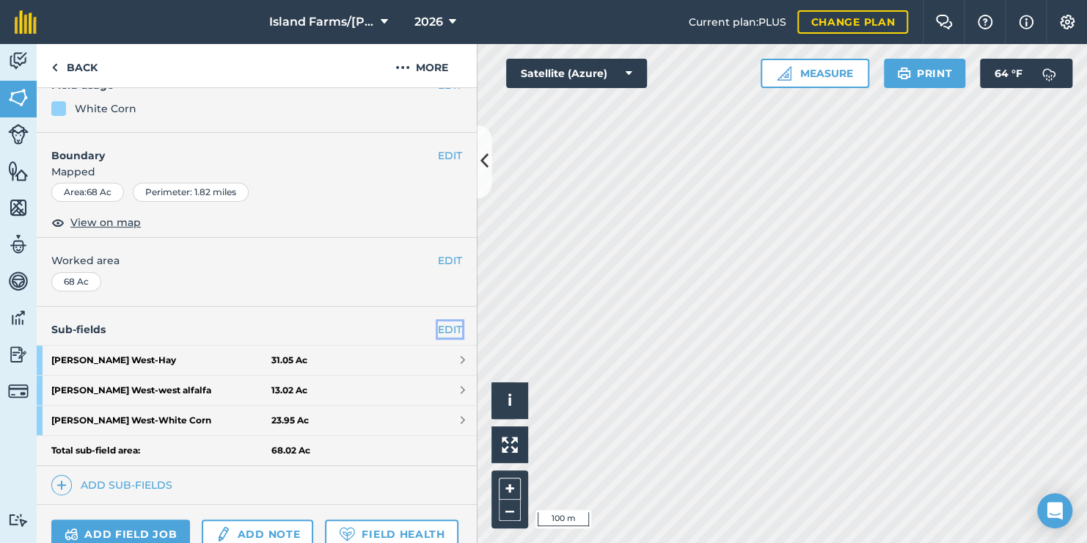
click at [439, 324] on link "EDIT" at bounding box center [450, 329] width 24 height 16
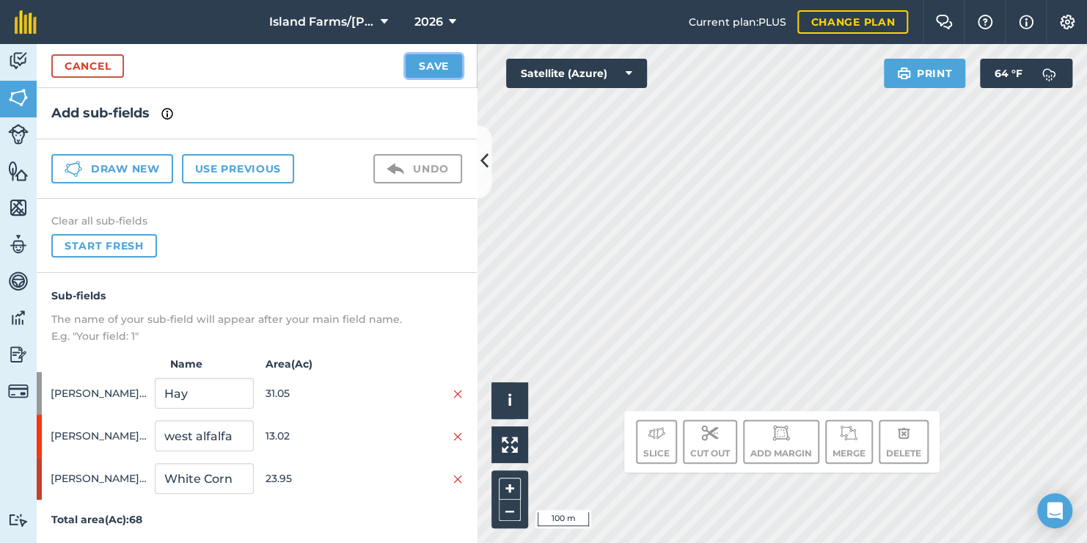
click at [429, 67] on button "Save" at bounding box center [434, 65] width 56 height 23
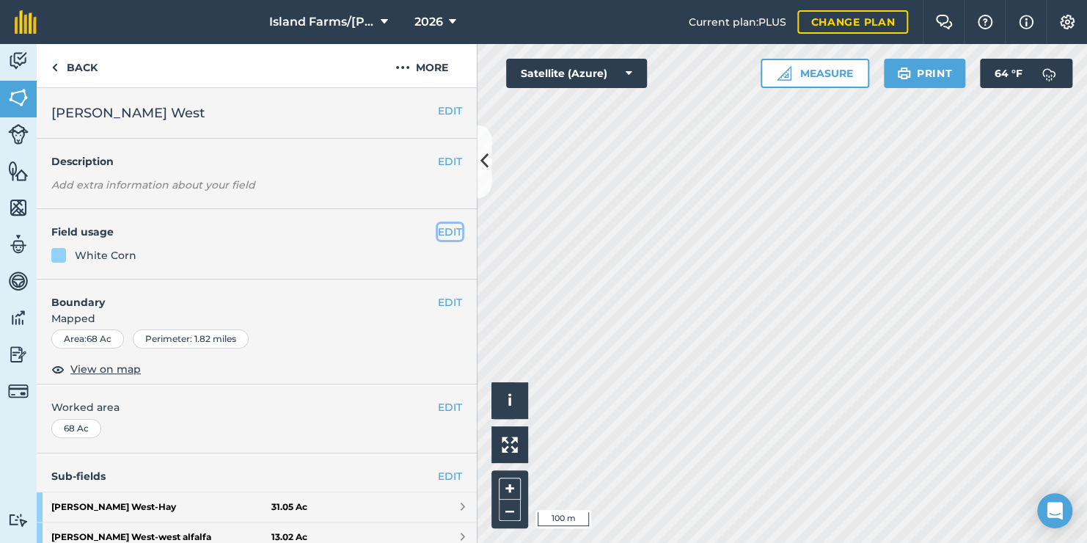
click at [438, 233] on button "EDIT" at bounding box center [450, 232] width 24 height 16
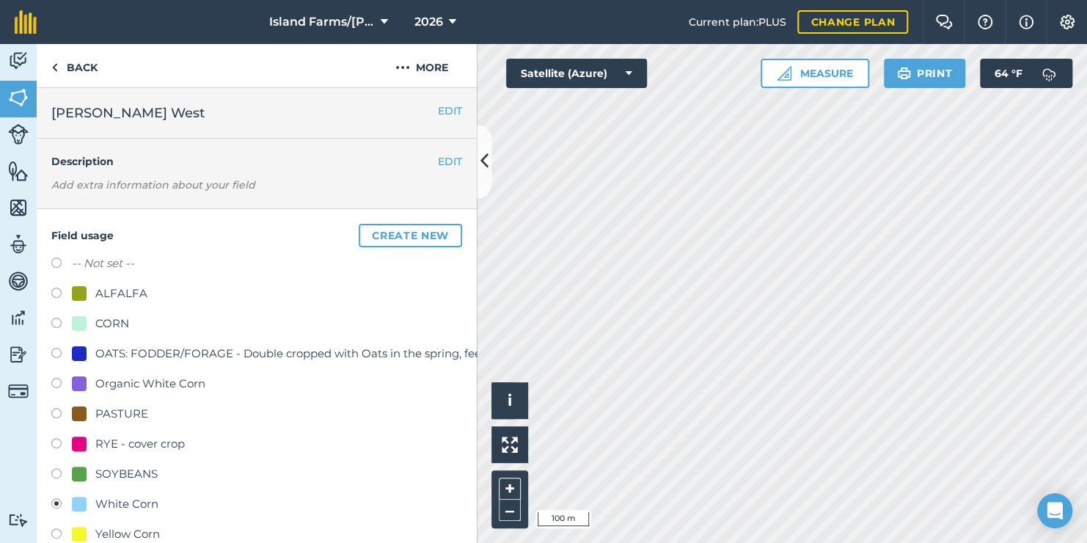
click at [312, 282] on div "-- Not set -- ALFALFA CORN OATS: FODDER/FORAGE - Double cropped with Oats in th…" at bounding box center [256, 400] width 411 height 292
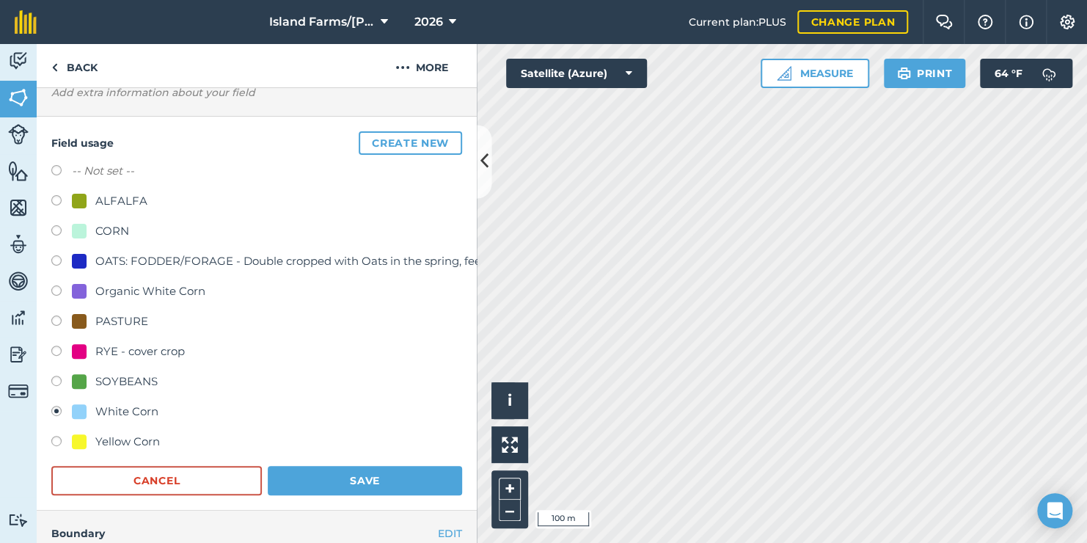
scroll to position [220, 0]
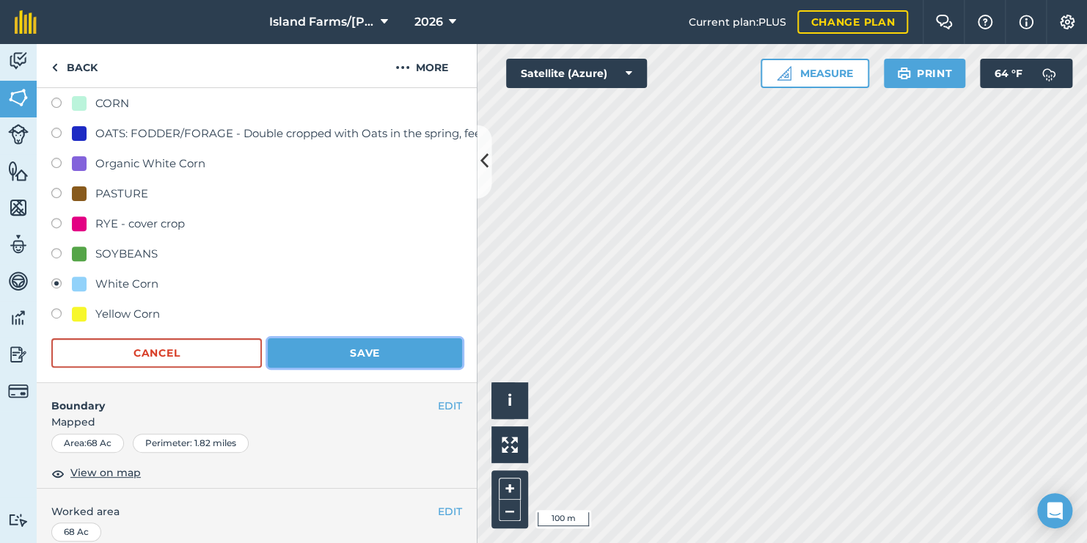
click at [353, 350] on button "Save" at bounding box center [365, 352] width 194 height 29
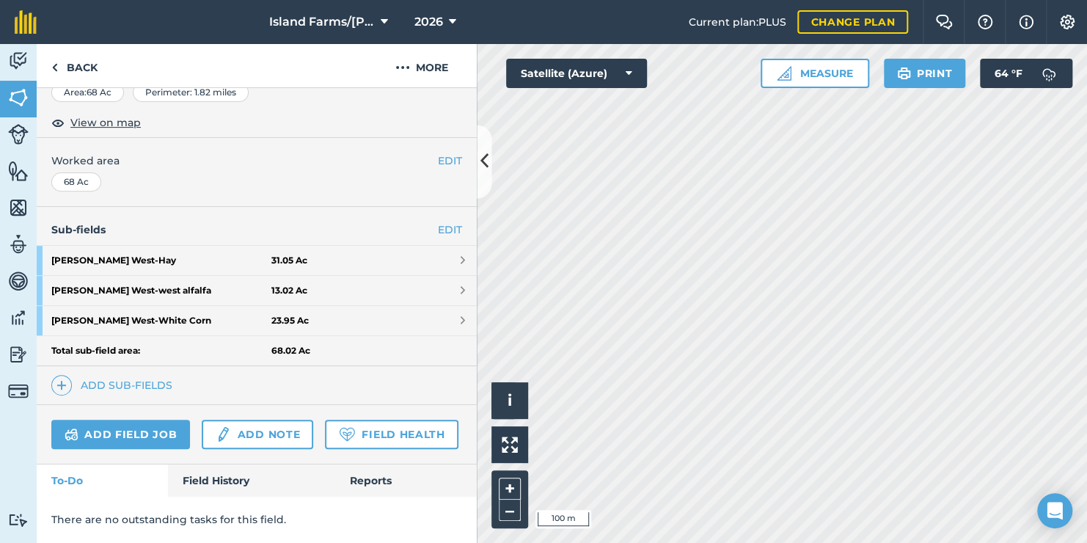
scroll to position [285, 0]
click at [100, 276] on strong "[PERSON_NAME] West - west alfalfa" at bounding box center [161, 290] width 220 height 29
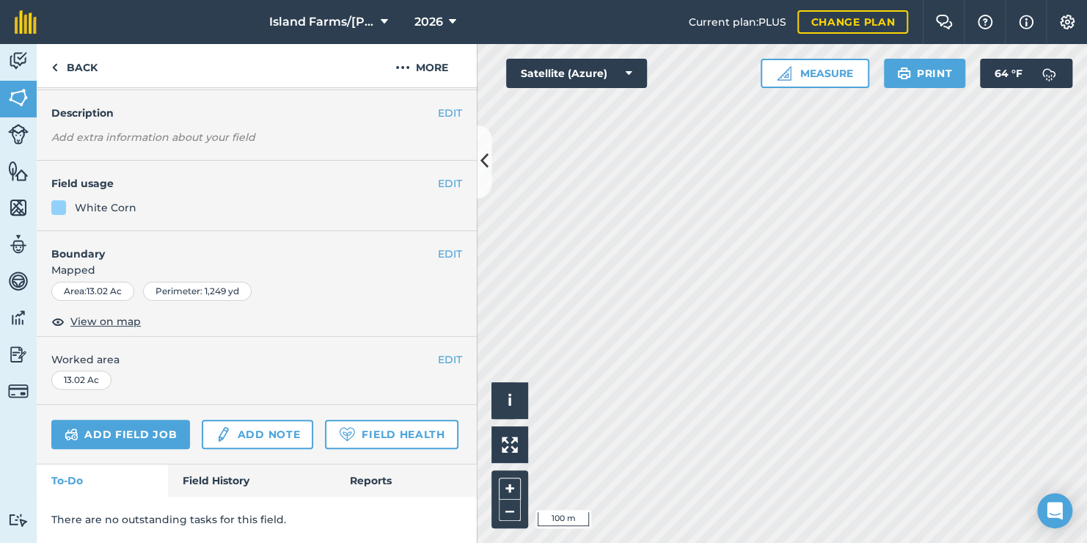
scroll to position [117, 0]
click at [444, 175] on button "EDIT" at bounding box center [450, 183] width 24 height 16
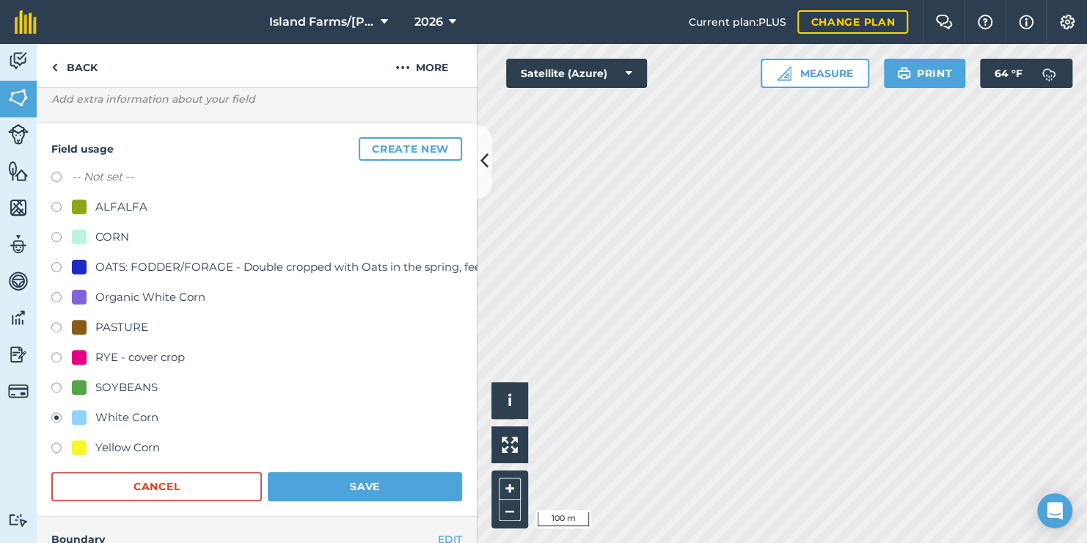
click at [52, 206] on label at bounding box center [61, 209] width 21 height 15
radio input "true"
radio input "false"
click at [315, 481] on button "Save" at bounding box center [365, 485] width 194 height 29
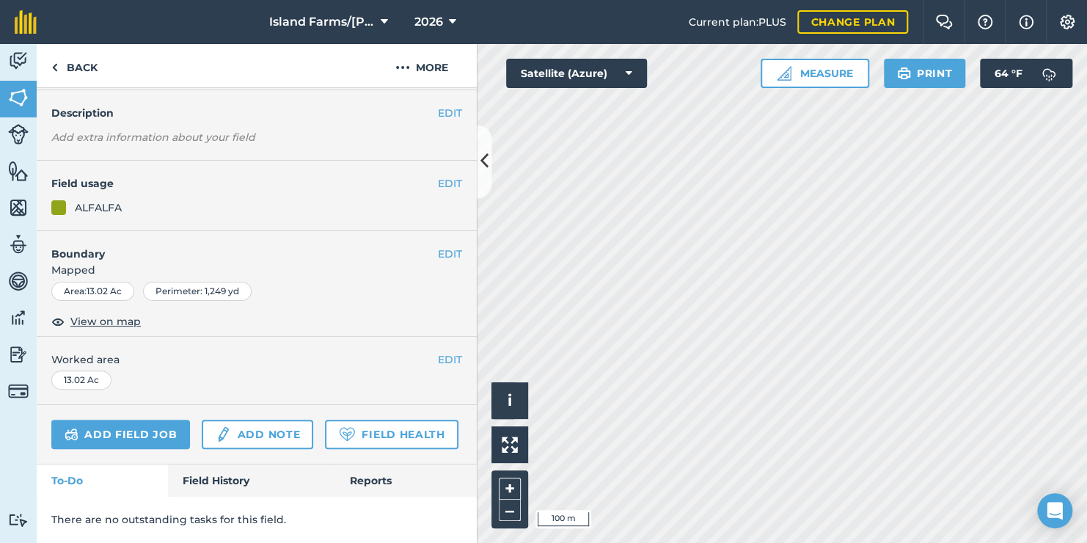
scroll to position [0, 0]
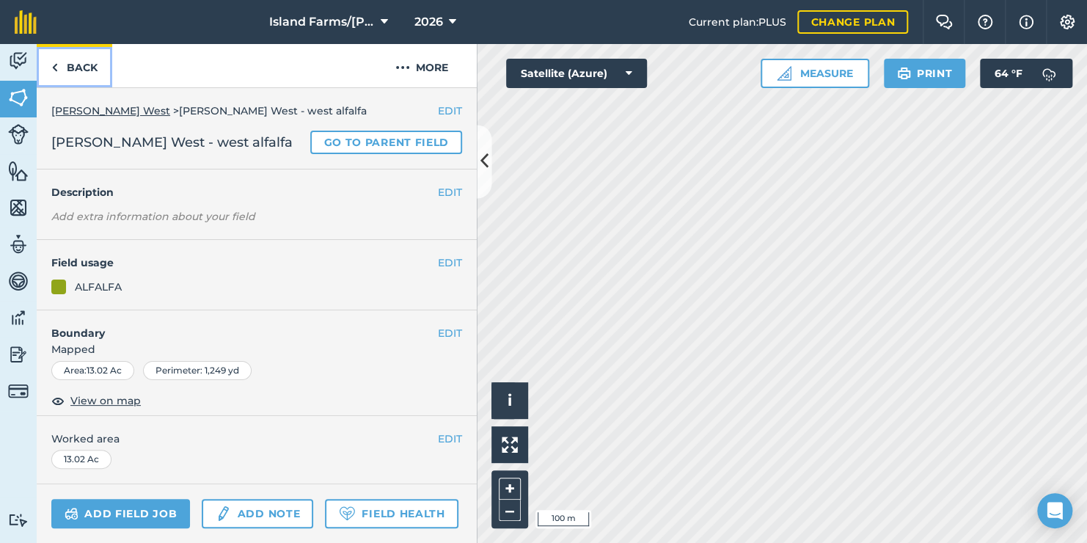
click at [56, 65] on img at bounding box center [54, 68] width 7 height 18
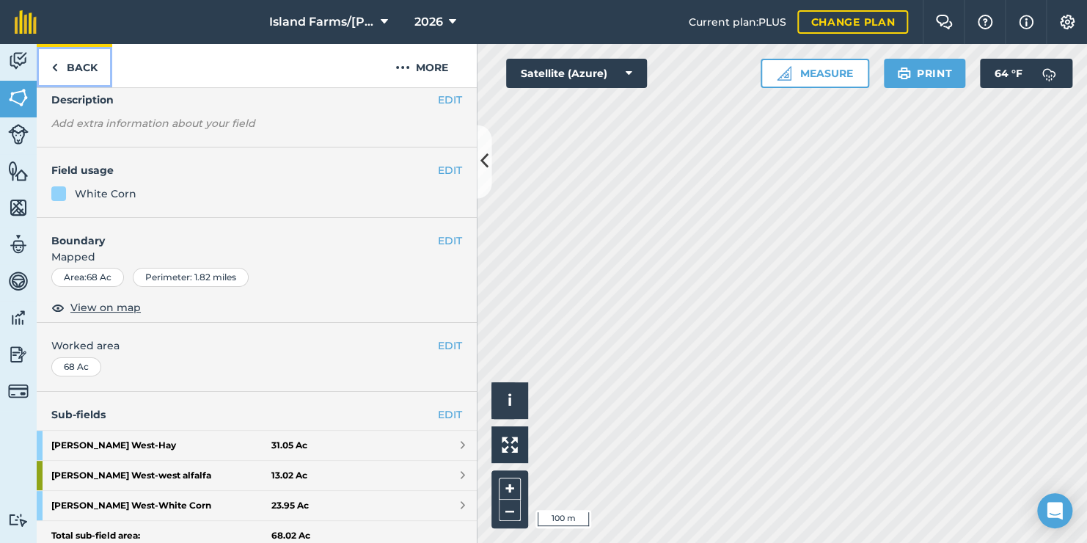
scroll to position [147, 0]
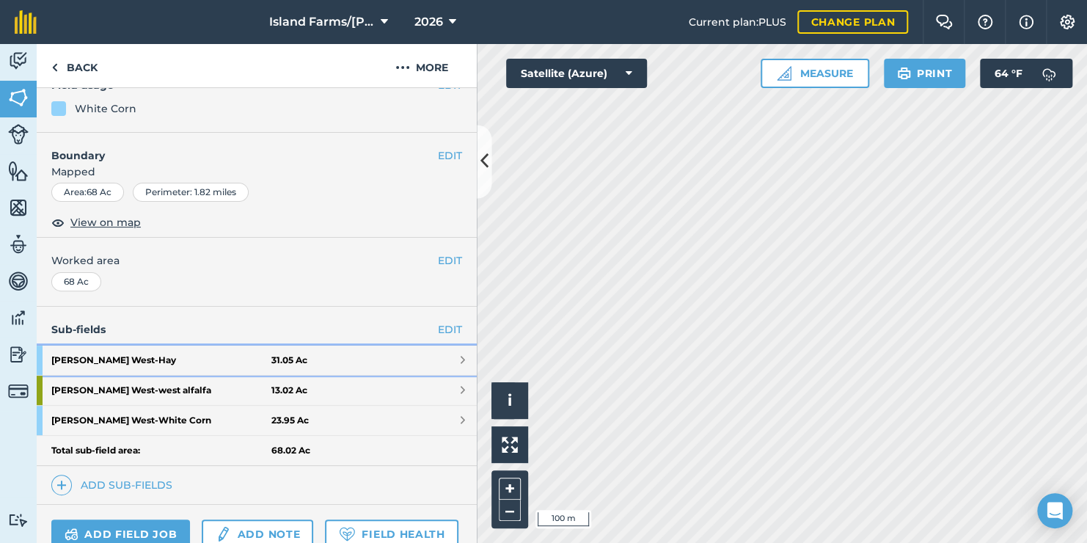
click at [124, 358] on strong "[PERSON_NAME] [PERSON_NAME]" at bounding box center [161, 359] width 220 height 29
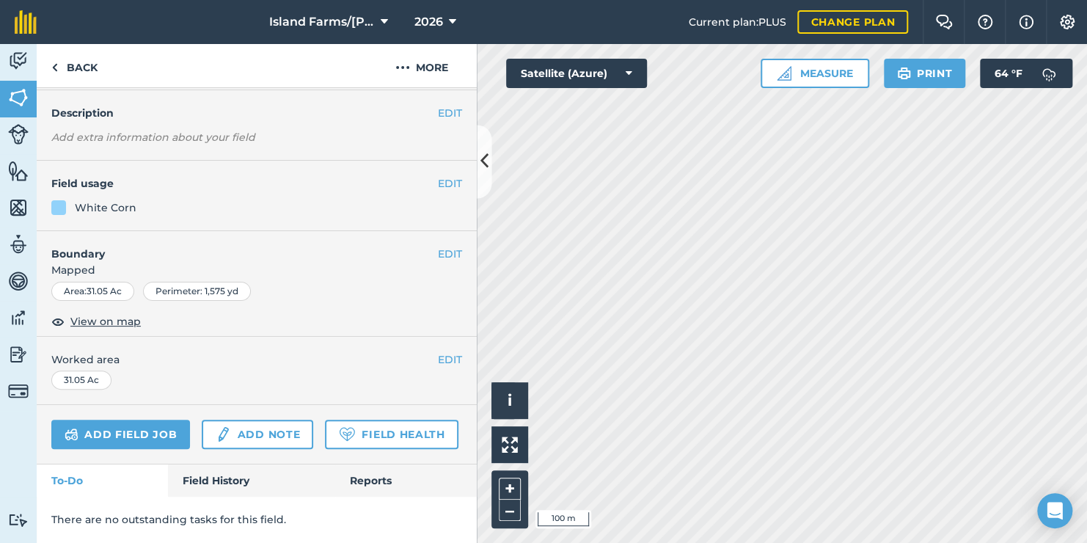
scroll to position [117, 0]
click at [438, 175] on button "EDIT" at bounding box center [450, 183] width 24 height 16
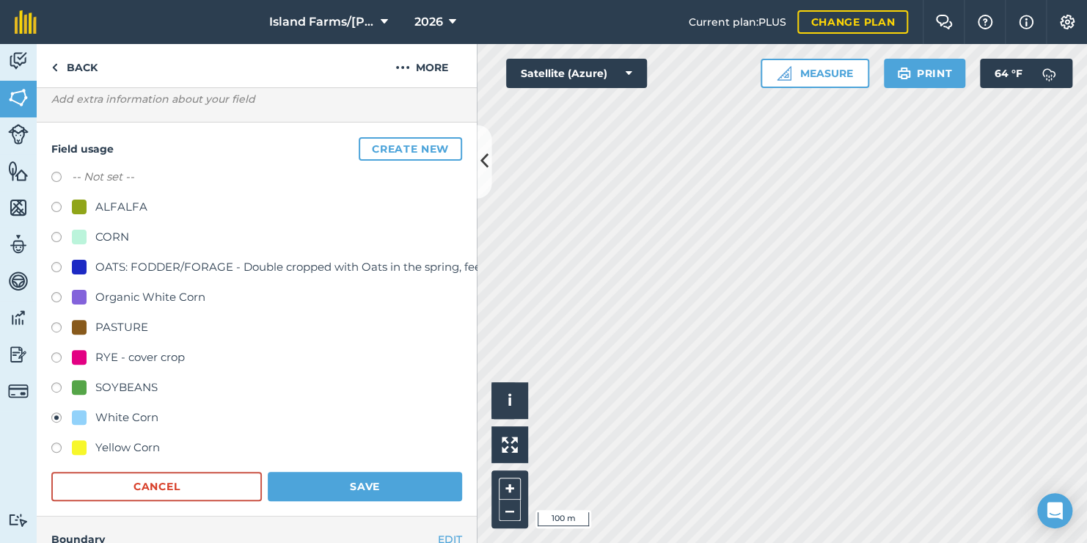
click at [58, 204] on label at bounding box center [61, 209] width 21 height 15
radio input "true"
radio input "false"
click at [366, 482] on button "Save" at bounding box center [365, 485] width 194 height 29
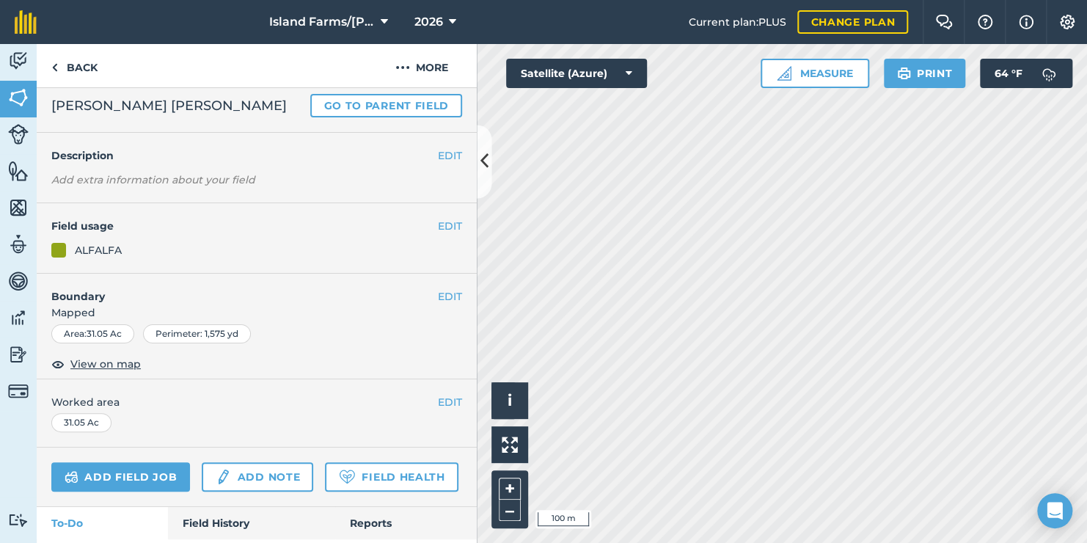
scroll to position [0, 0]
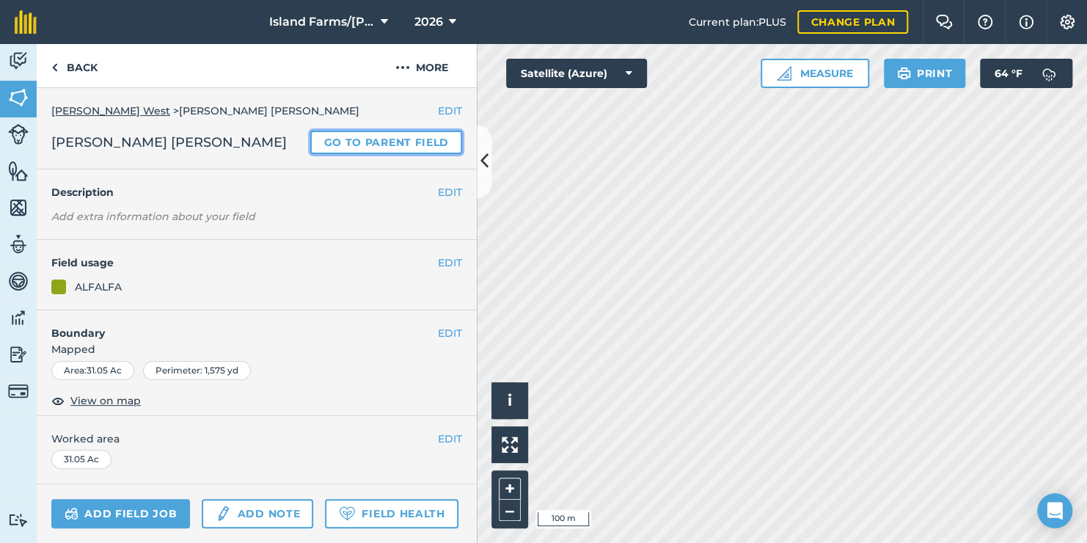
click at [350, 141] on link "Go to parent field" at bounding box center [386, 142] width 152 height 23
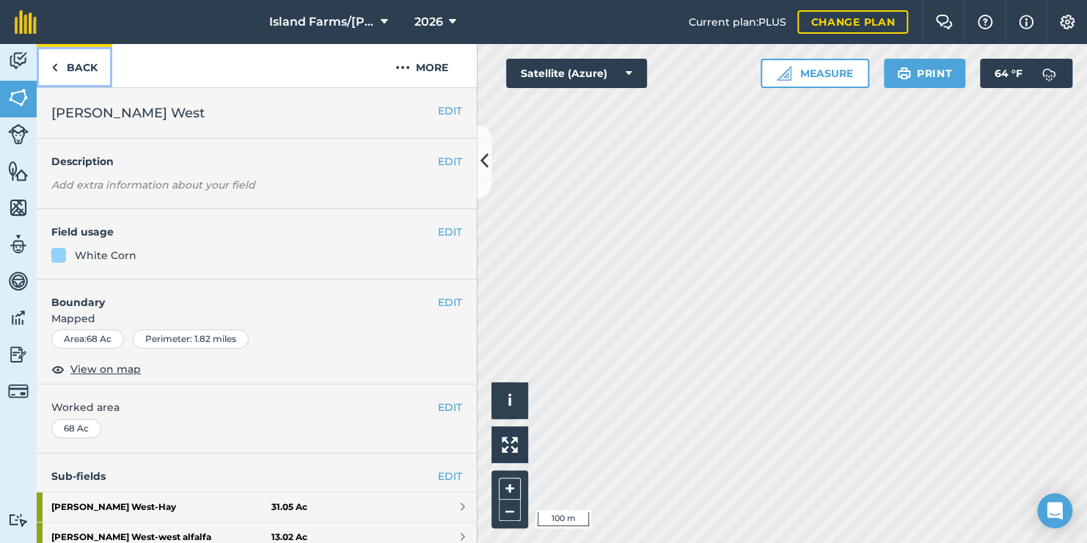
click at [53, 64] on img at bounding box center [54, 68] width 7 height 18
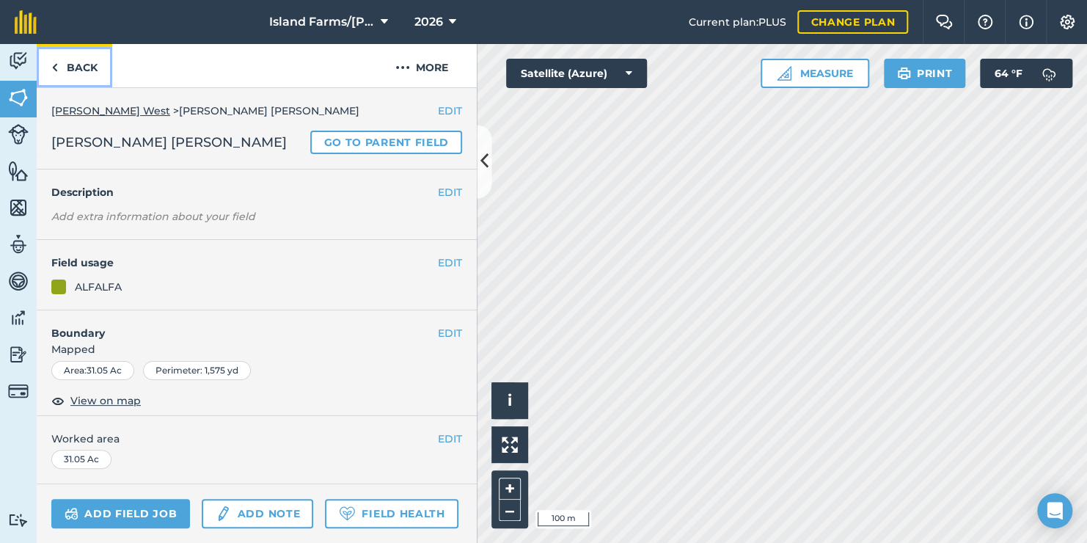
click at [67, 66] on link "Back" at bounding box center [75, 65] width 76 height 43
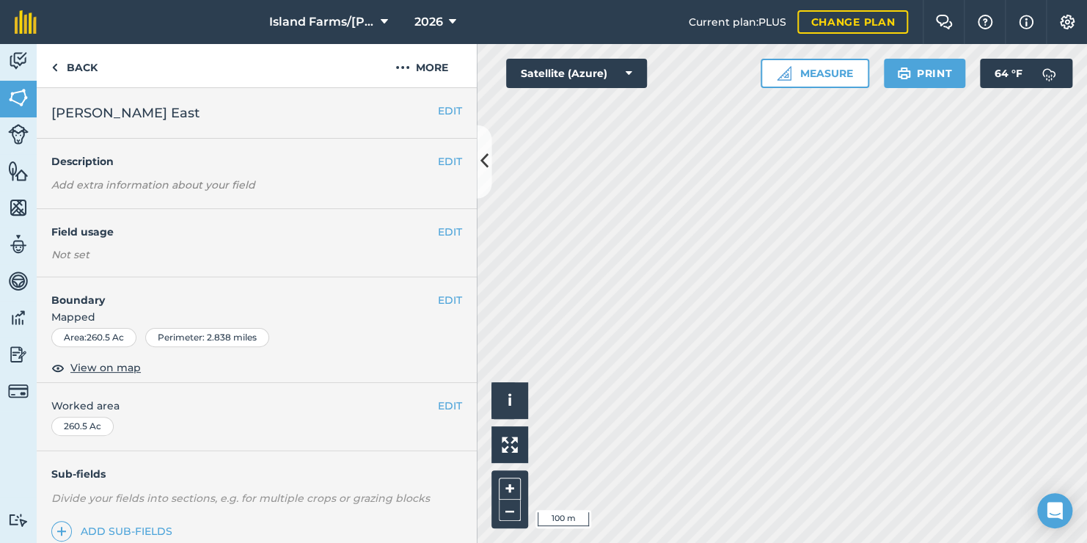
scroll to position [147, 0]
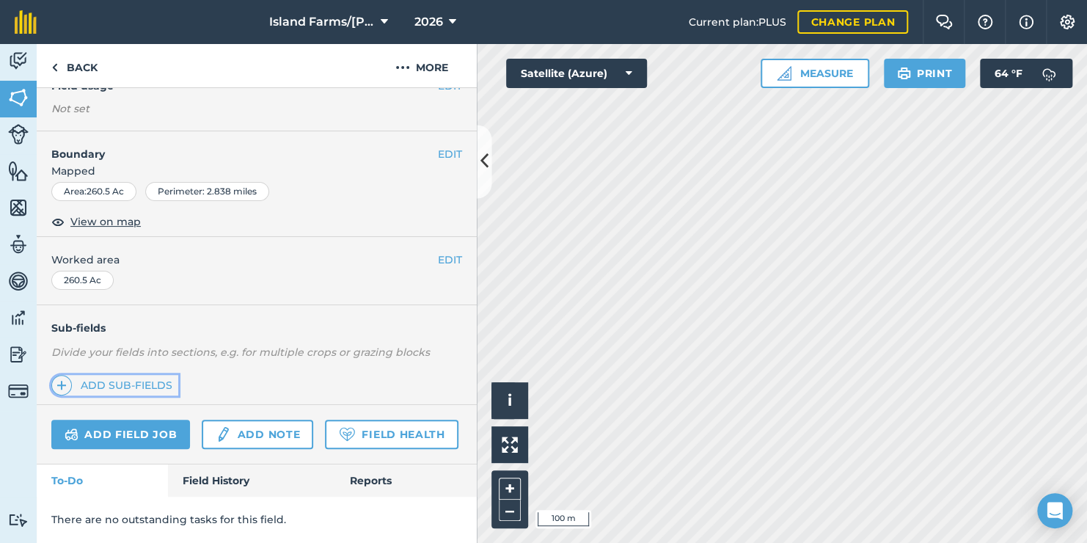
click at [131, 381] on link "Add sub-fields" at bounding box center [114, 385] width 127 height 21
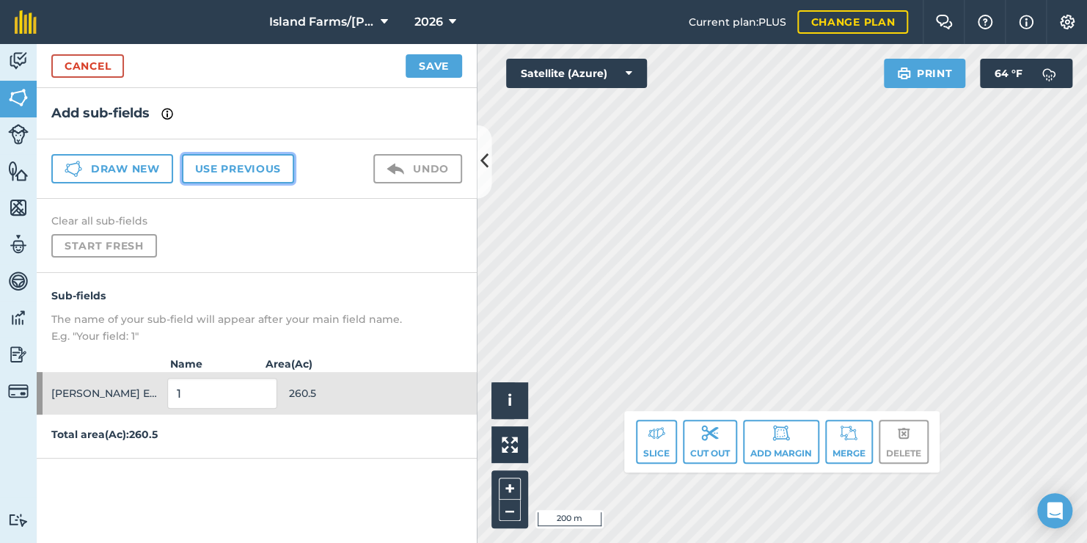
click at [247, 164] on button "Use previous" at bounding box center [238, 168] width 112 height 29
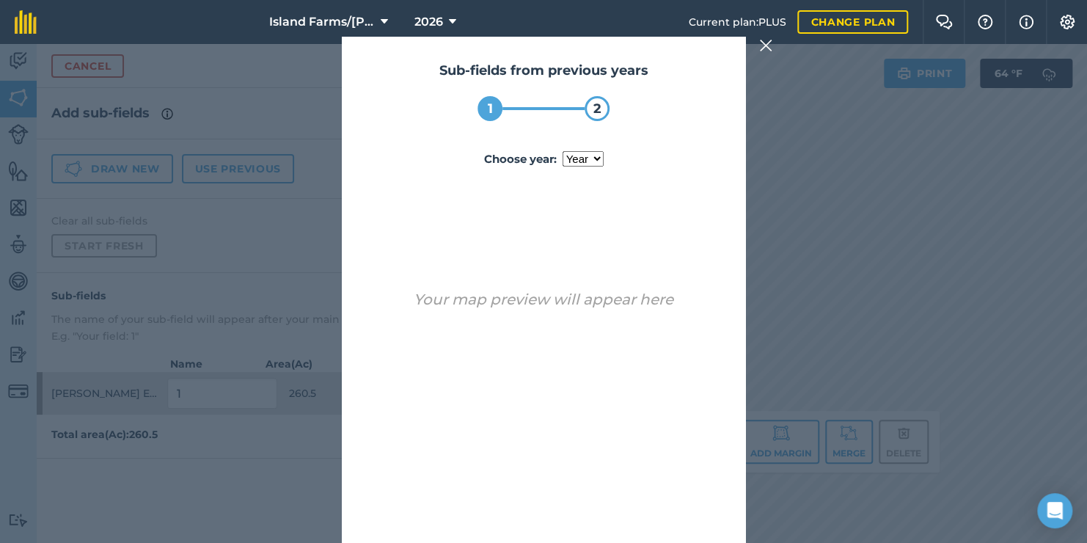
click at [568, 156] on select "year [DATE] 2025" at bounding box center [582, 158] width 41 height 15
select select "2025"
click at [562, 151] on select "year [DATE] 2025" at bounding box center [582, 158] width 41 height 15
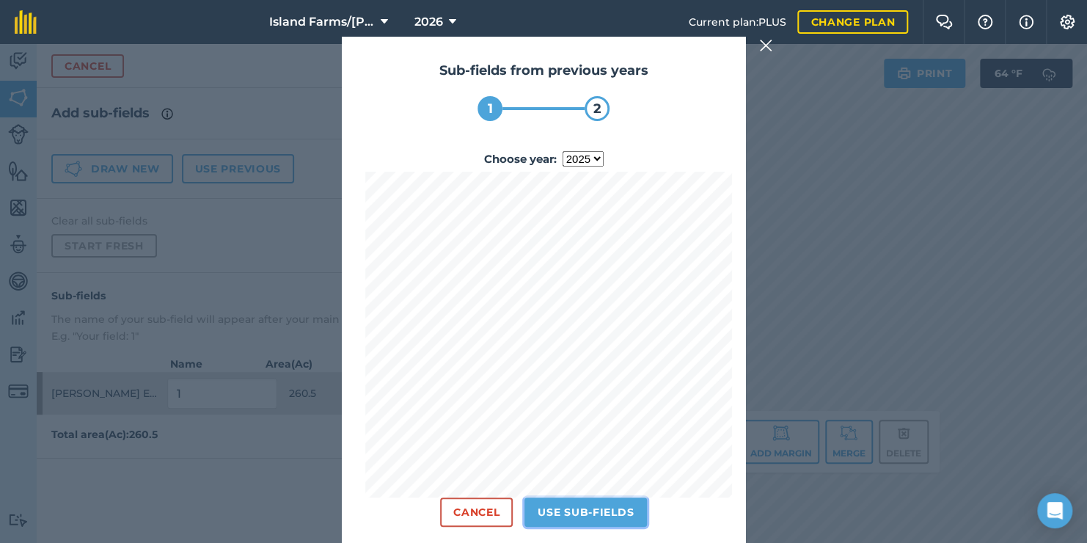
click at [593, 507] on button "Use sub-fields" at bounding box center [585, 511] width 122 height 29
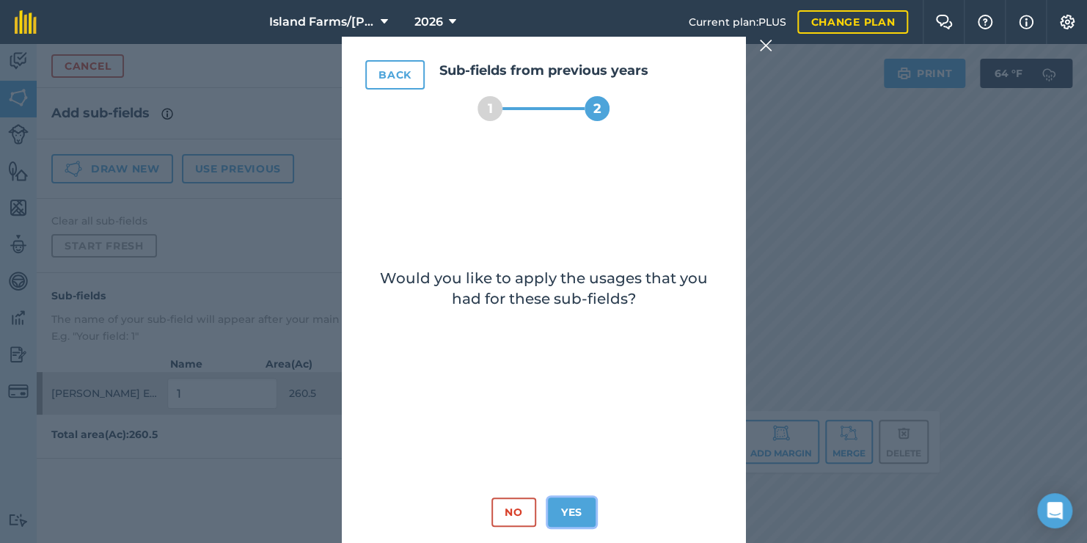
click at [576, 517] on button "Yes" at bounding box center [572, 511] width 48 height 29
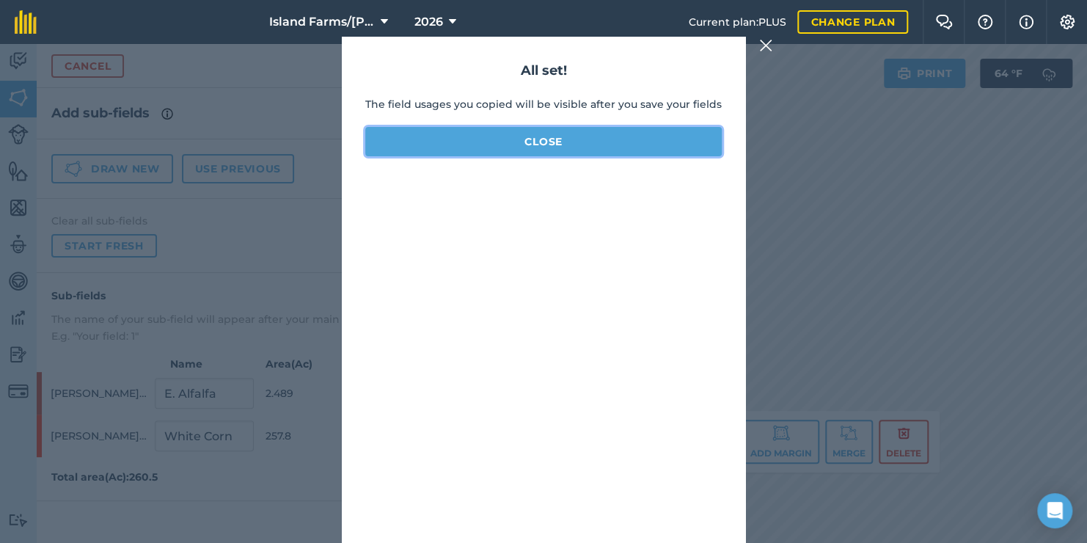
click at [553, 143] on button "Close" at bounding box center [543, 141] width 356 height 29
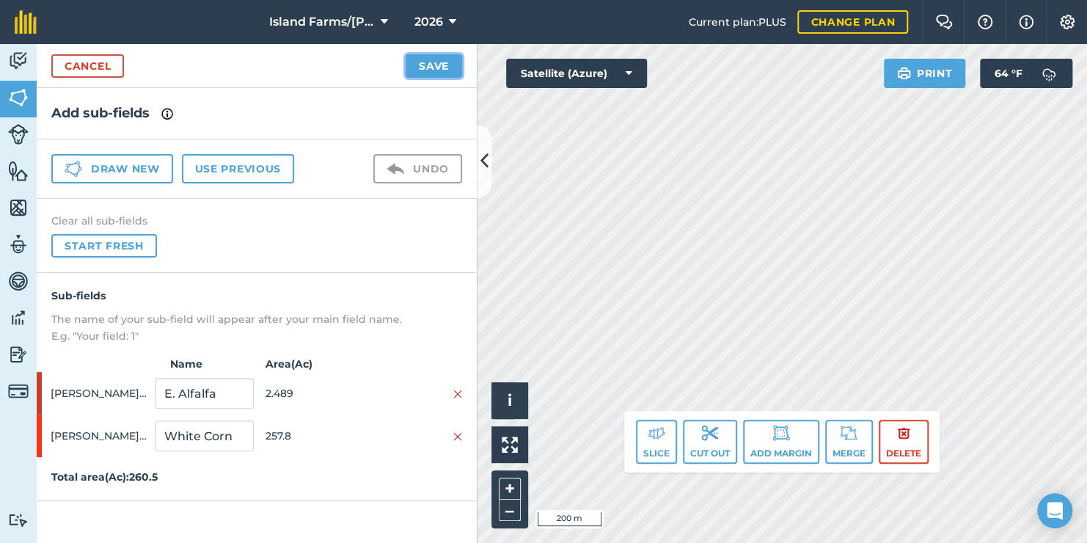
click at [426, 63] on button "Save" at bounding box center [434, 65] width 56 height 23
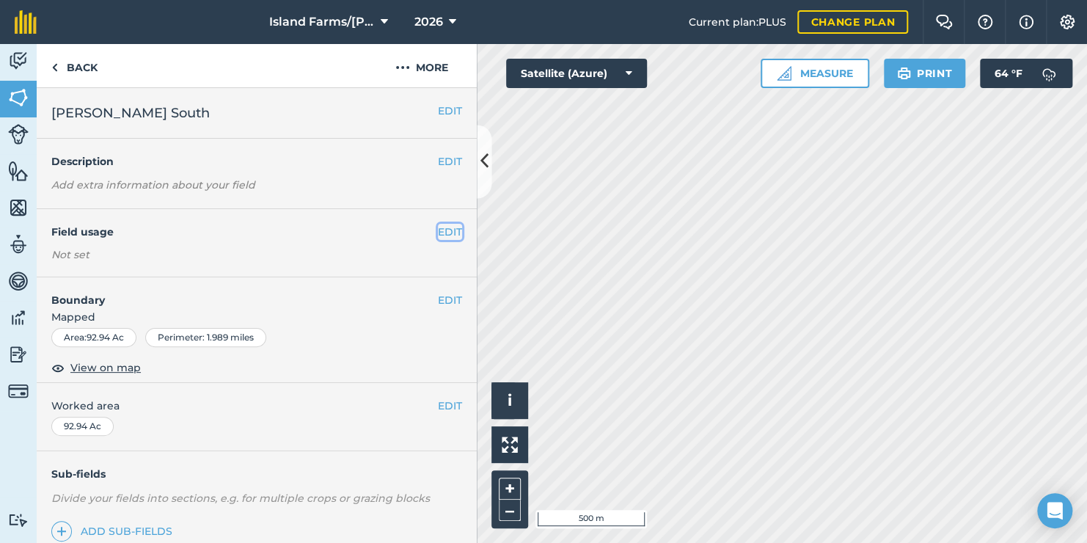
click at [438, 230] on button "EDIT" at bounding box center [450, 232] width 24 height 16
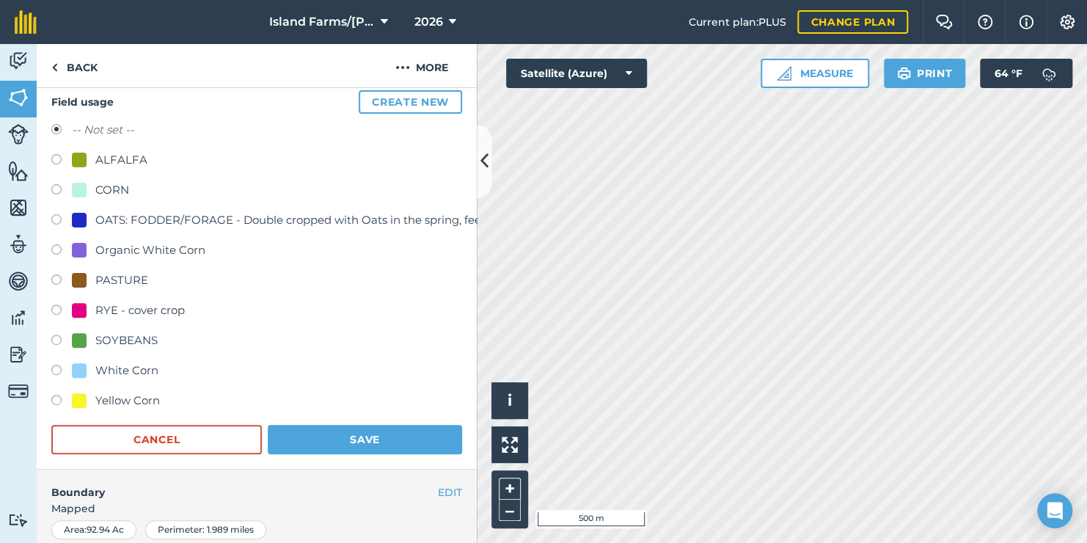
scroll to position [147, 0]
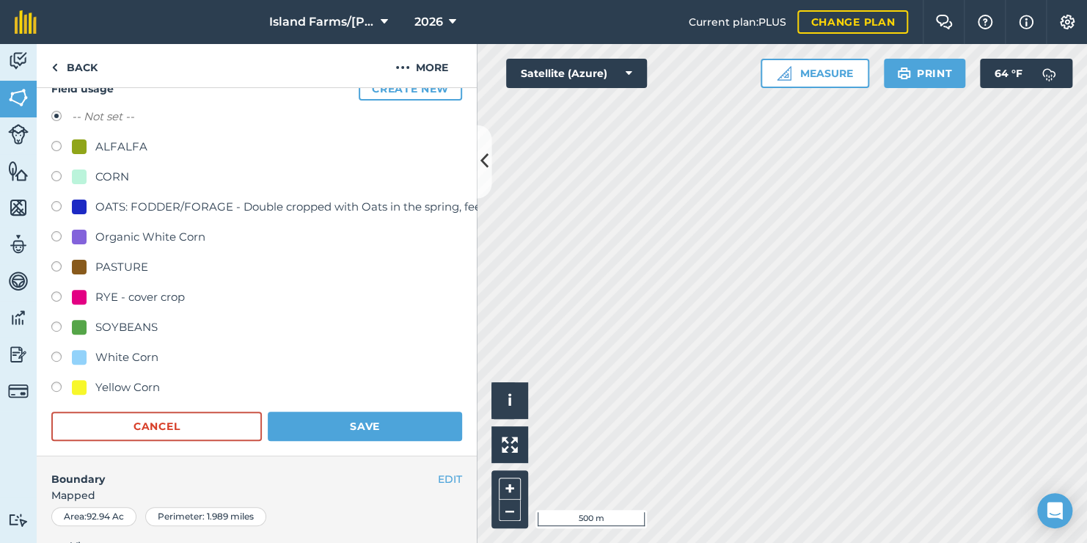
click at [57, 295] on label at bounding box center [61, 298] width 21 height 15
radio input "true"
radio input "false"
click at [345, 426] on button "Save" at bounding box center [365, 425] width 194 height 29
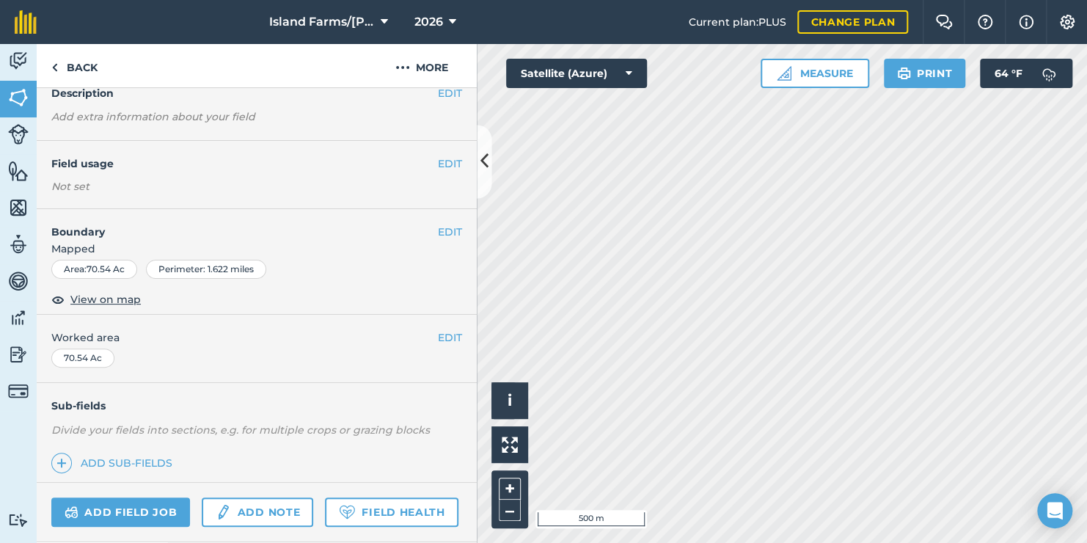
scroll to position [147, 0]
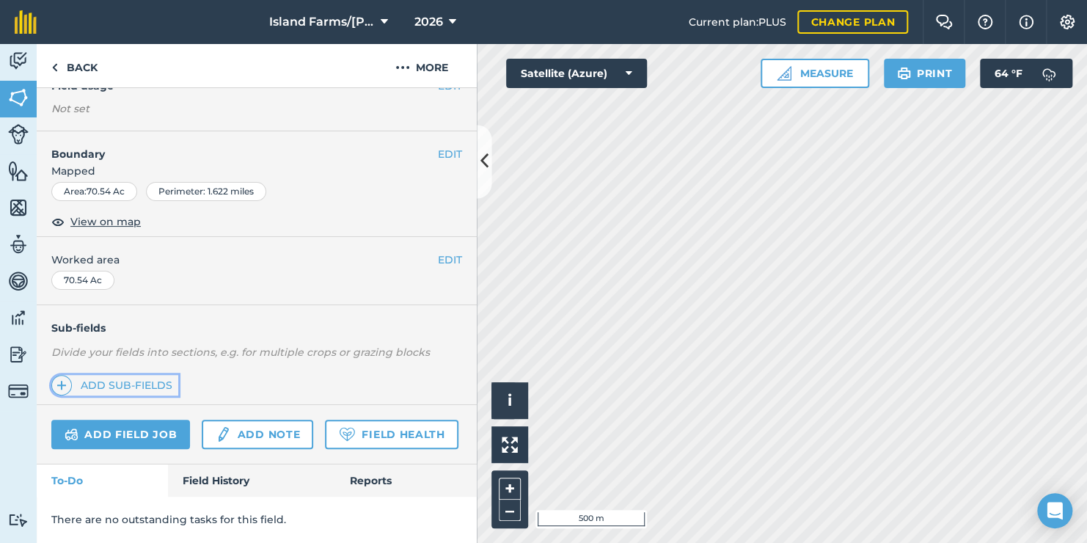
click at [163, 382] on link "Add sub-fields" at bounding box center [114, 385] width 127 height 21
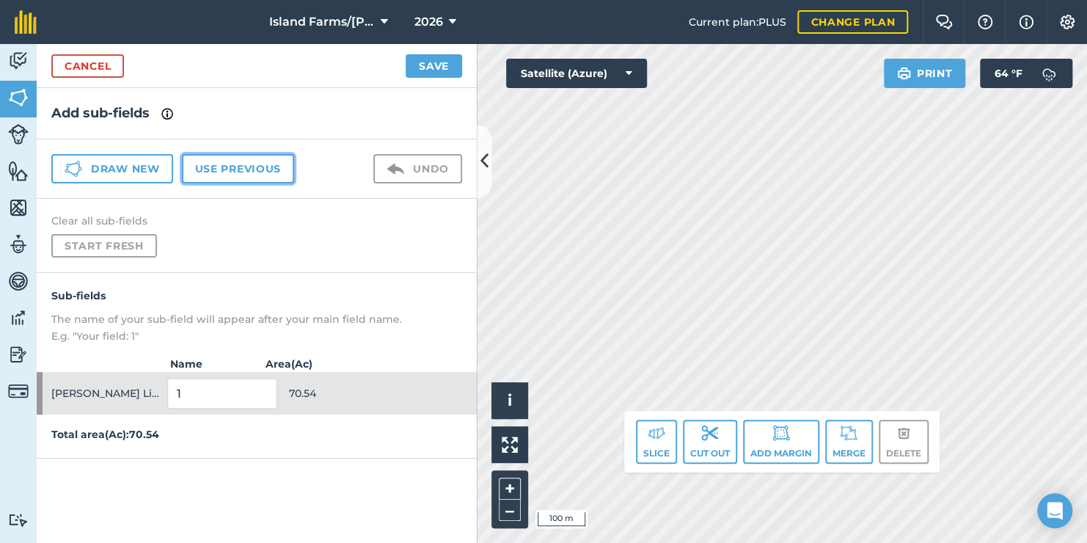
click at [250, 165] on button "Use previous" at bounding box center [238, 168] width 112 height 29
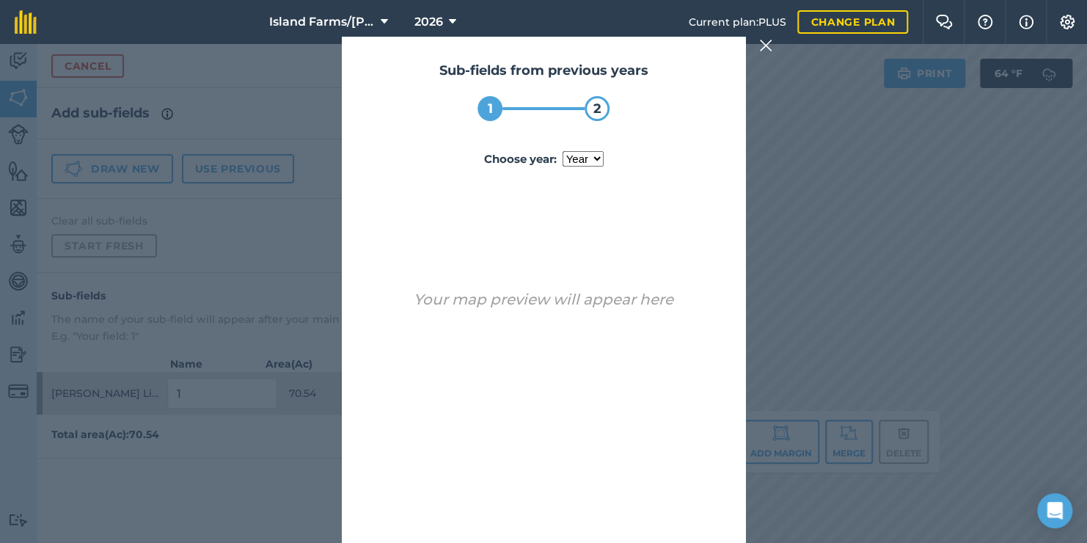
click at [572, 160] on select "year [DATE]" at bounding box center [582, 158] width 41 height 15
select select "2024"
click at [562, 151] on select "year [DATE]" at bounding box center [582, 158] width 41 height 15
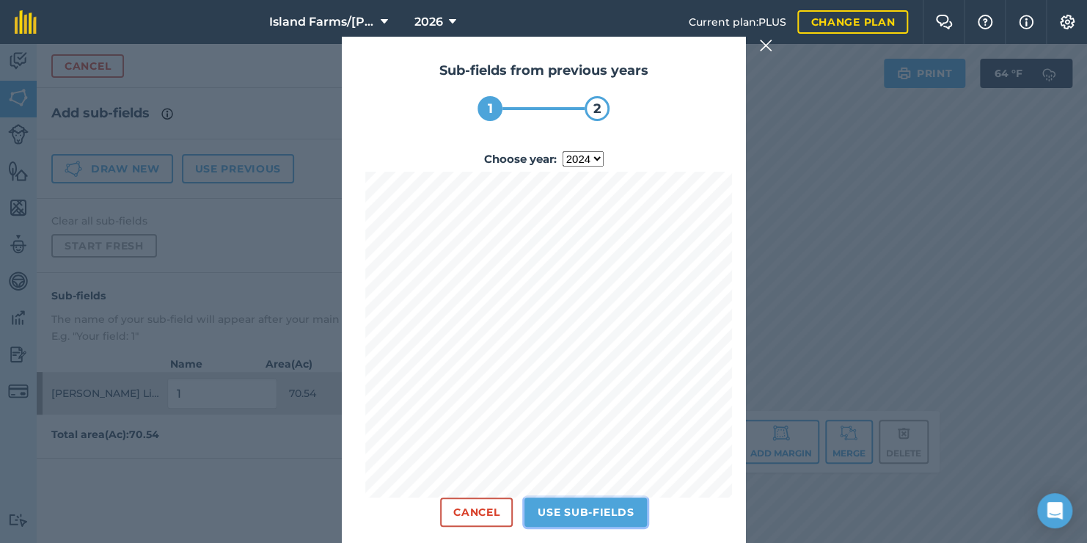
click at [585, 513] on button "Use sub-fields" at bounding box center [585, 511] width 122 height 29
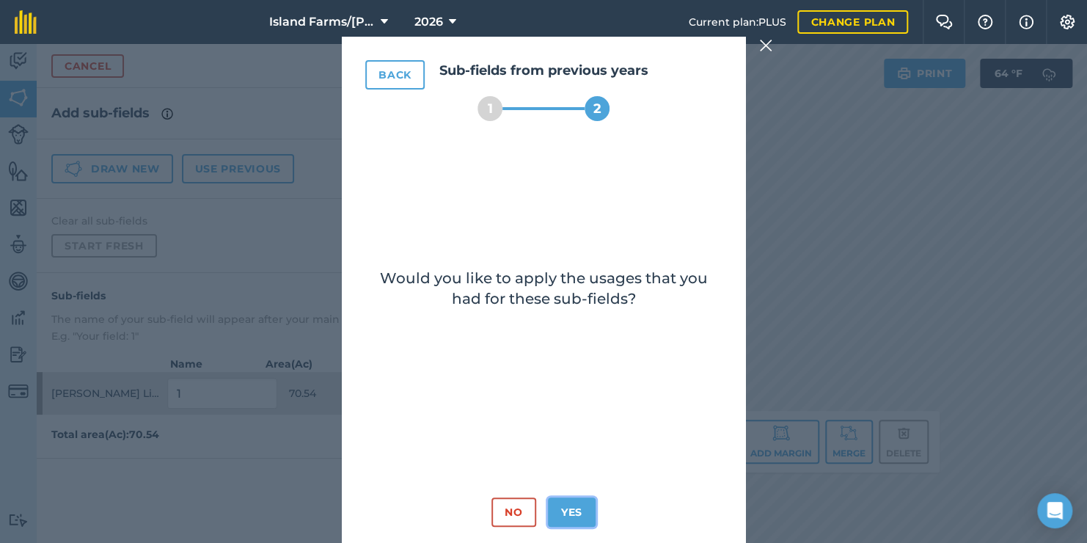
click at [578, 513] on button "Yes" at bounding box center [572, 511] width 48 height 29
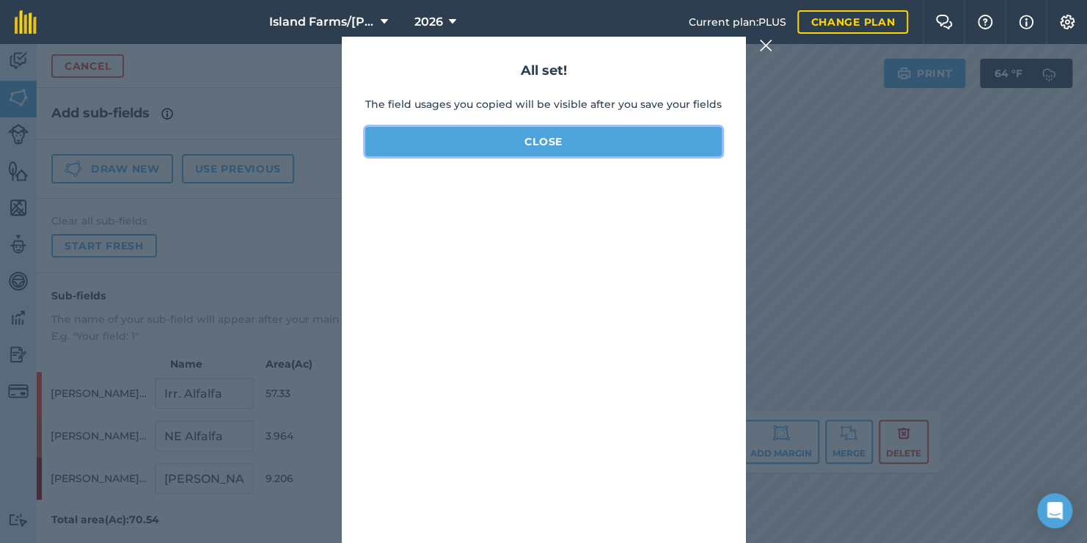
click at [553, 137] on button "Close" at bounding box center [543, 141] width 356 height 29
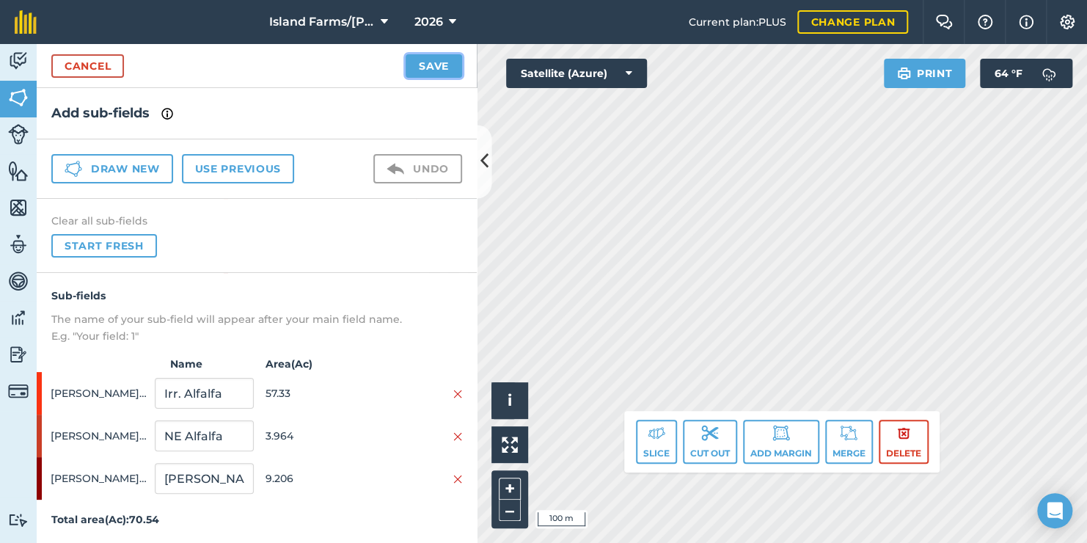
click at [441, 64] on button "Save" at bounding box center [434, 65] width 56 height 23
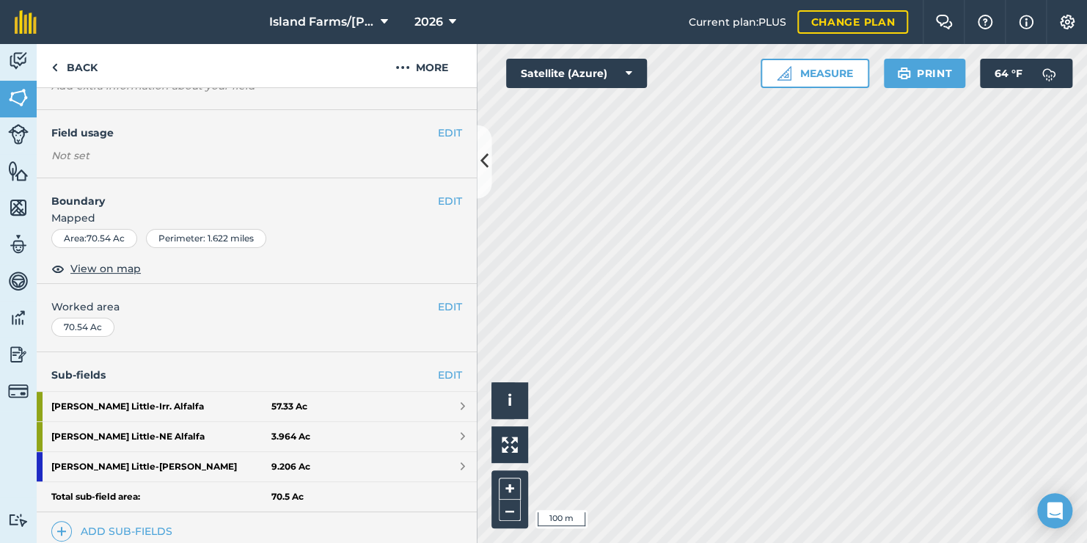
scroll to position [147, 0]
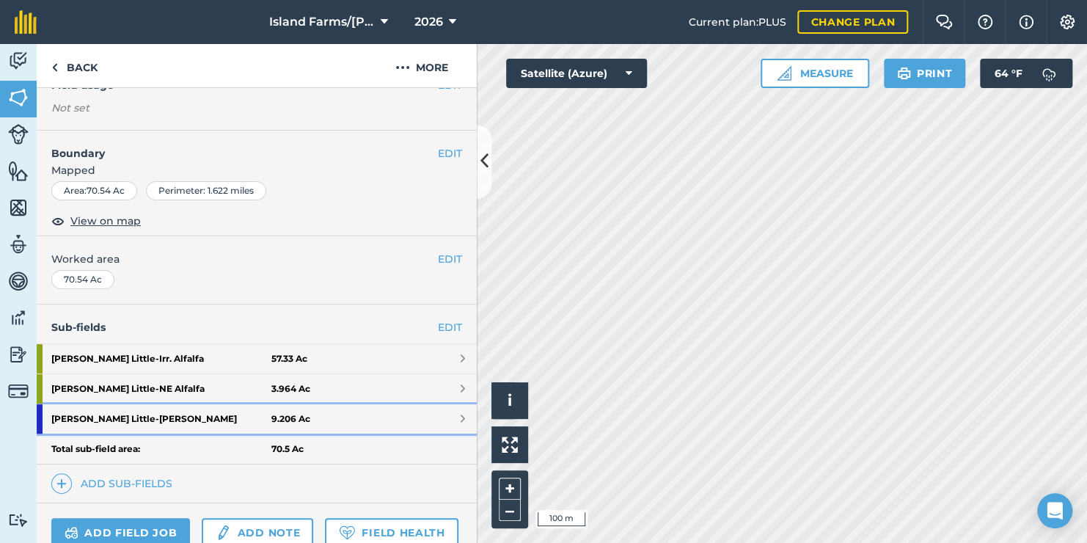
click at [141, 419] on strong "[PERSON_NAME] Little - [PERSON_NAME]" at bounding box center [161, 418] width 220 height 29
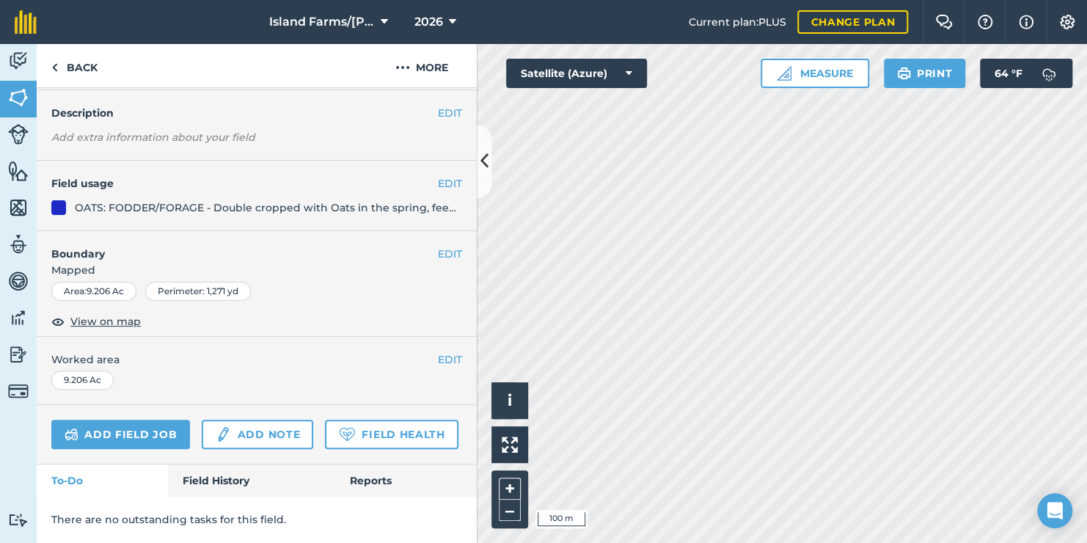
scroll to position [117, 0]
click at [438, 175] on button "EDIT" at bounding box center [450, 183] width 24 height 16
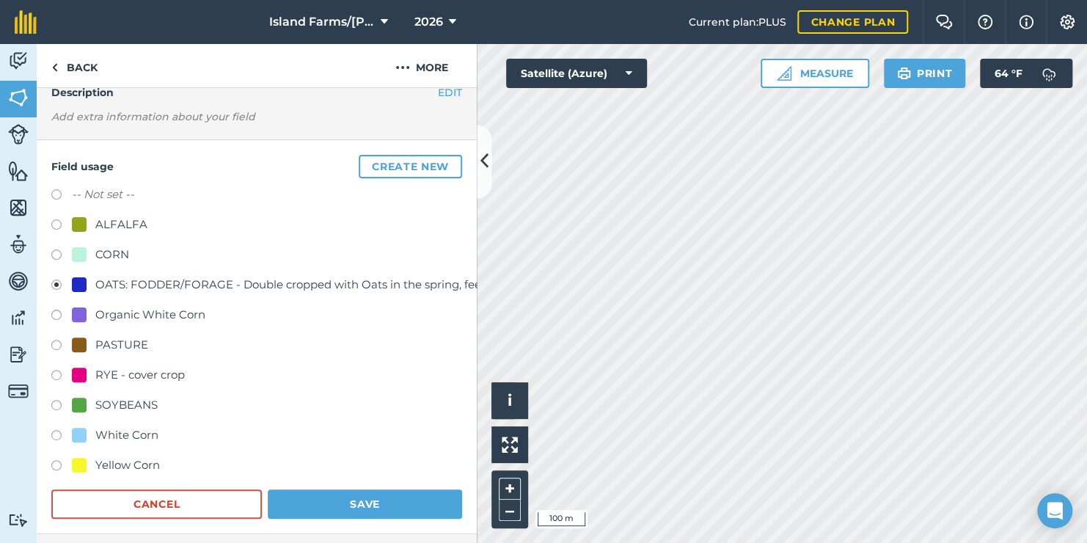
click at [59, 370] on label at bounding box center [61, 377] width 21 height 15
radio input "true"
radio input "false"
click at [326, 489] on button "Save" at bounding box center [365, 503] width 194 height 29
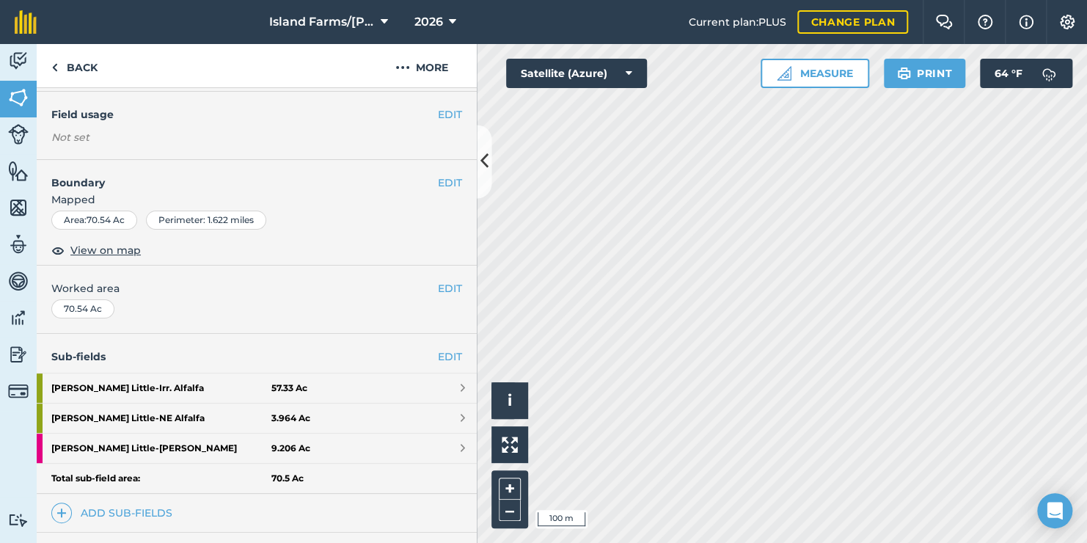
scroll to position [87, 0]
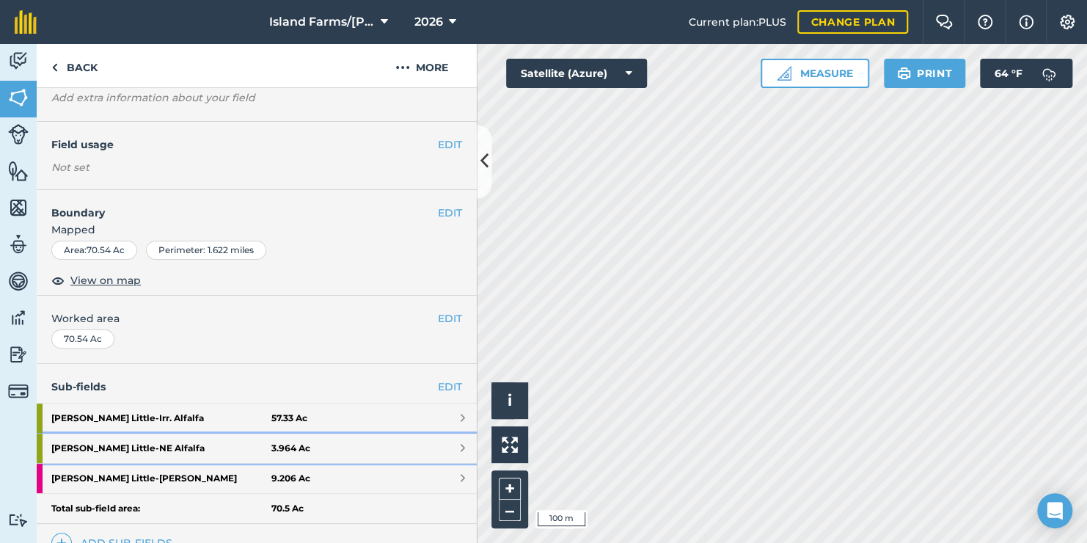
click at [161, 444] on strong "[PERSON_NAME] Little - NE Alfalfa" at bounding box center [161, 447] width 220 height 29
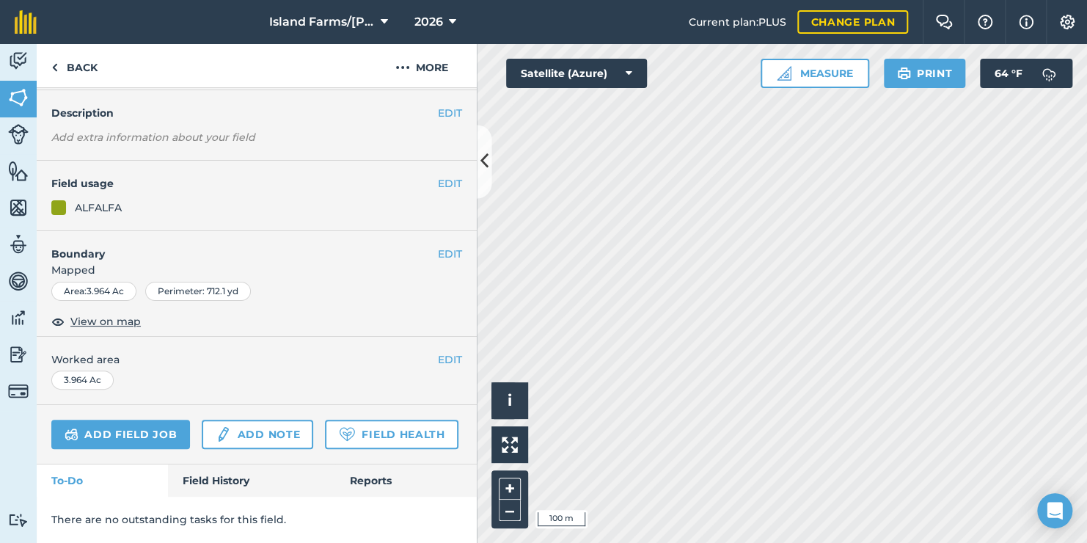
scroll to position [117, 0]
click at [438, 175] on button "EDIT" at bounding box center [450, 183] width 24 height 16
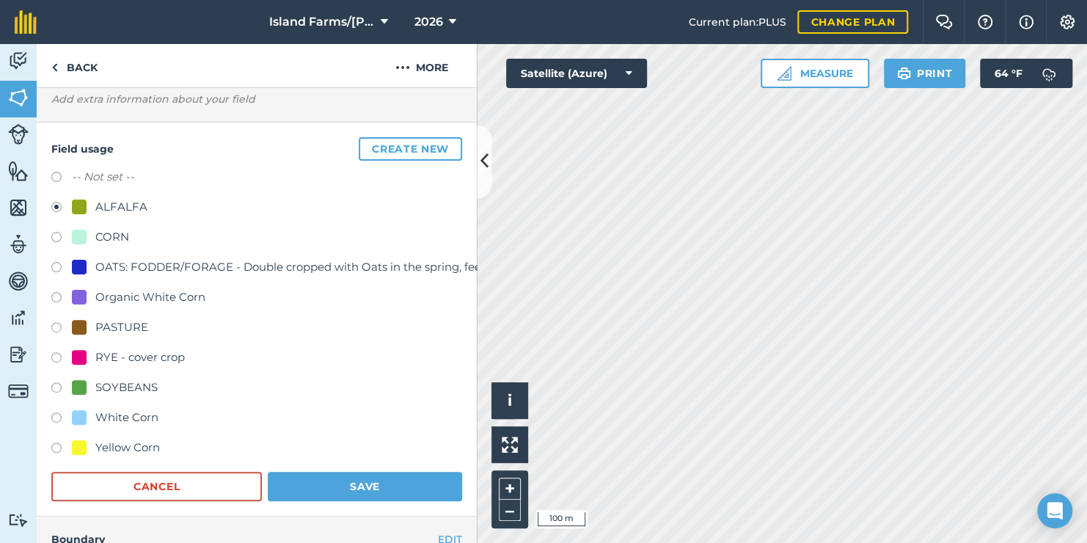
click at [55, 444] on label at bounding box center [61, 449] width 21 height 15
radio input "true"
radio input "false"
click at [305, 481] on button "Save" at bounding box center [365, 485] width 194 height 29
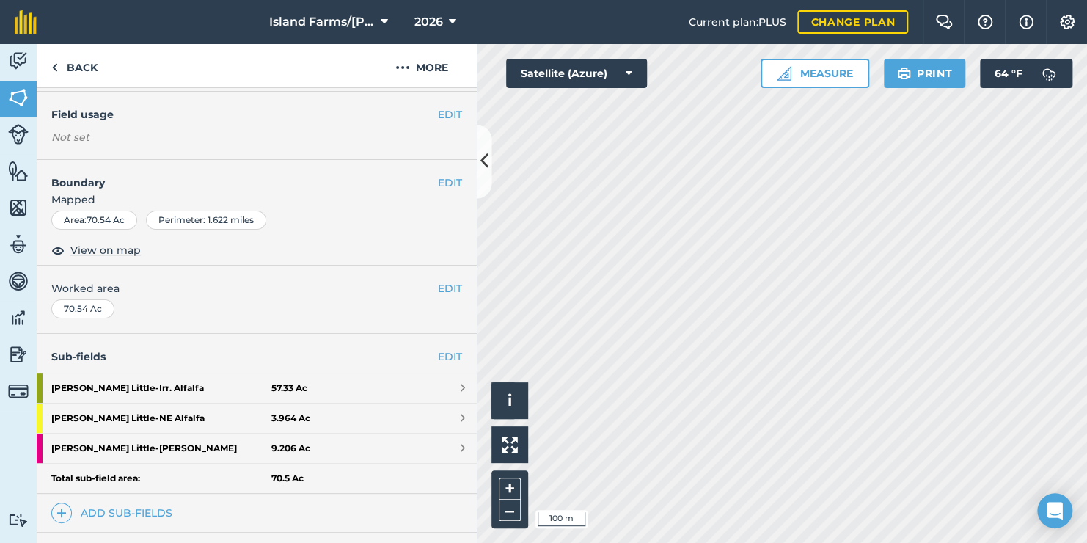
scroll to position [87, 0]
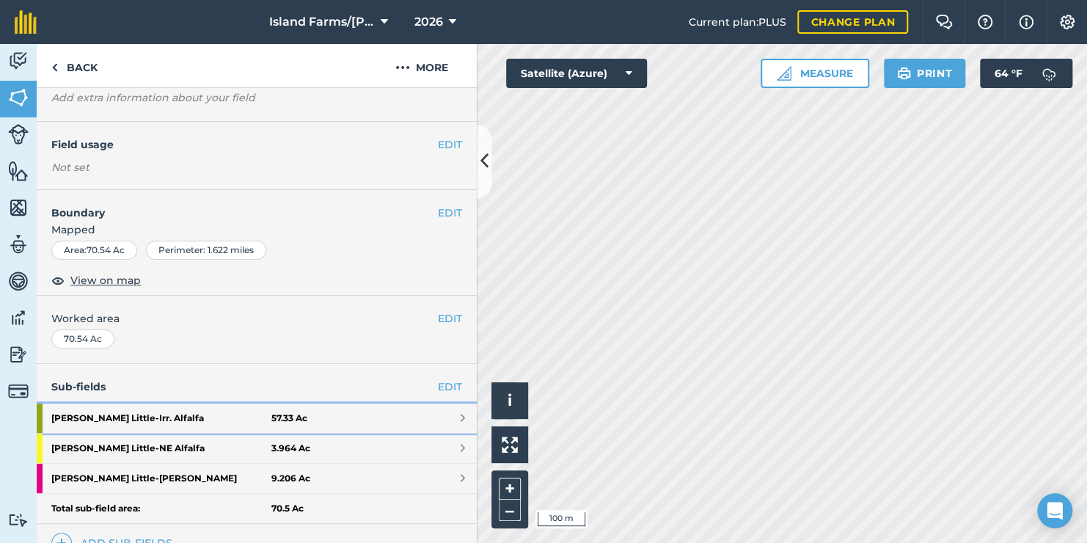
click at [114, 414] on strong "[PERSON_NAME] Little - Irr. Alfalfa" at bounding box center [161, 417] width 220 height 29
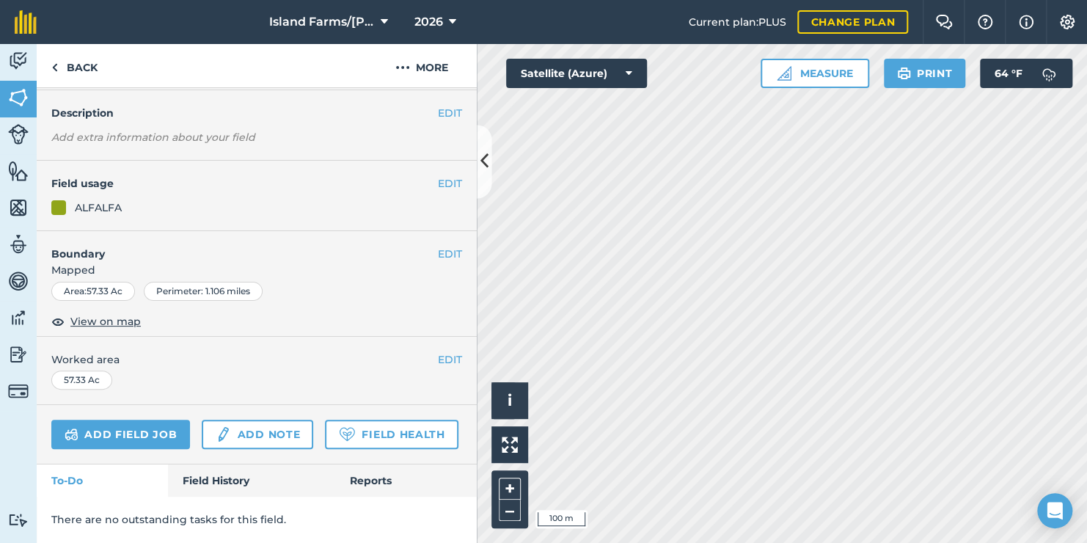
scroll to position [117, 0]
click at [438, 175] on button "EDIT" at bounding box center [450, 183] width 24 height 16
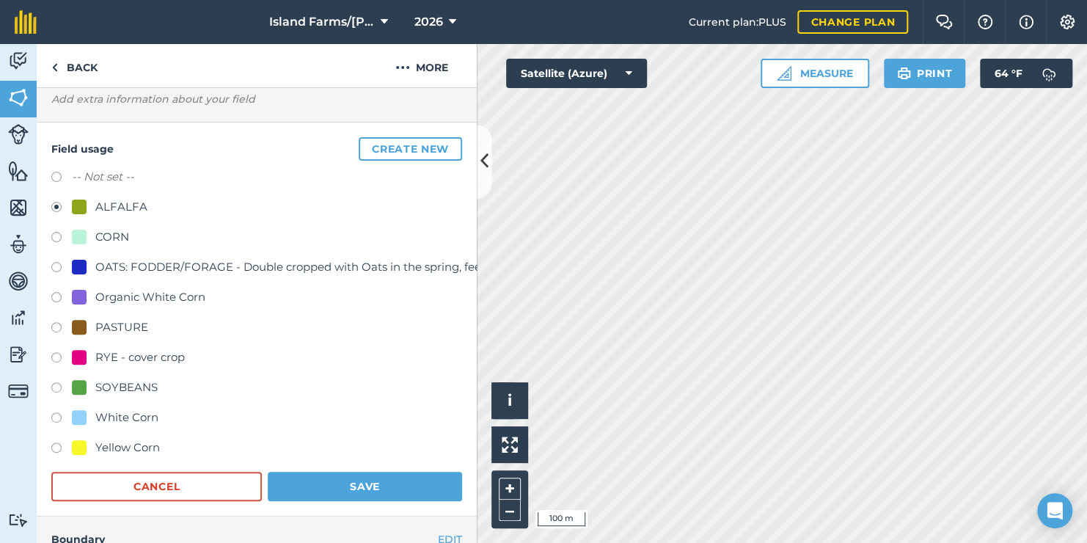
click at [56, 443] on label at bounding box center [61, 449] width 21 height 15
radio input "true"
radio input "false"
click at [312, 488] on button "Save" at bounding box center [365, 485] width 194 height 29
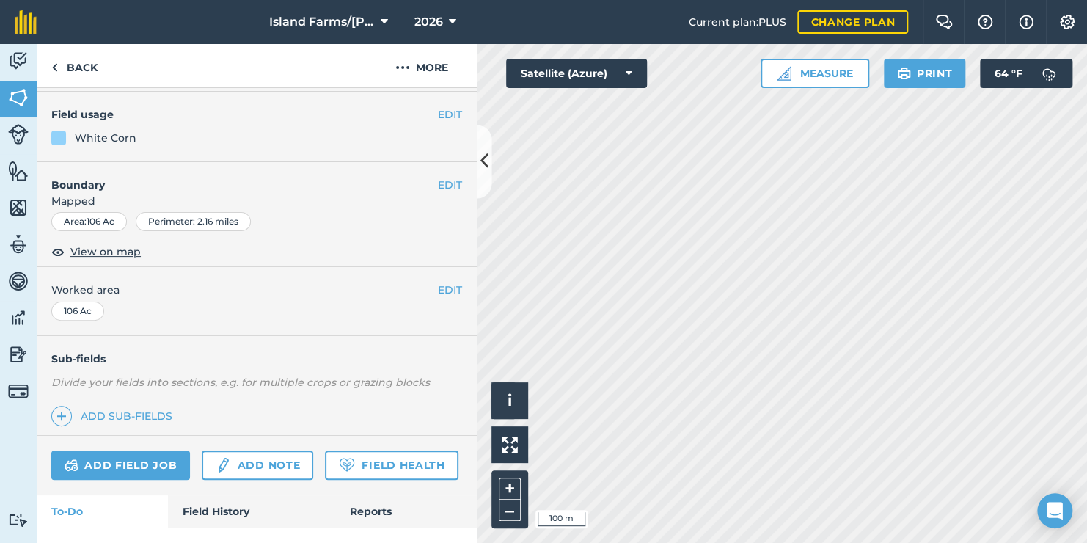
scroll to position [87, 0]
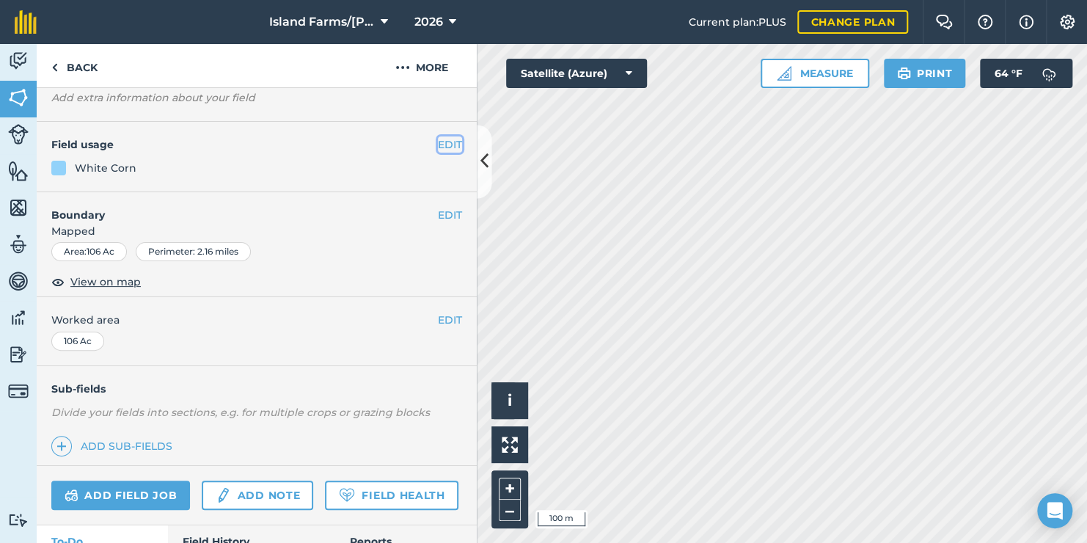
click at [441, 142] on button "EDIT" at bounding box center [450, 144] width 24 height 16
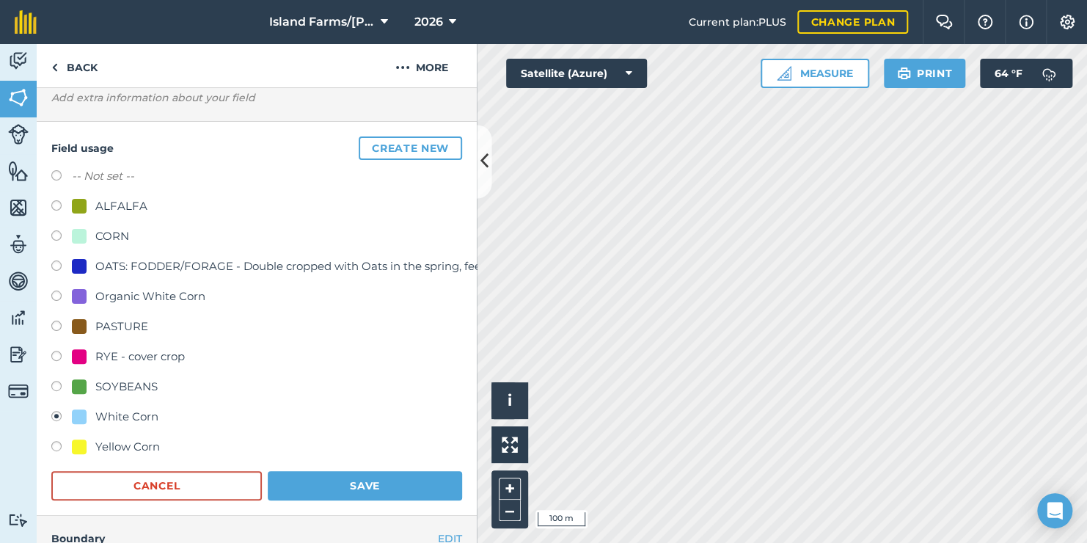
click at [53, 447] on label at bounding box center [61, 448] width 21 height 15
radio input "true"
radio input "false"
click at [318, 482] on button "Save" at bounding box center [365, 485] width 194 height 29
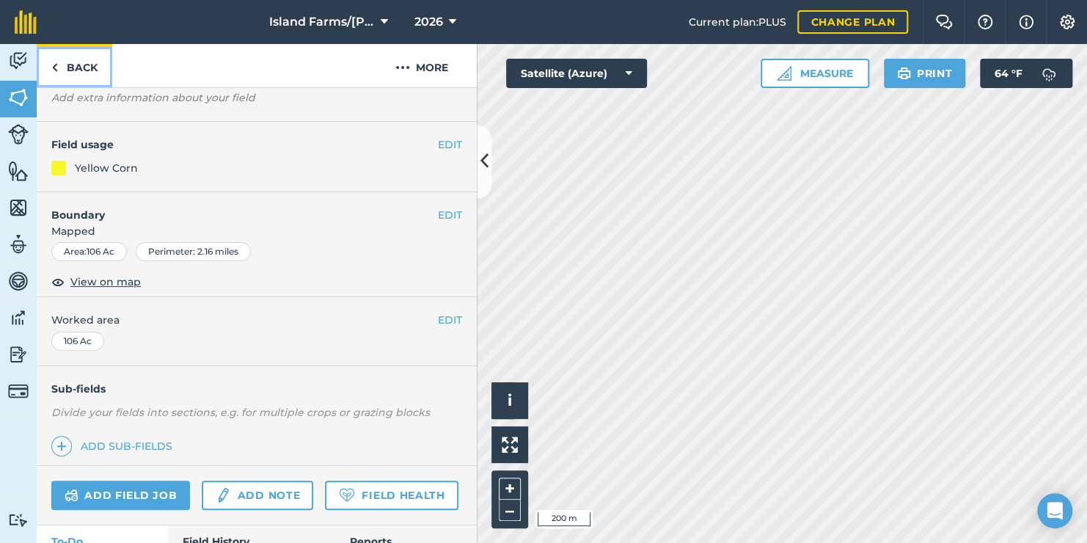
click at [57, 67] on img at bounding box center [54, 68] width 7 height 18
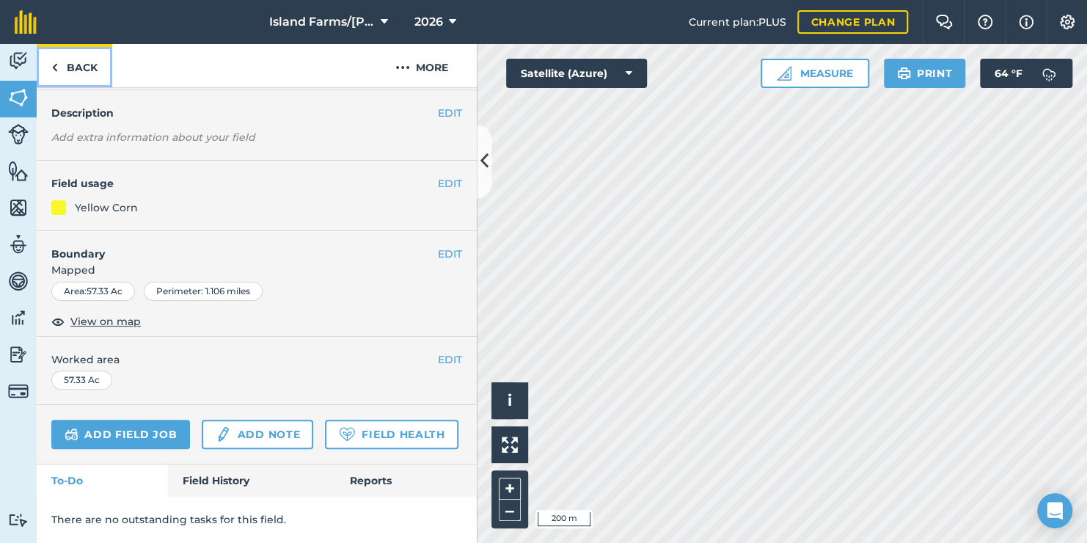
scroll to position [117, 0]
click at [59, 70] on link "Back" at bounding box center [75, 65] width 76 height 43
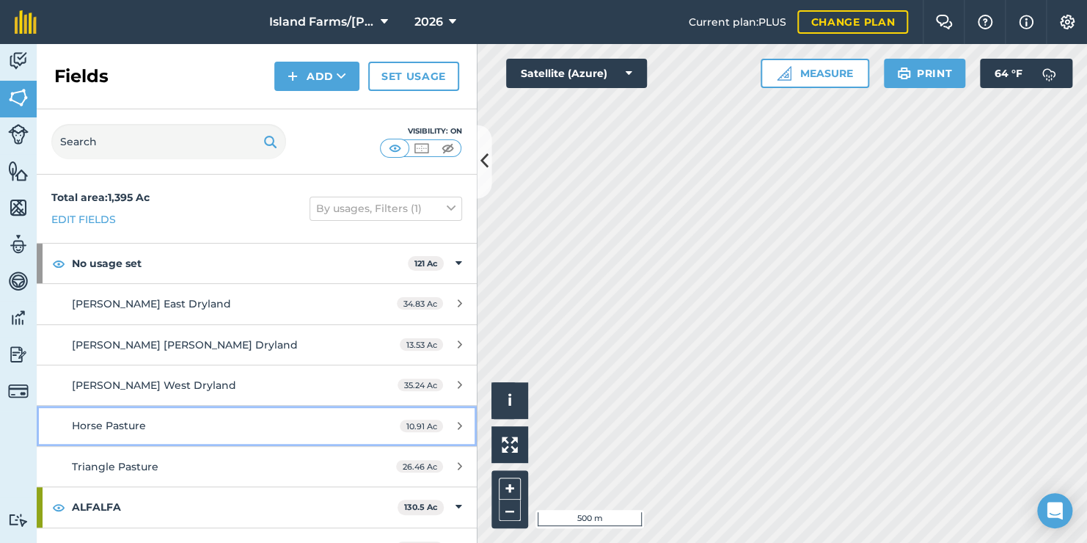
click at [156, 431] on div "Horse Pasture" at bounding box center [210, 425] width 276 height 16
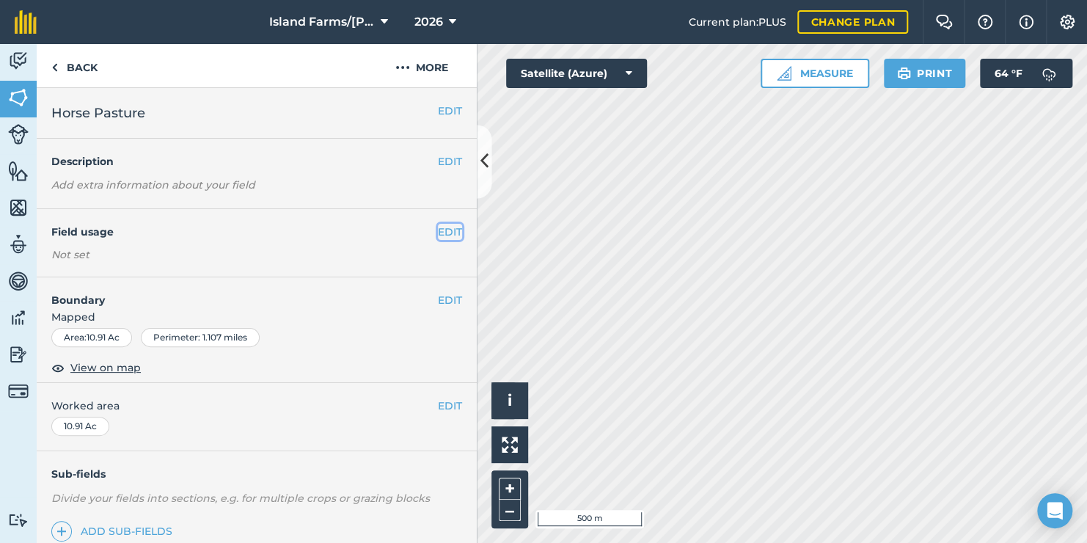
click at [438, 232] on button "EDIT" at bounding box center [450, 232] width 24 height 16
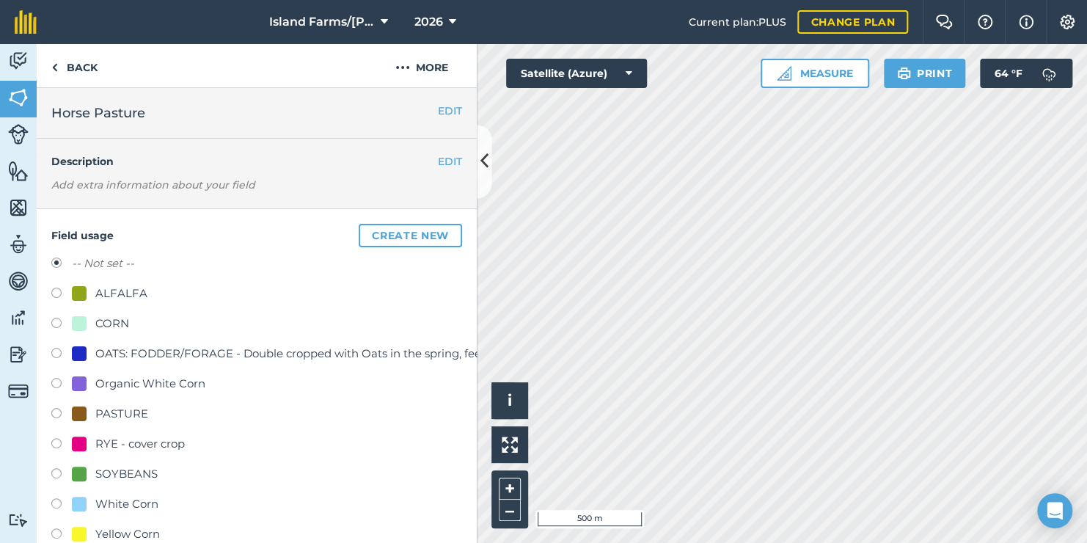
click at [59, 410] on label at bounding box center [61, 415] width 21 height 15
radio input "true"
radio input "false"
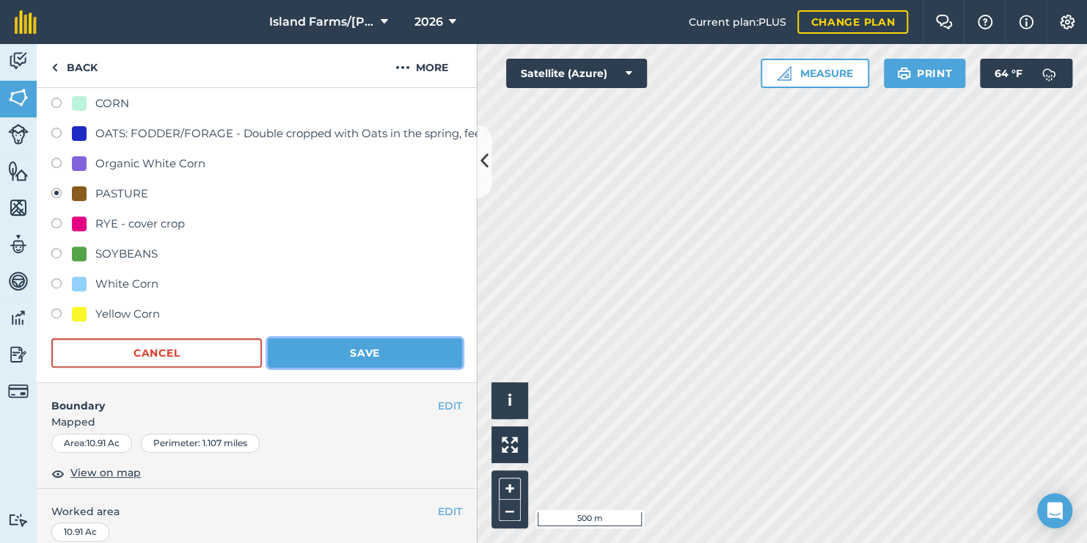
click at [390, 346] on button "Save" at bounding box center [365, 352] width 194 height 29
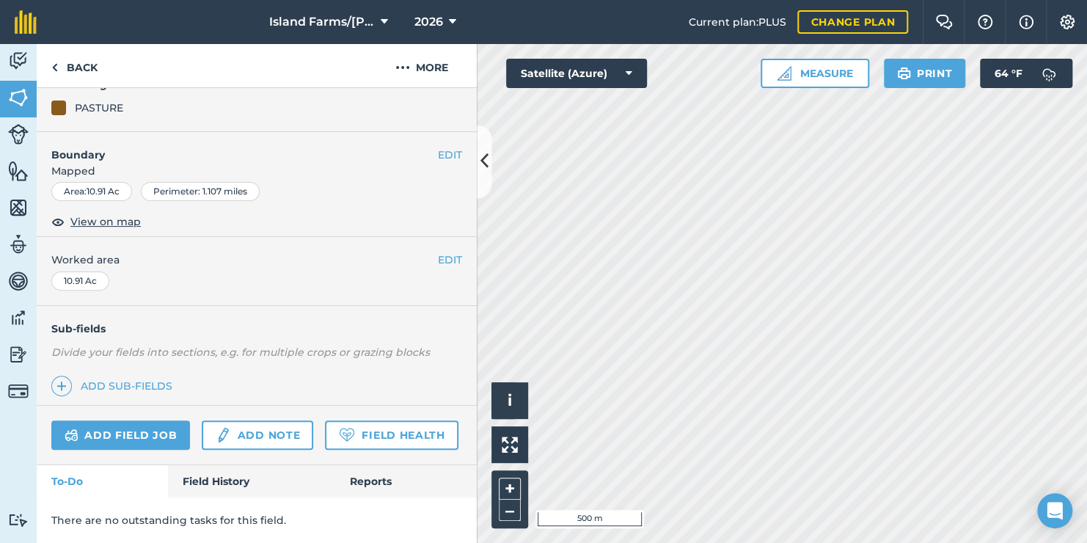
scroll to position [186, 0]
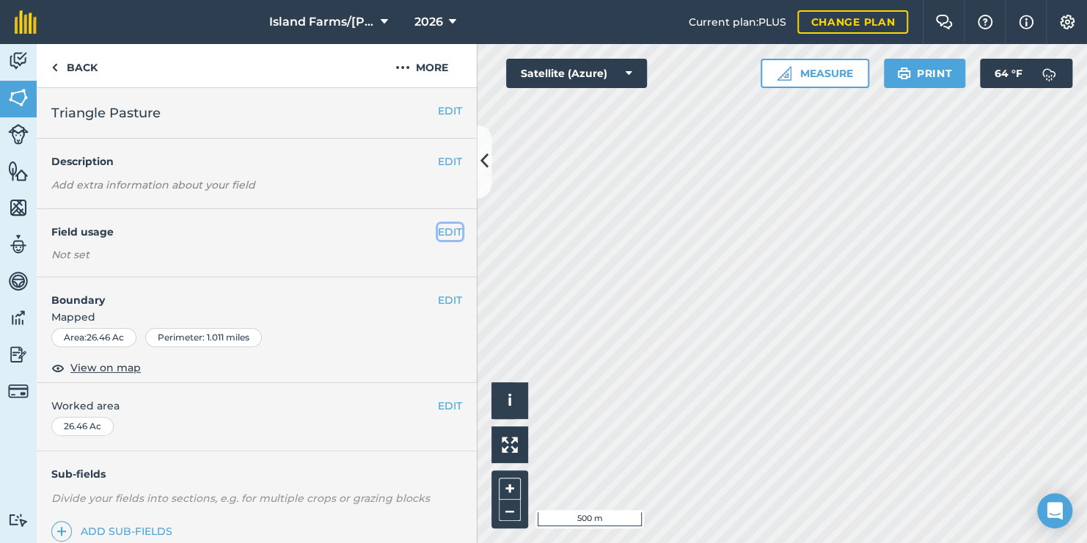
click at [447, 229] on button "EDIT" at bounding box center [450, 232] width 24 height 16
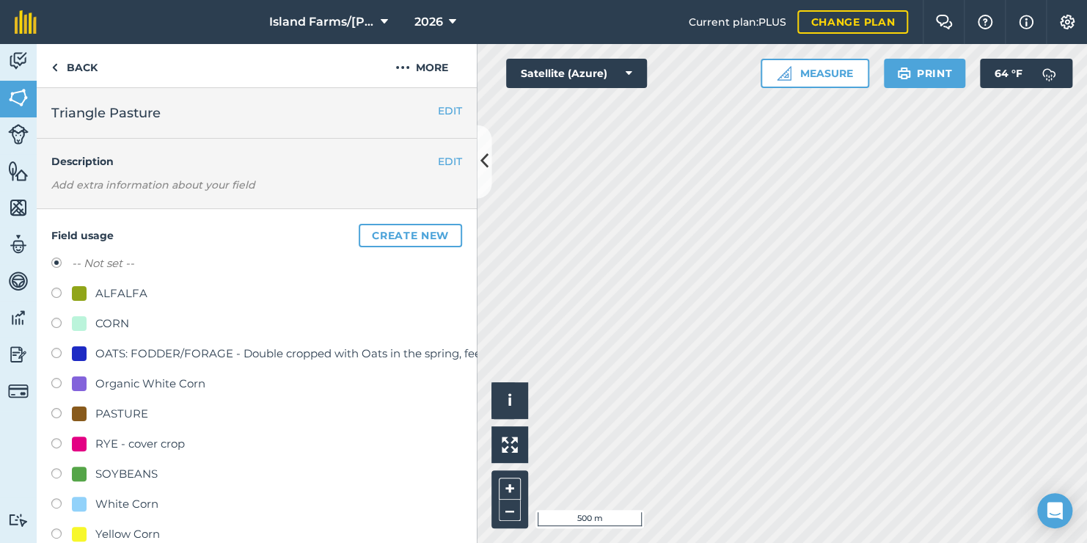
click at [62, 412] on label at bounding box center [61, 415] width 21 height 15
radio input "true"
radio input "false"
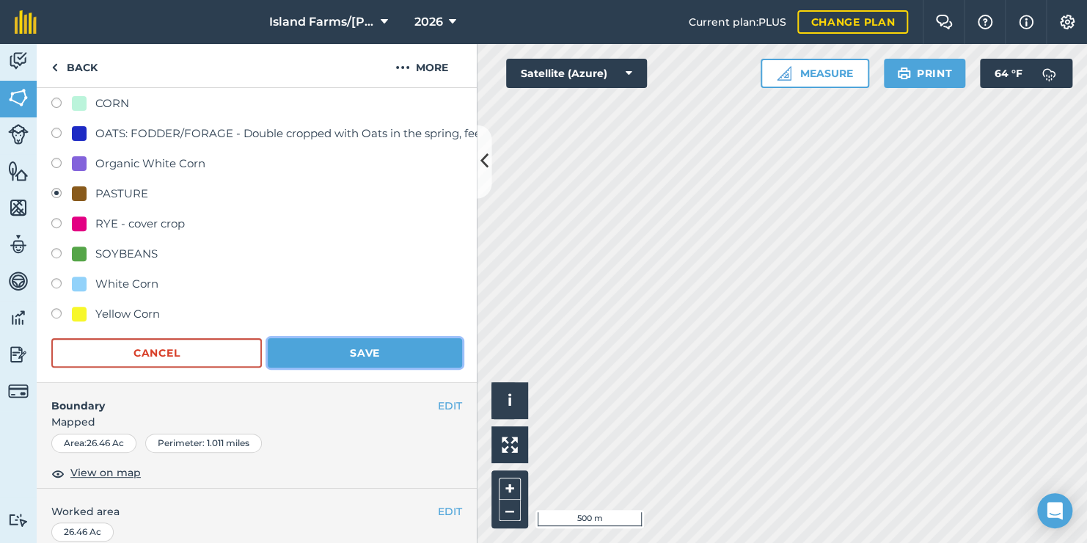
click at [385, 342] on button "Save" at bounding box center [365, 352] width 194 height 29
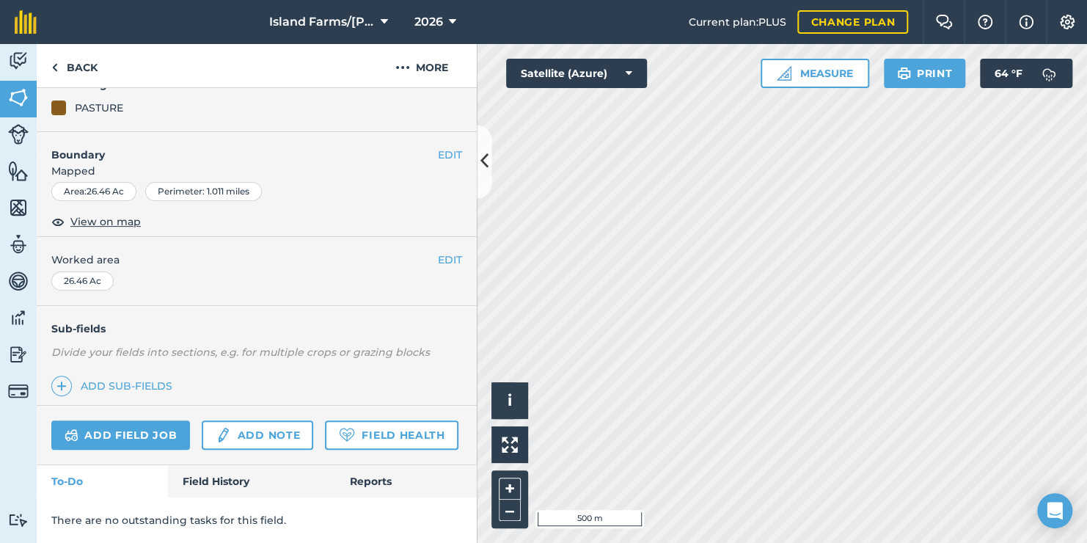
scroll to position [186, 0]
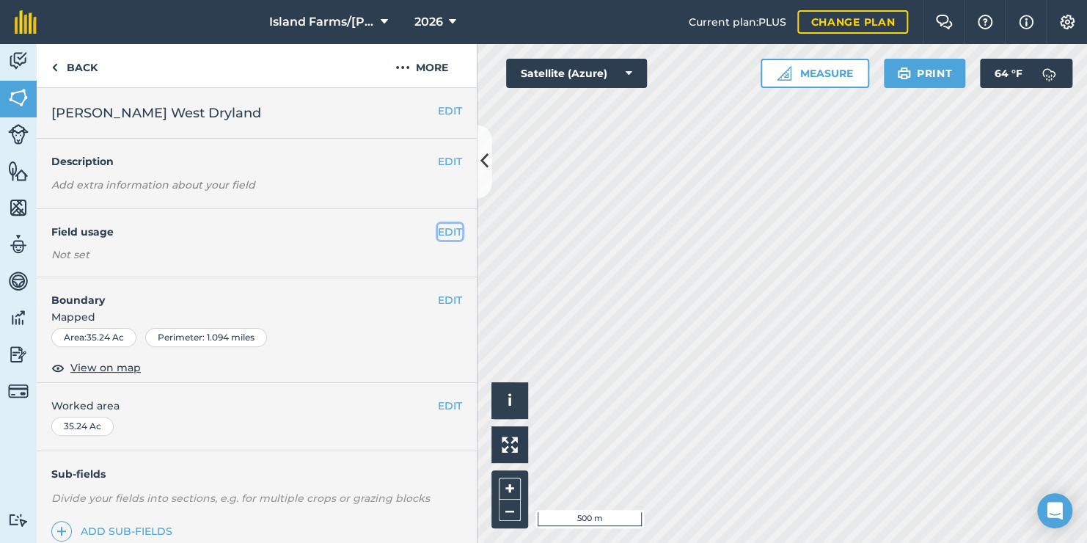
click at [438, 230] on button "EDIT" at bounding box center [450, 232] width 24 height 16
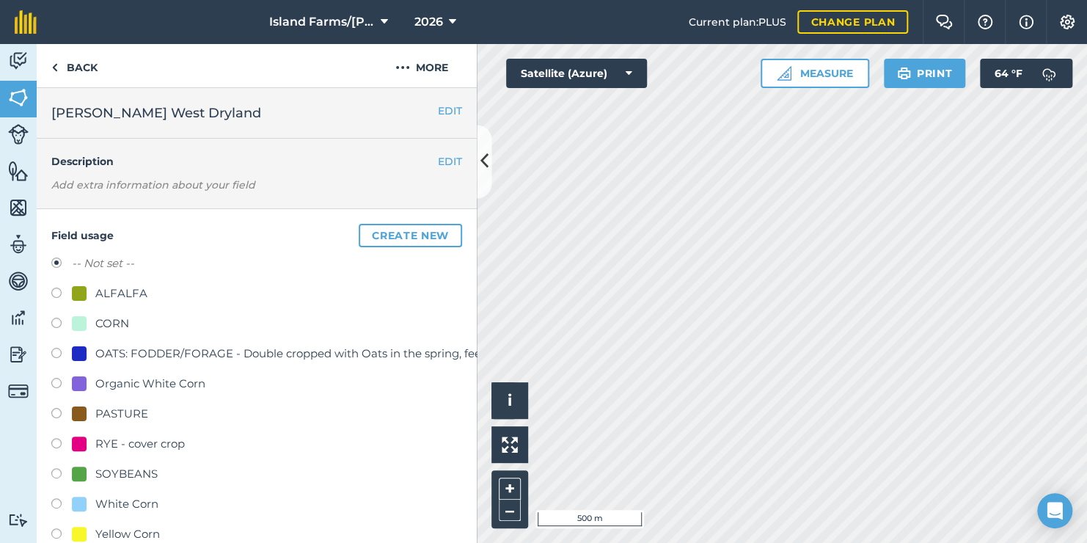
click at [54, 443] on label at bounding box center [61, 445] width 21 height 15
radio input "true"
radio input "false"
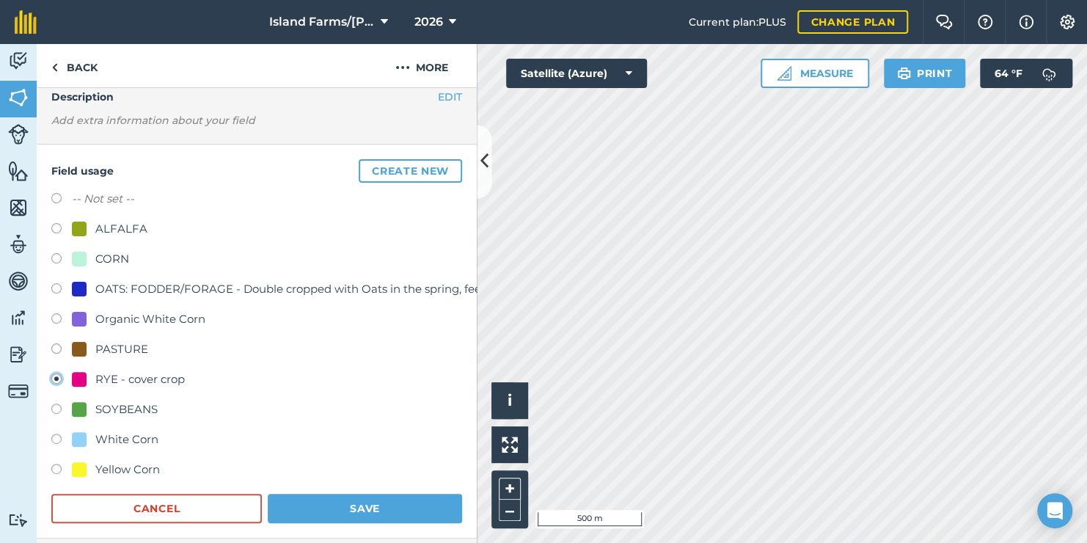
scroll to position [220, 0]
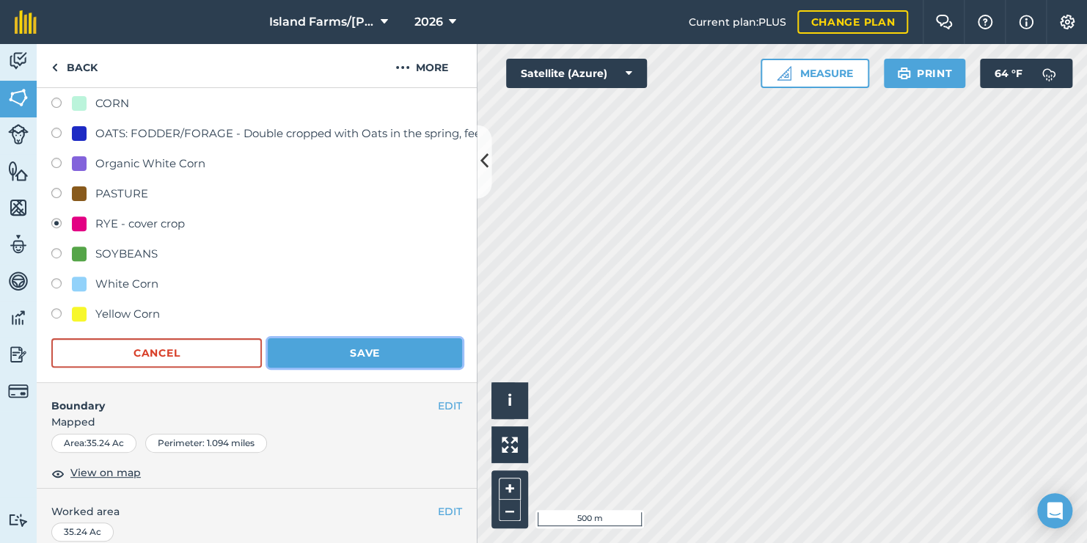
click at [370, 346] on button "Save" at bounding box center [365, 352] width 194 height 29
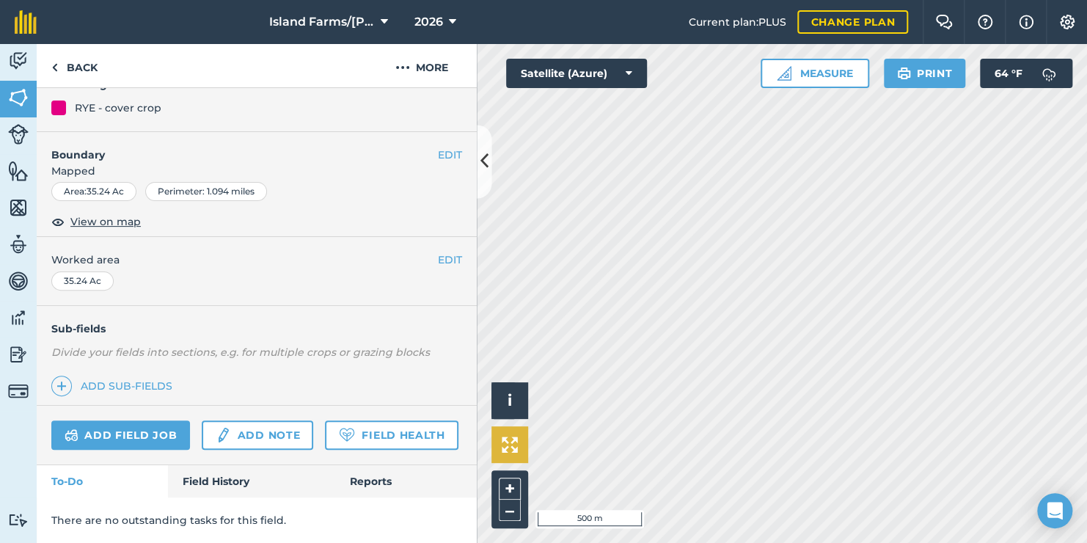
scroll to position [186, 0]
drag, startPoint x: 55, startPoint y: 62, endPoint x: 312, endPoint y: 179, distance: 281.9
click at [55, 62] on img at bounding box center [54, 68] width 7 height 18
click at [483, 159] on icon at bounding box center [484, 162] width 8 height 26
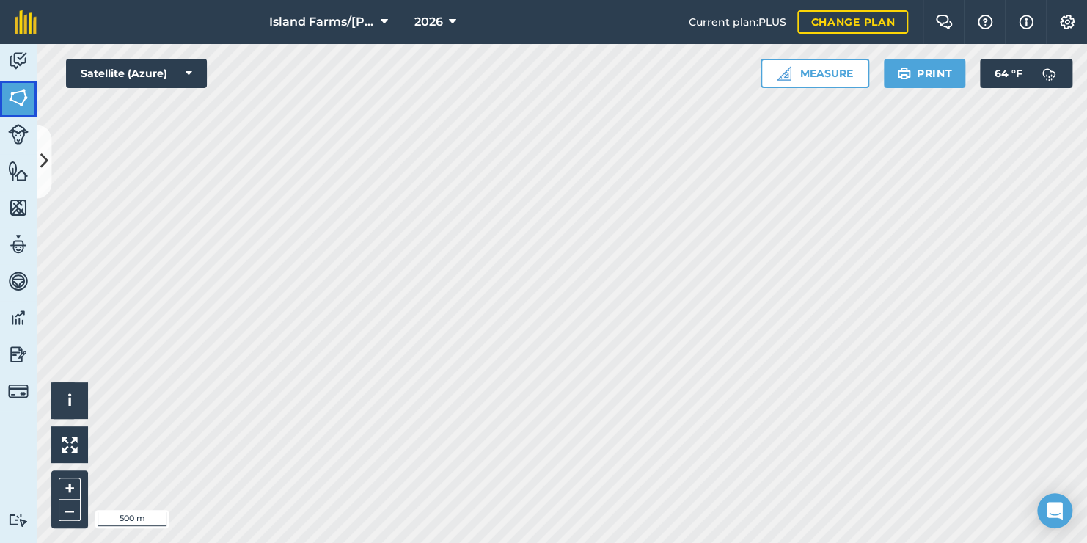
click at [18, 95] on img at bounding box center [18, 98] width 21 height 22
